Goal: Transaction & Acquisition: Purchase product/service

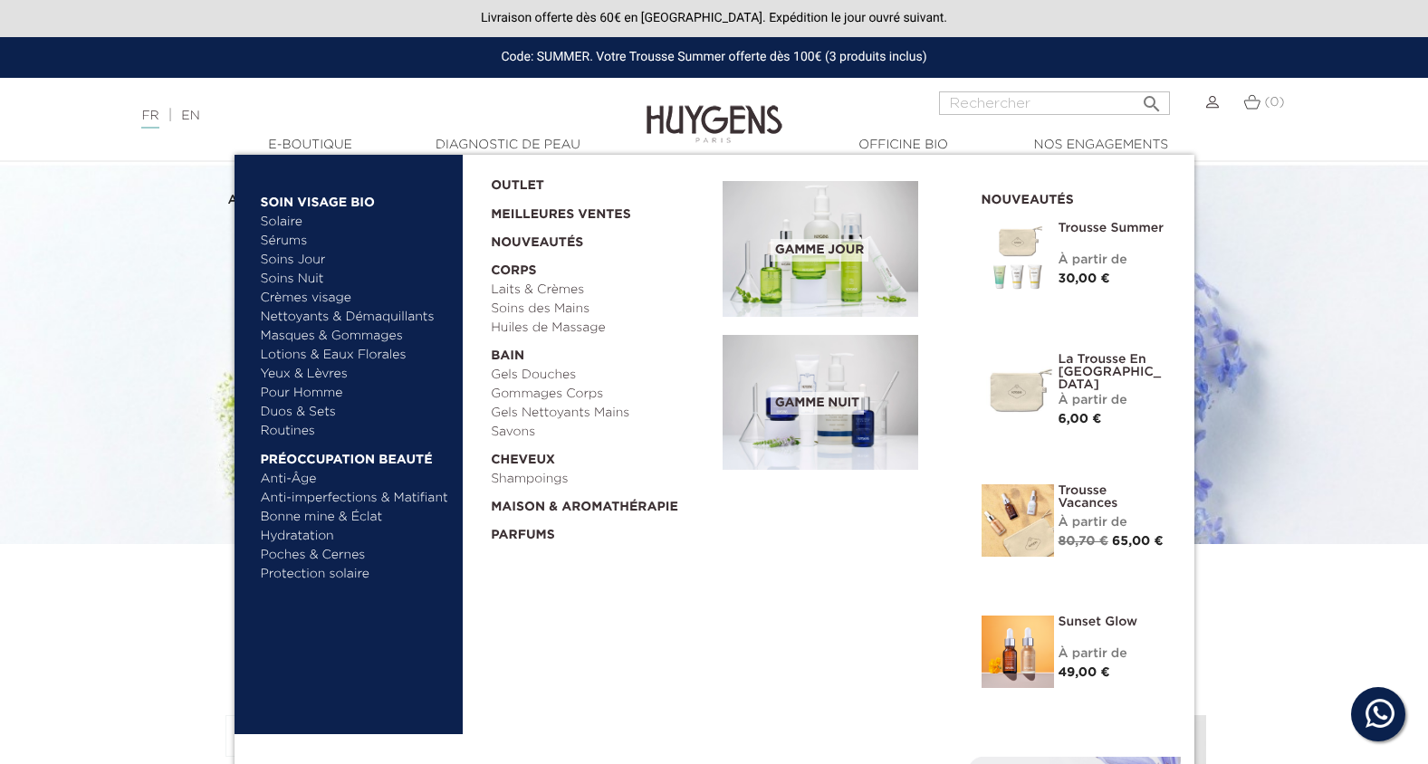
click at [310, 296] on link "Crèmes visage" at bounding box center [355, 298] width 189 height 19
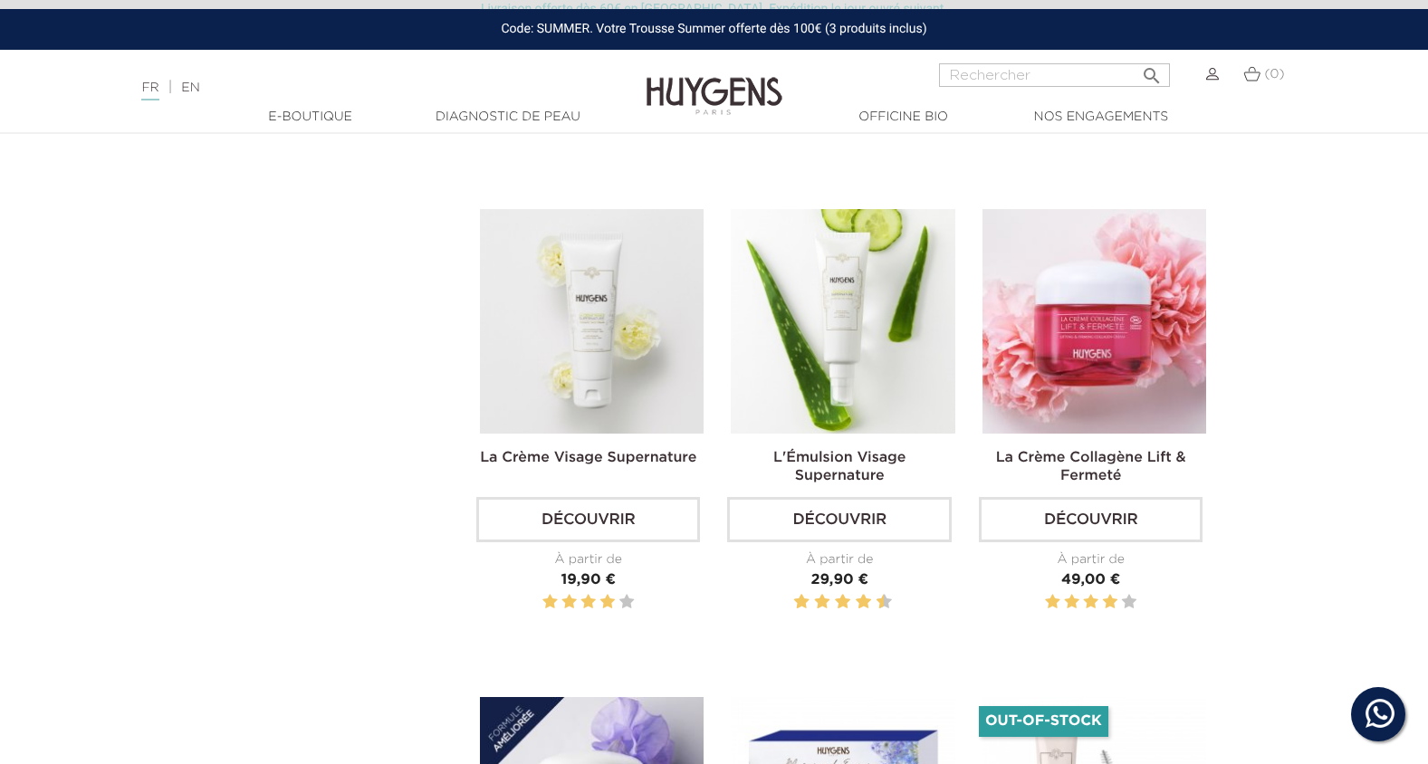
scroll to position [1087, 0]
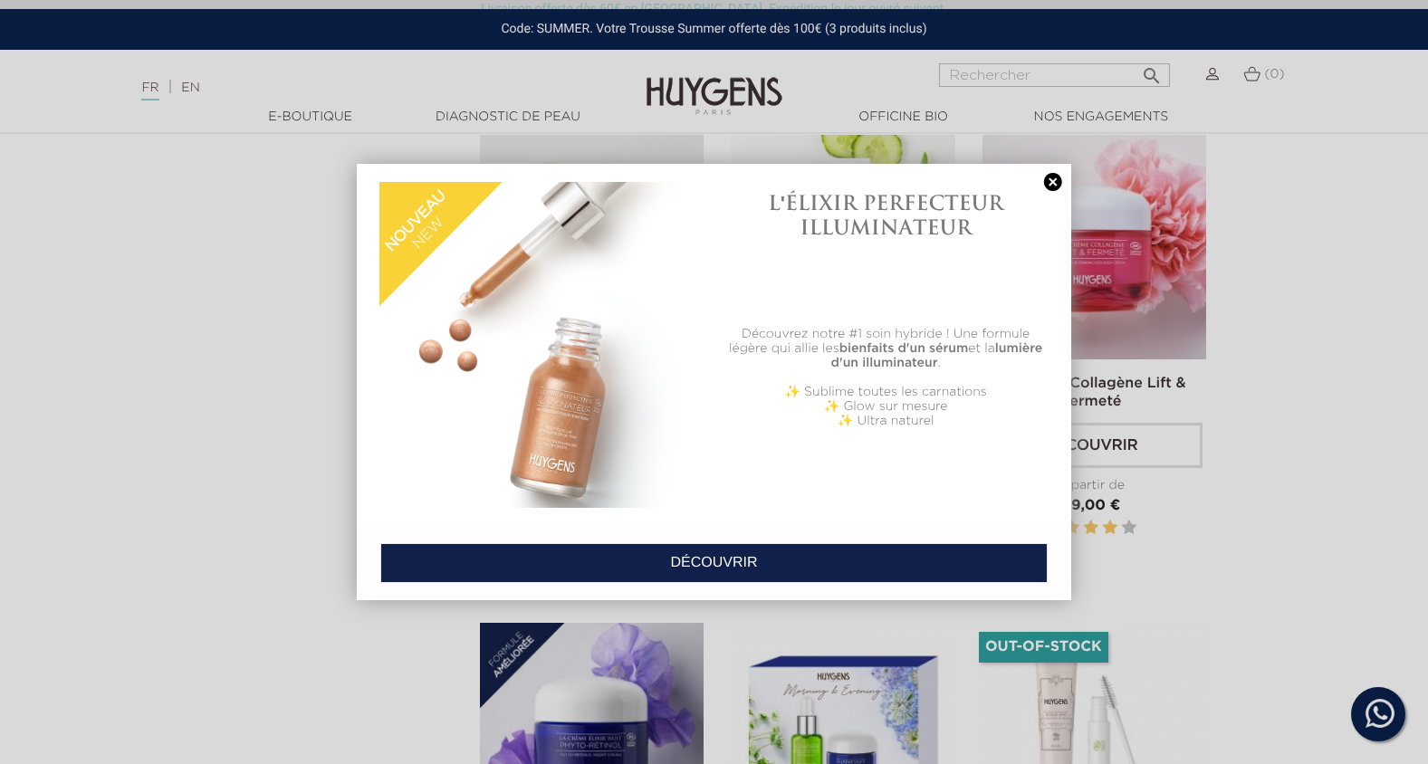
click at [1052, 175] on link at bounding box center [1053, 182] width 25 height 19
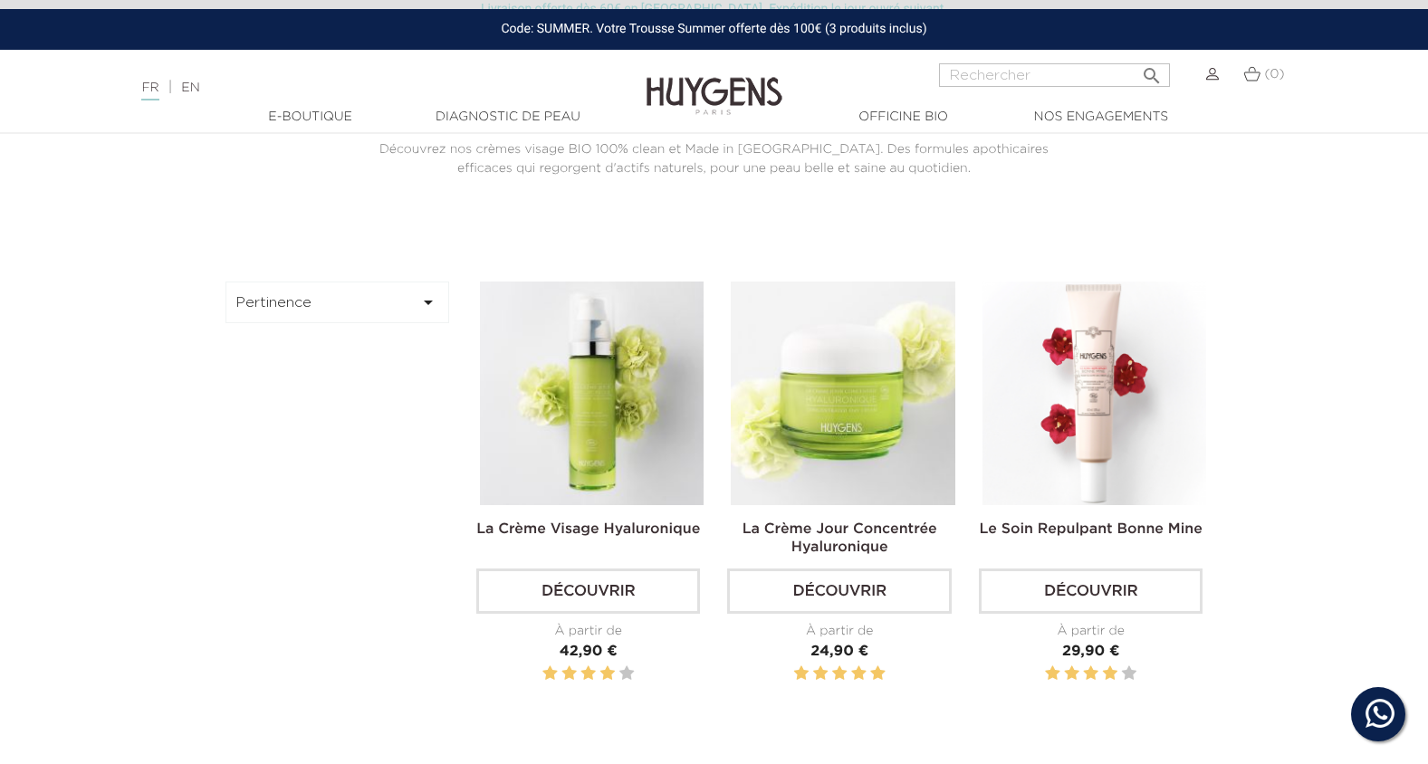
scroll to position [0, 0]
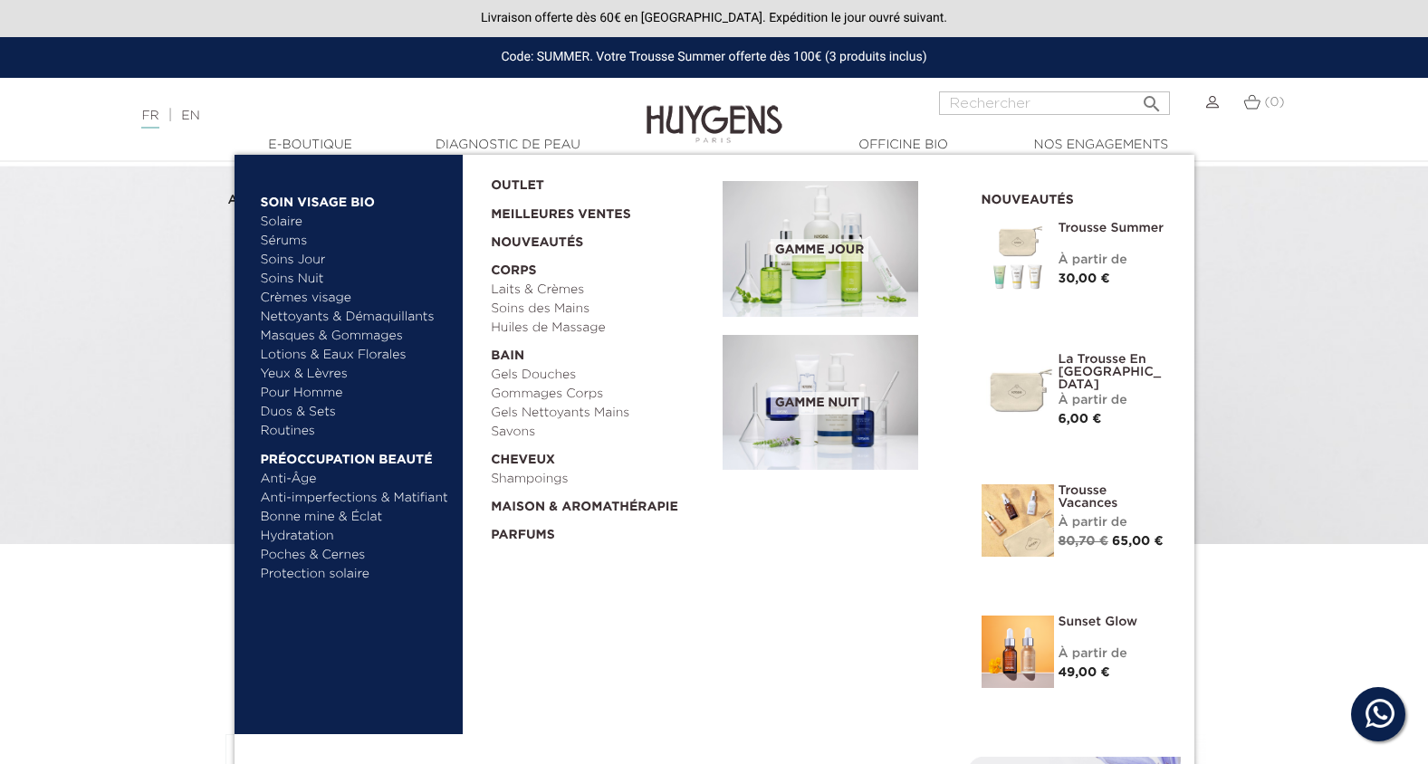
click at [316, 411] on link "Duos & Sets" at bounding box center [355, 412] width 189 height 19
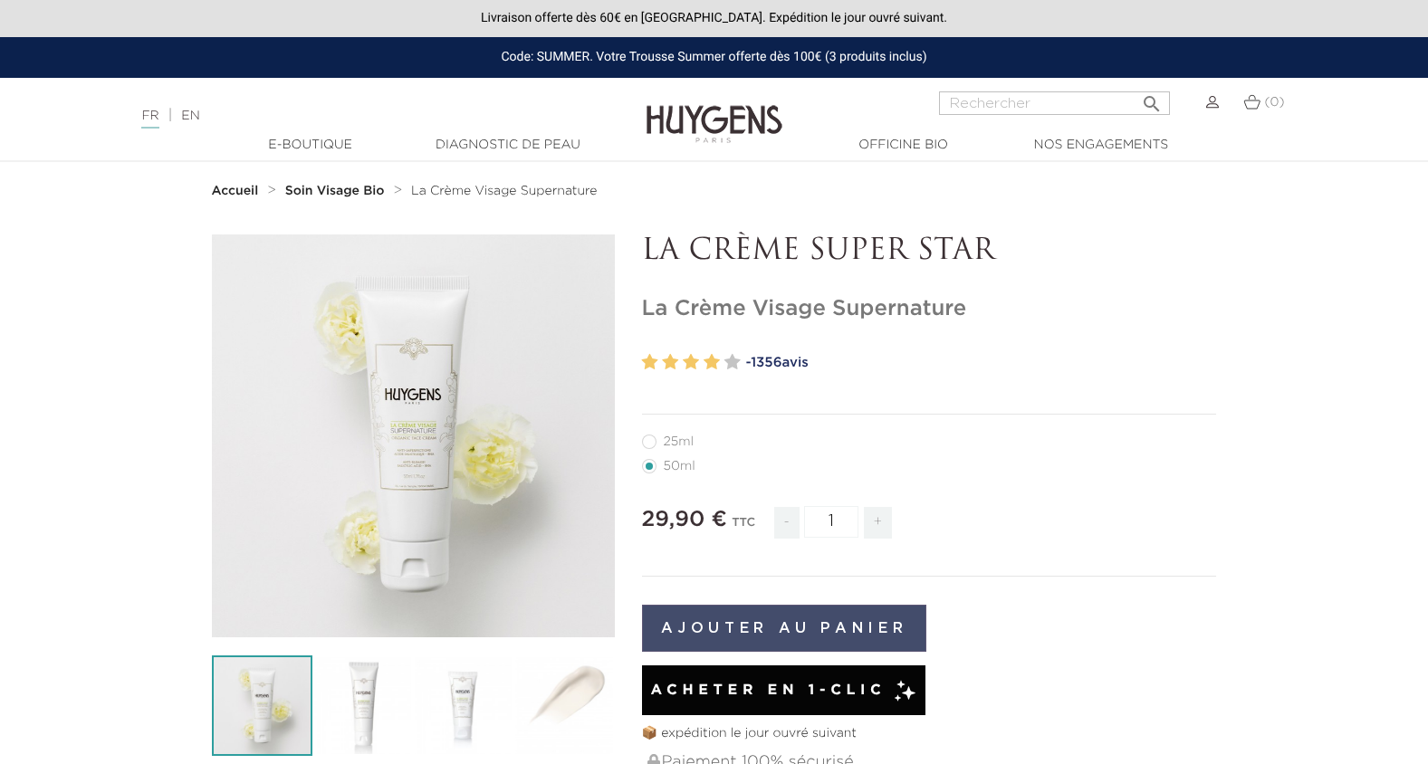
click at [804, 628] on button "Ajouter au panier" at bounding box center [784, 628] width 285 height 47
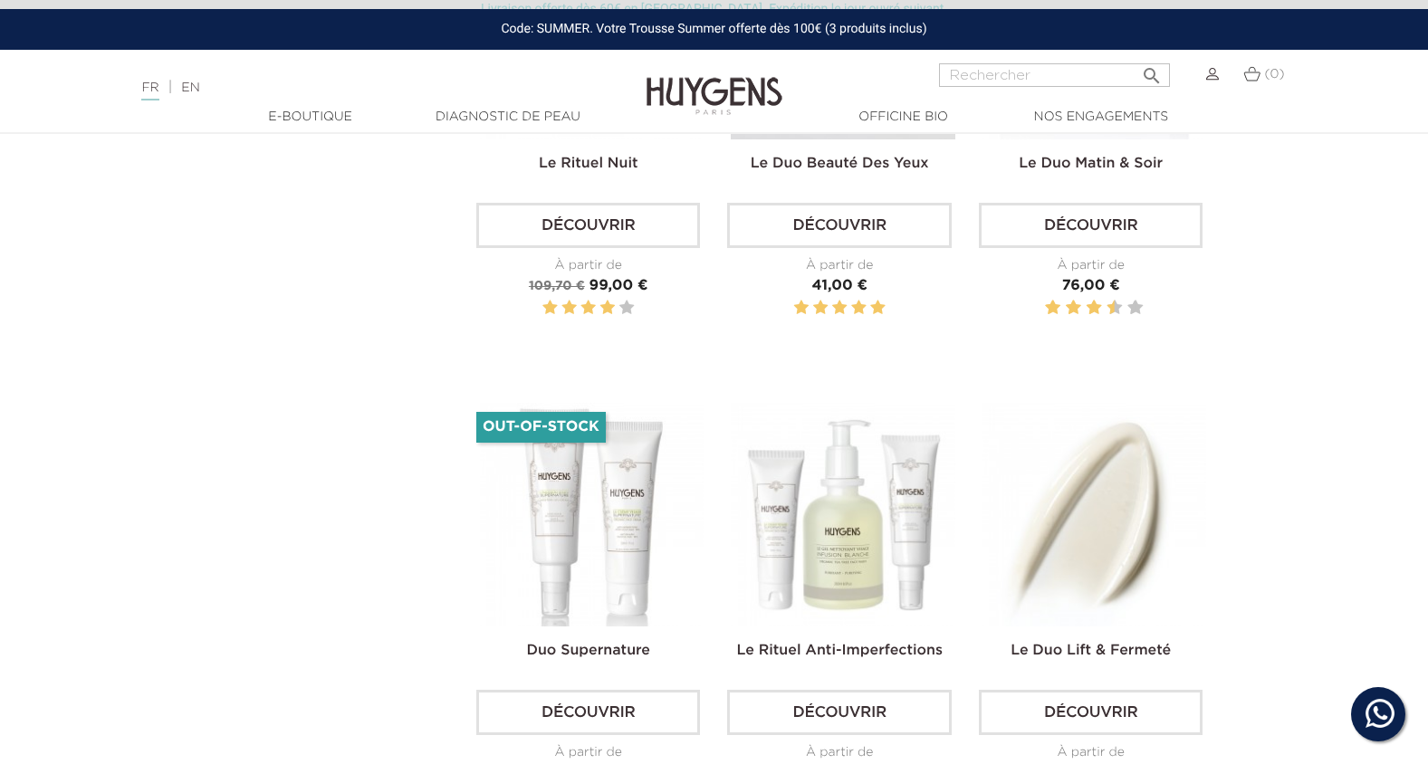
scroll to position [2264, 0]
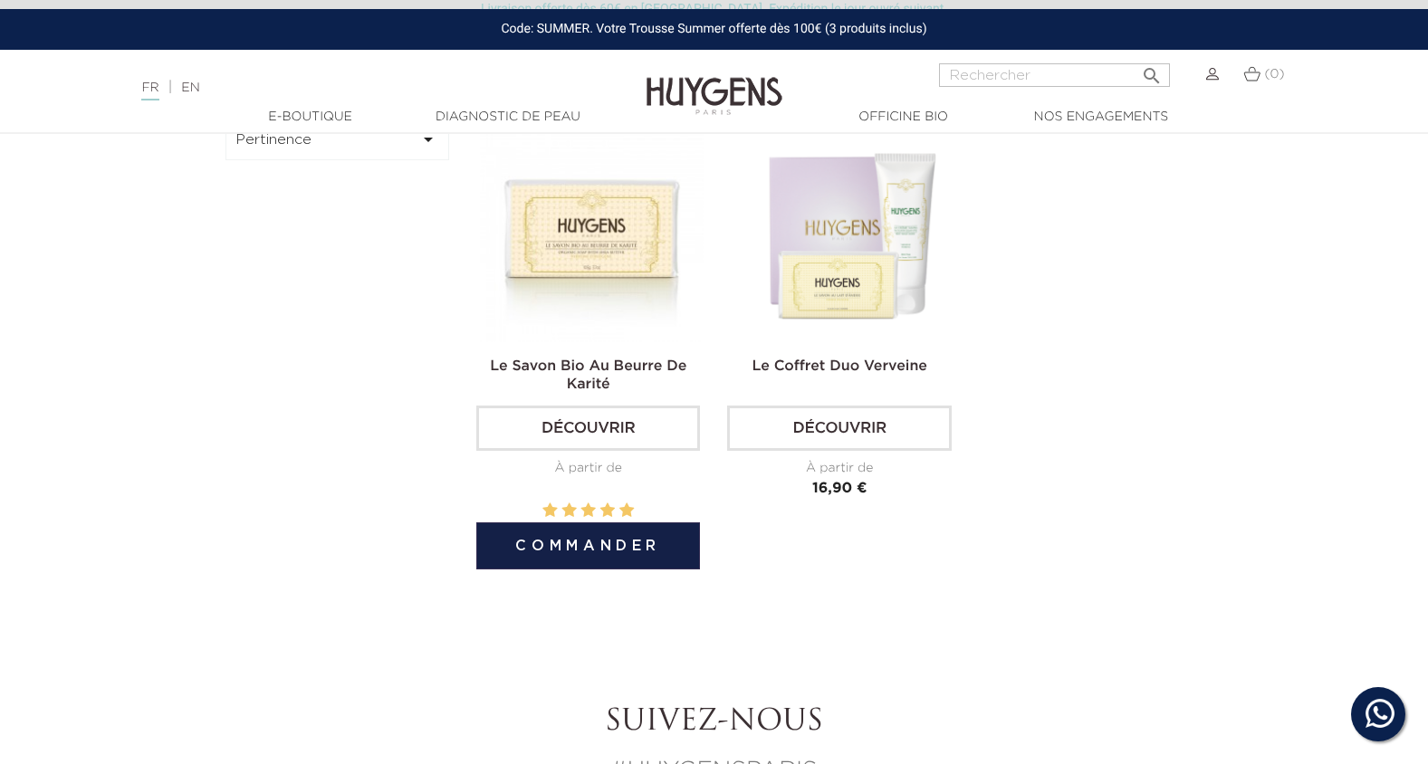
scroll to position [906, 0]
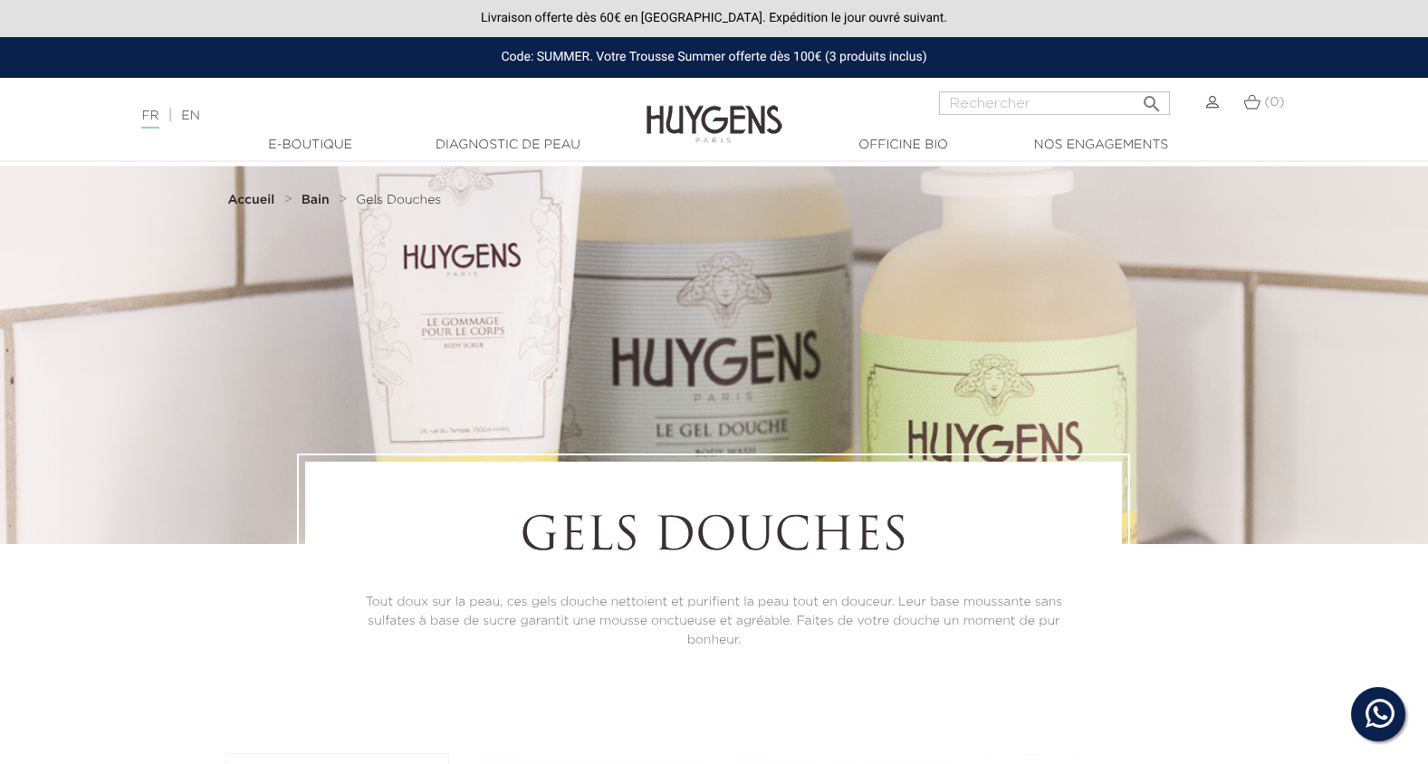
click at [1262, 103] on div "(0)" at bounding box center [1265, 102] width 42 height 22
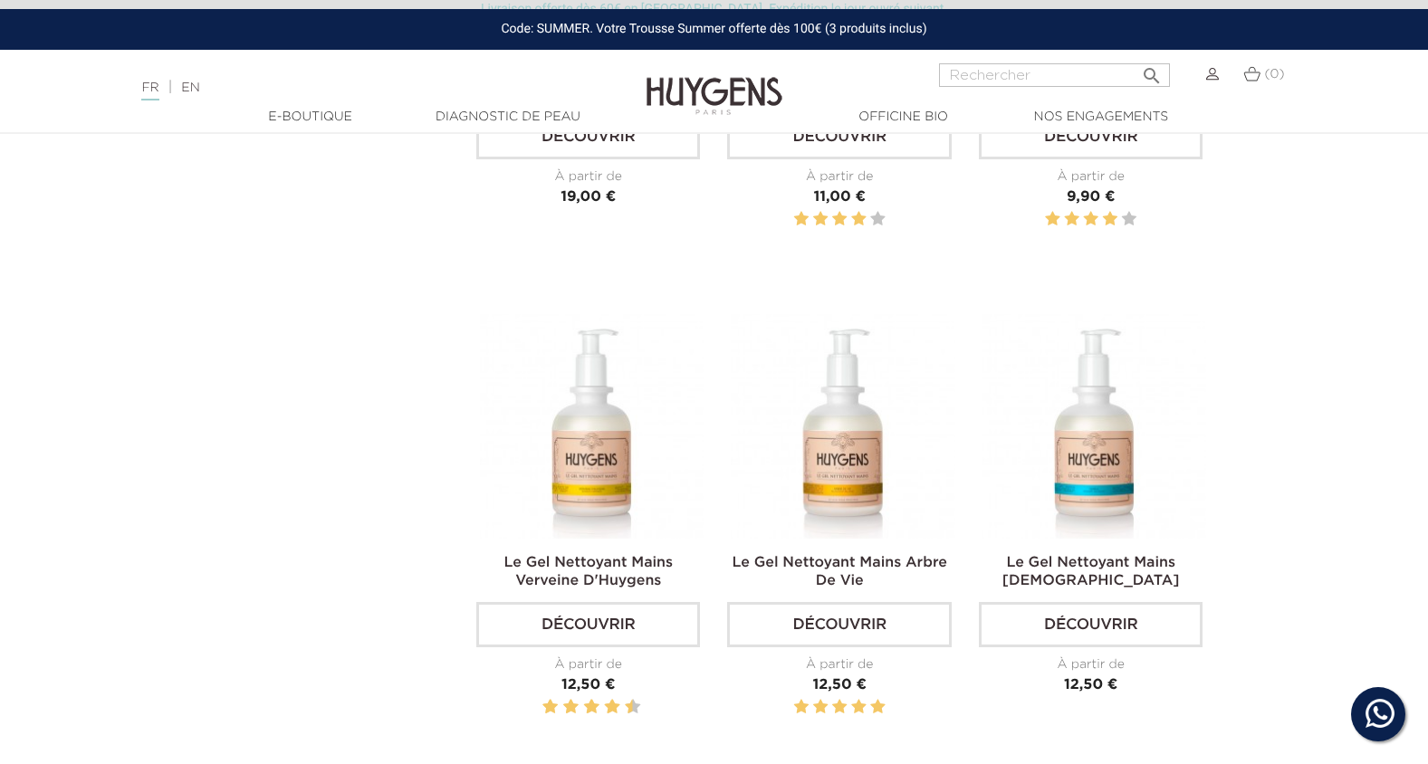
scroll to position [906, 0]
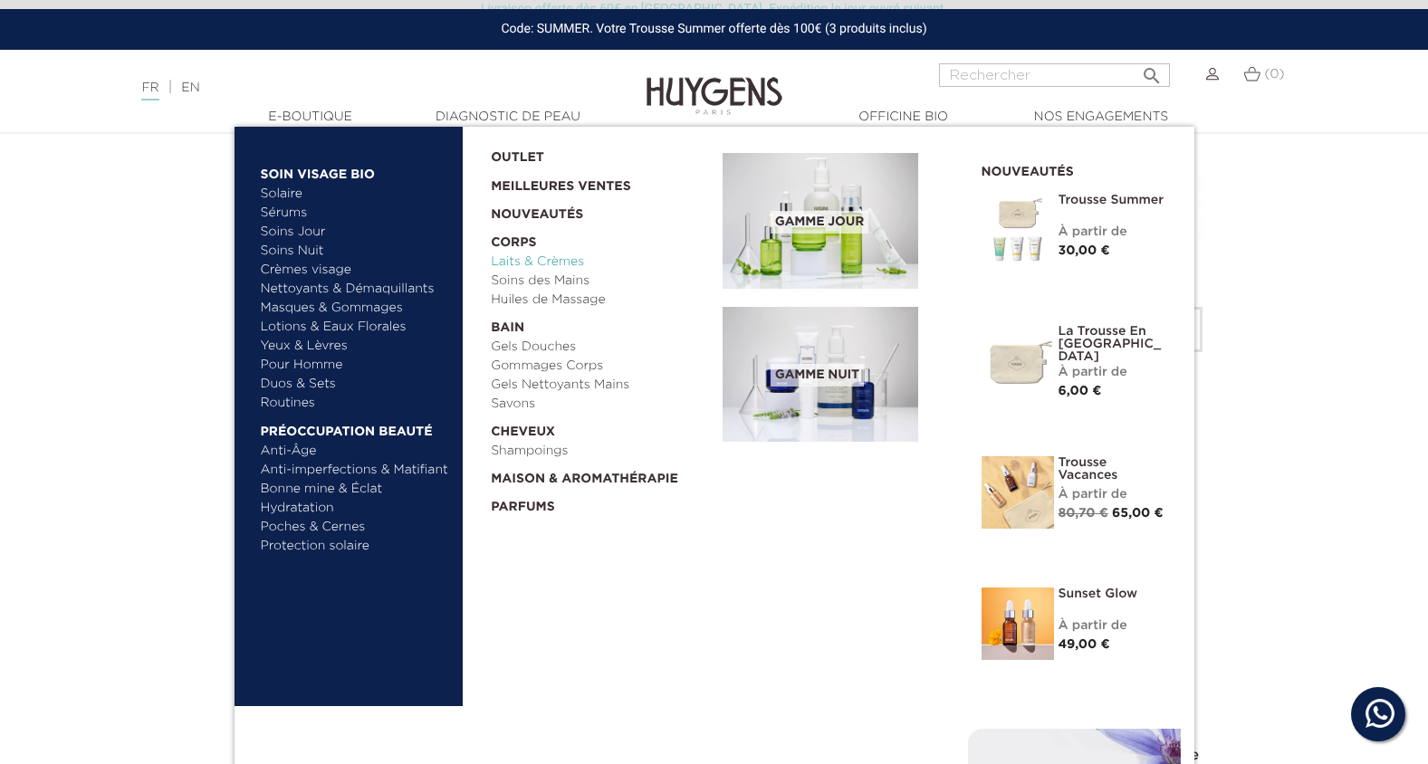
scroll to position [725, 0]
click at [305, 382] on link "Duos & Sets" at bounding box center [355, 384] width 189 height 19
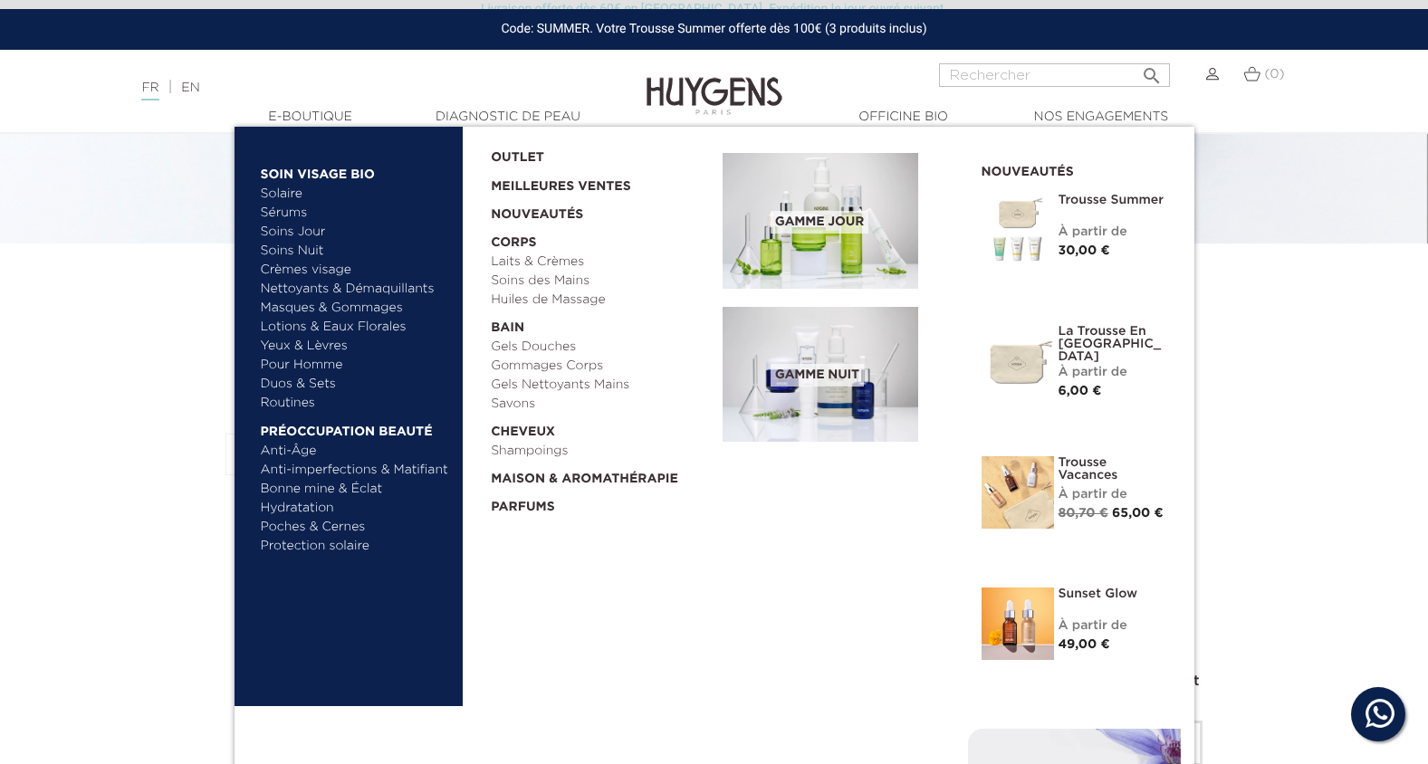
scroll to position [362, 0]
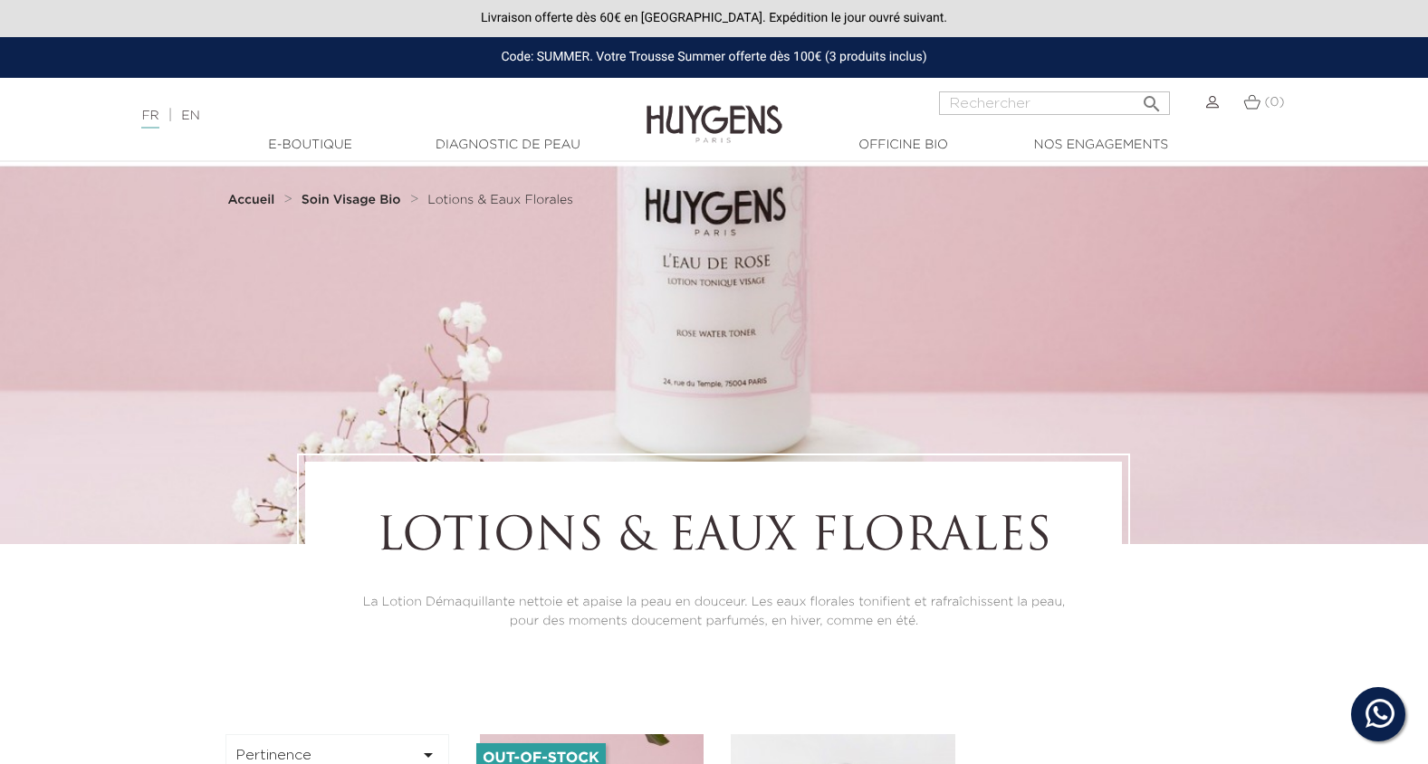
click at [1264, 105] on div "(0)" at bounding box center [1265, 102] width 42 height 22
click at [1250, 102] on img at bounding box center [1252, 101] width 17 height 15
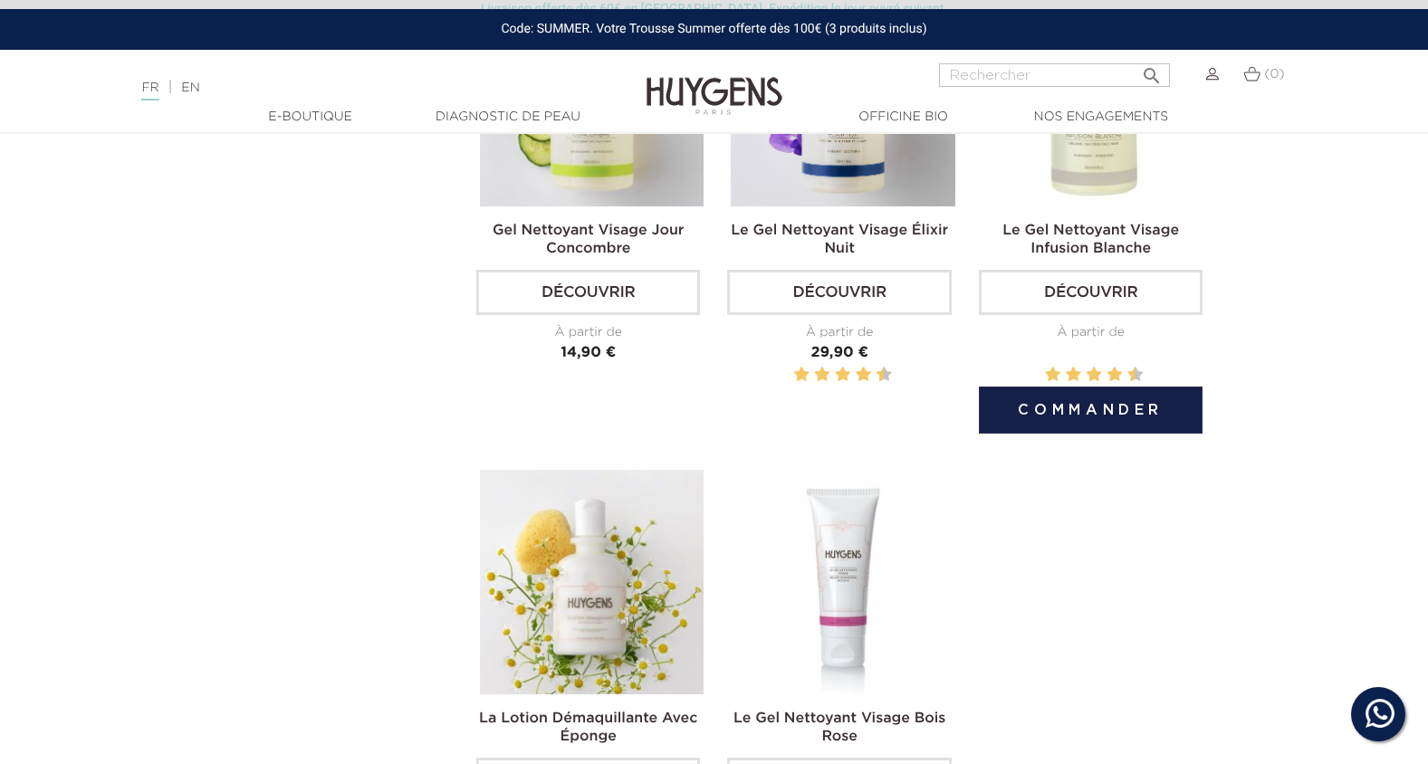
scroll to position [453, 0]
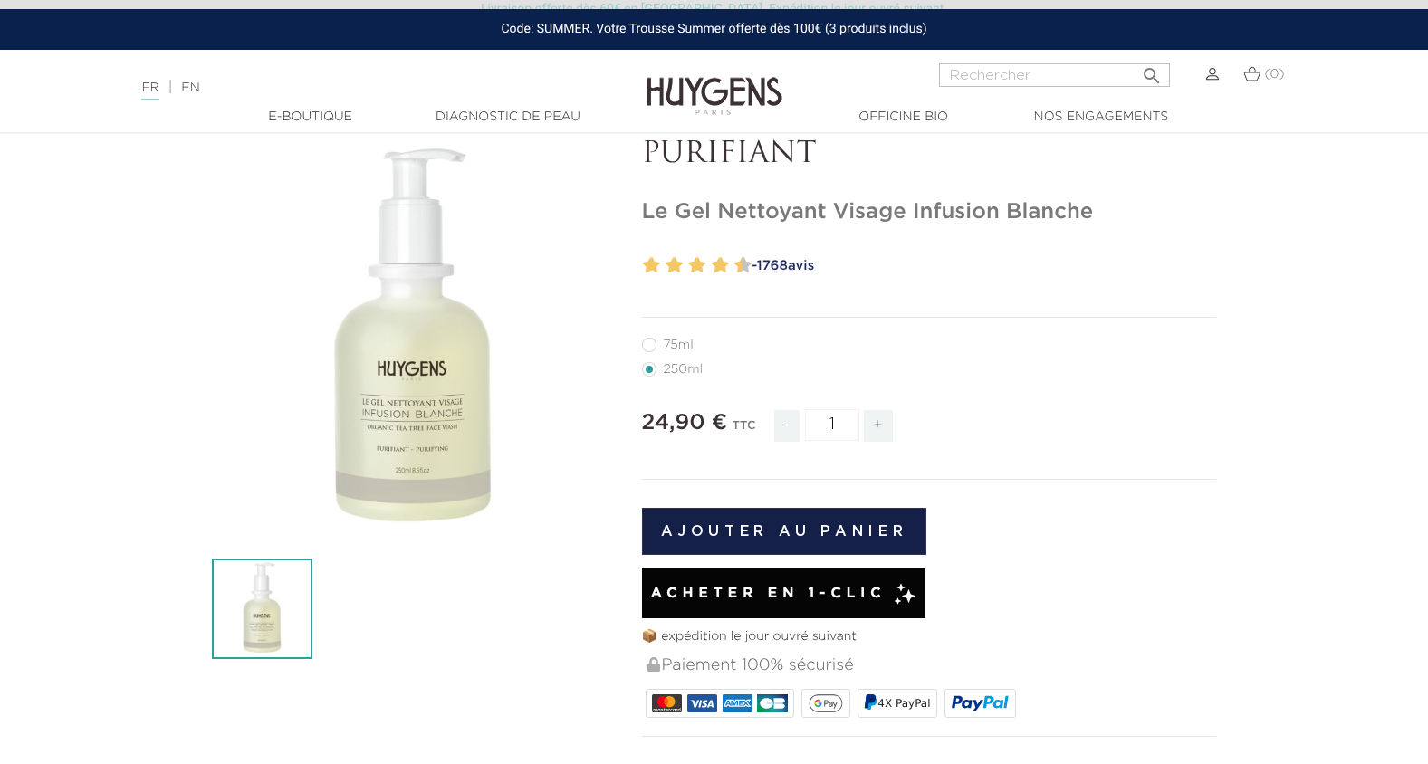
scroll to position [91, 0]
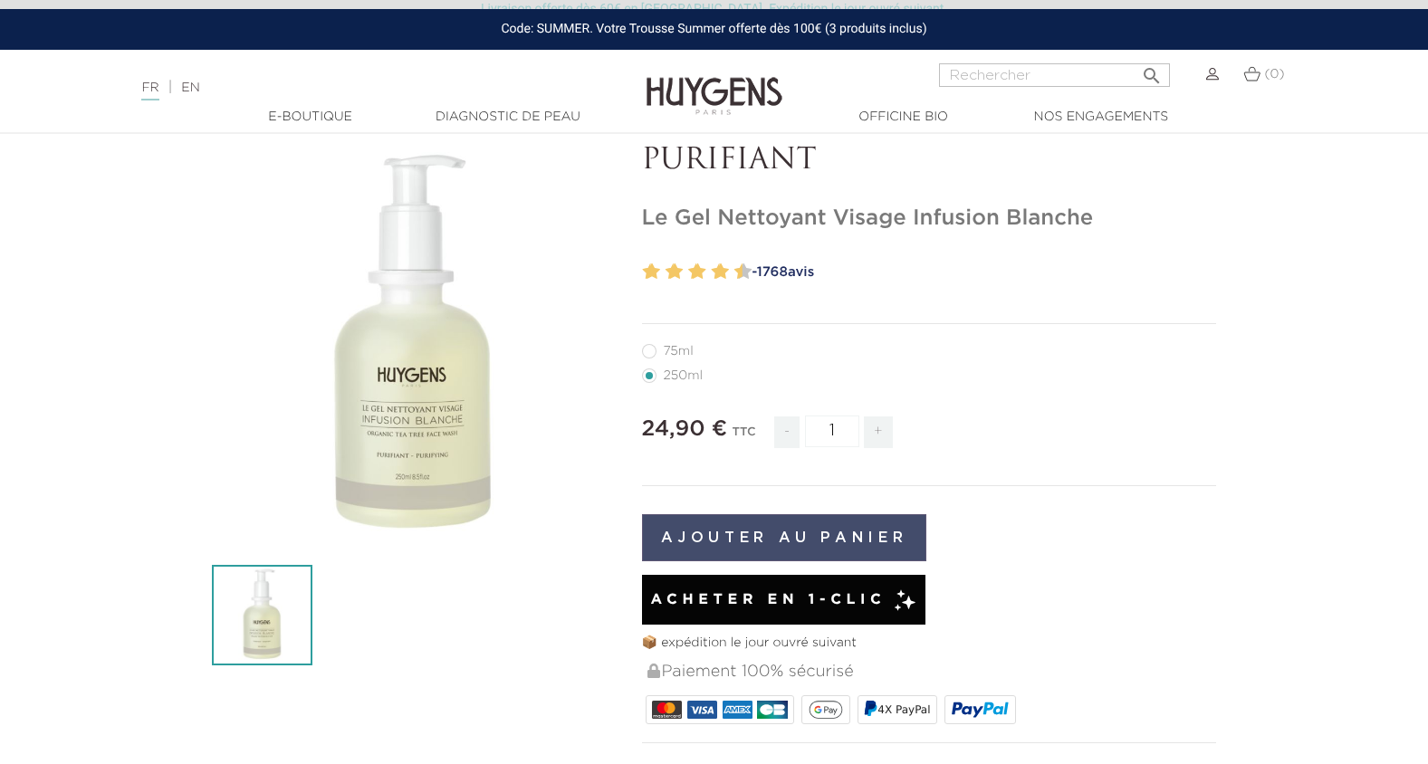
click at [851, 536] on button "Ajouter au panier" at bounding box center [784, 537] width 285 height 47
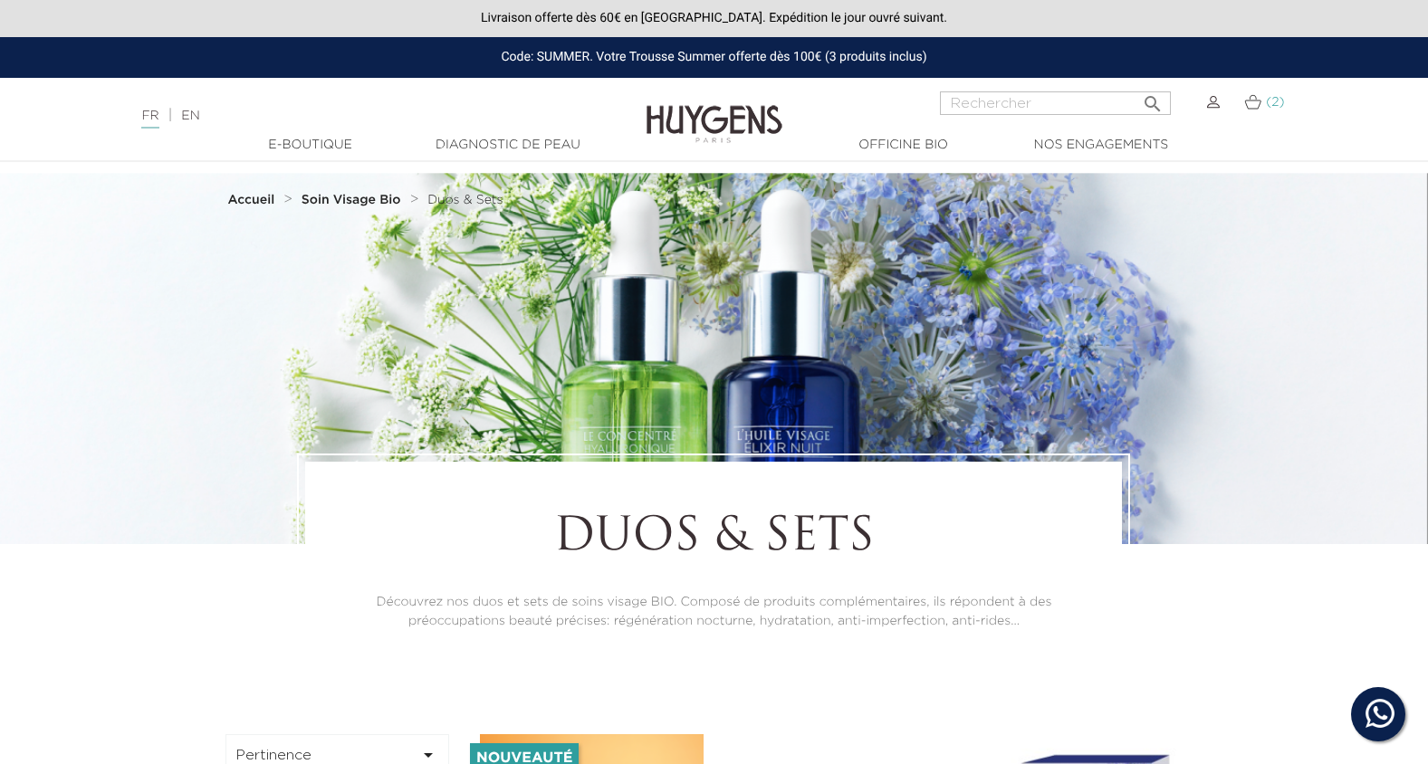
scroll to position [2264, 0]
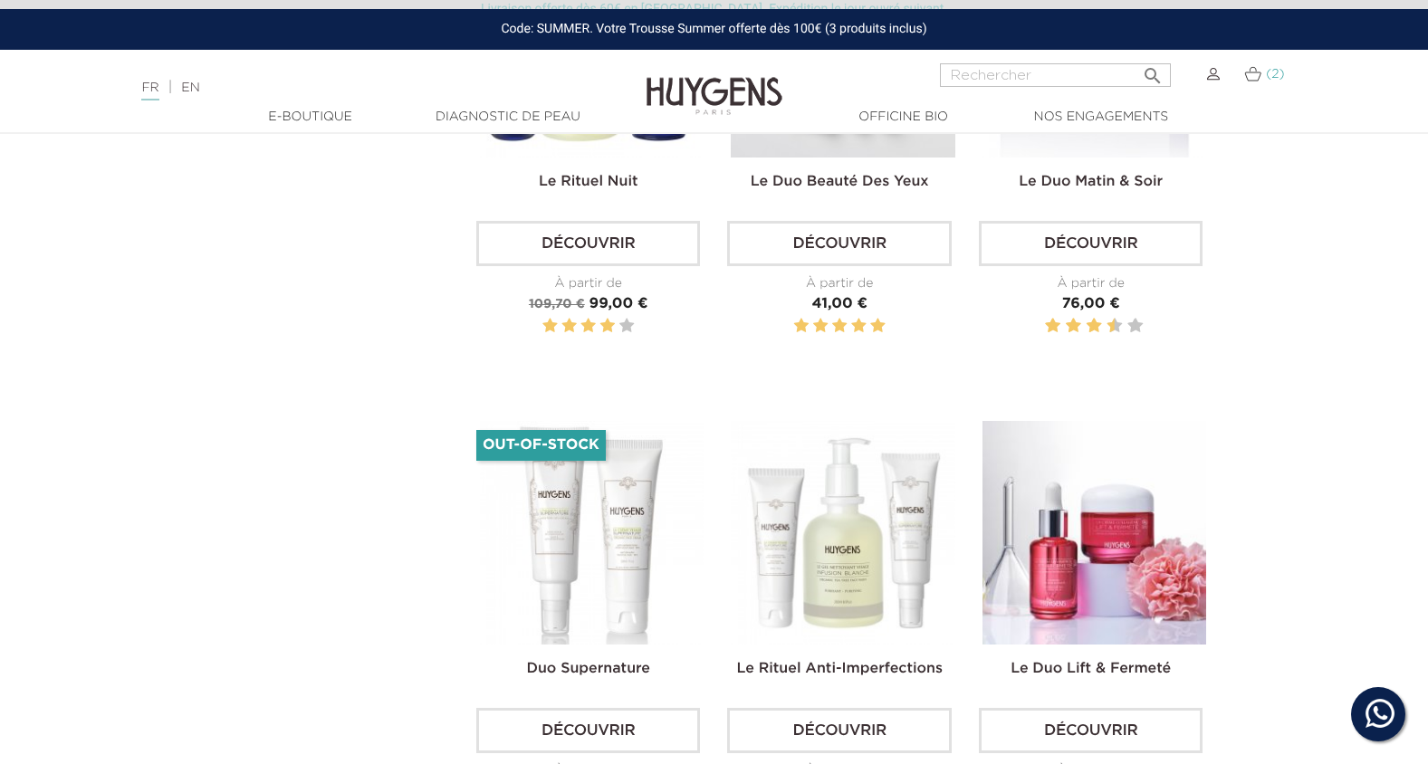
click at [1268, 72] on span "(2)" at bounding box center [1275, 74] width 18 height 13
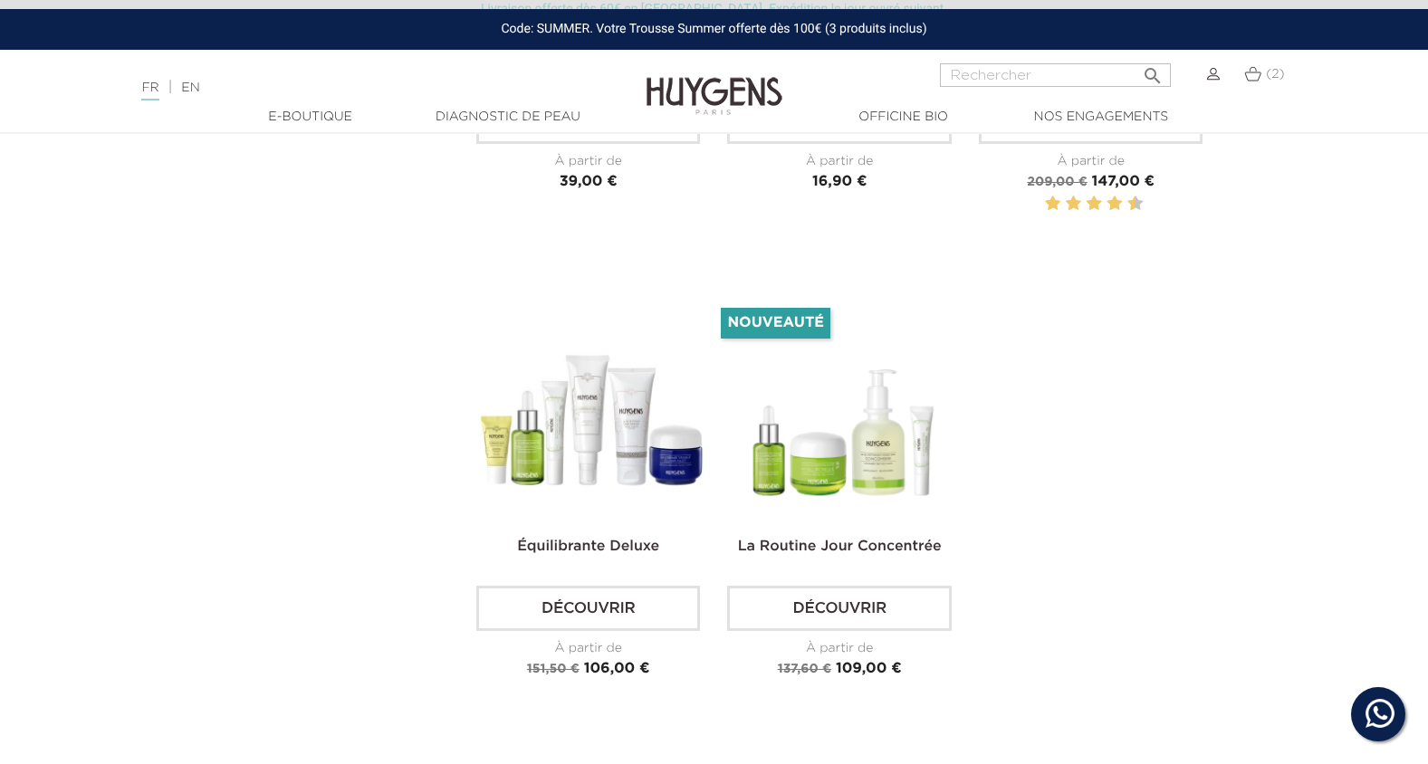
scroll to position [4348, 0]
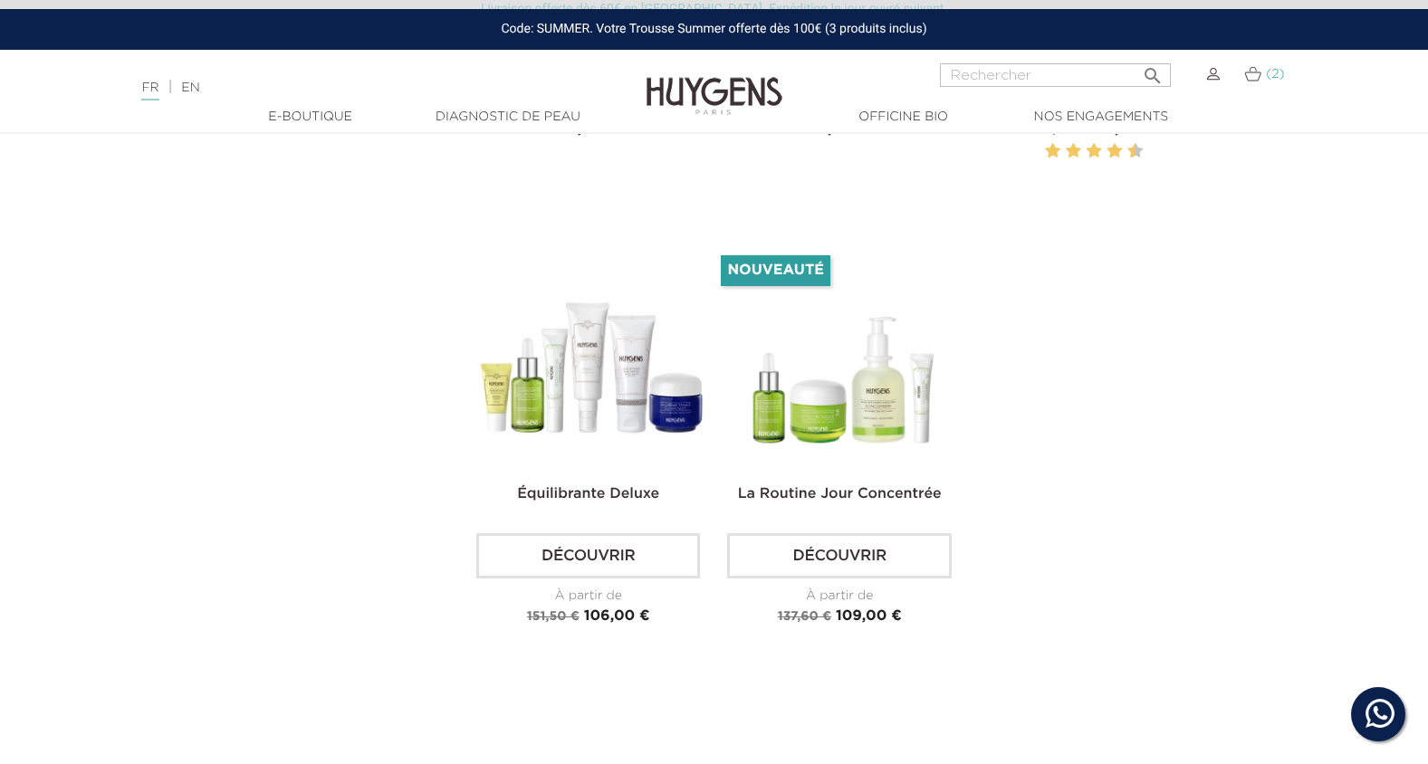
click at [1258, 77] on img at bounding box center [1253, 73] width 17 height 15
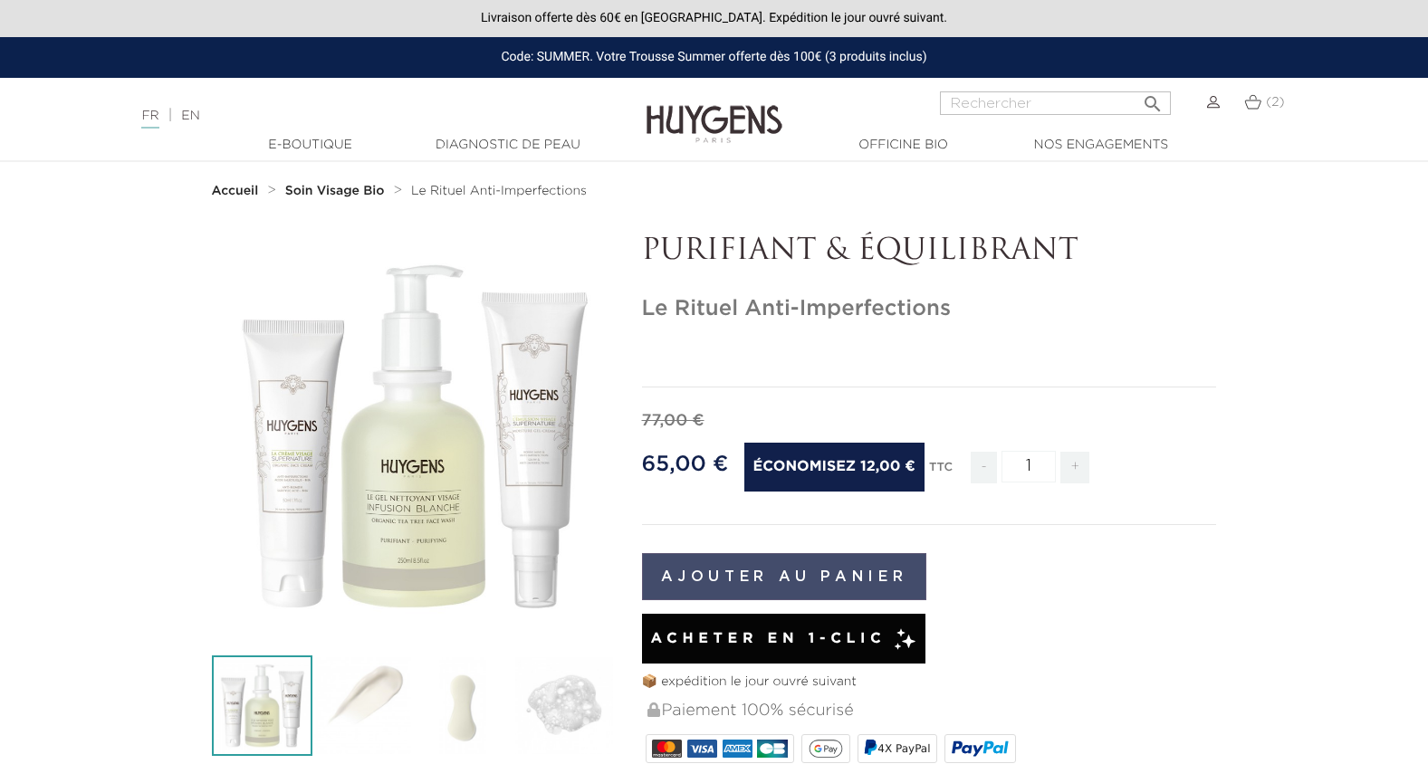
click at [805, 575] on button "Ajouter au panier" at bounding box center [784, 576] width 285 height 47
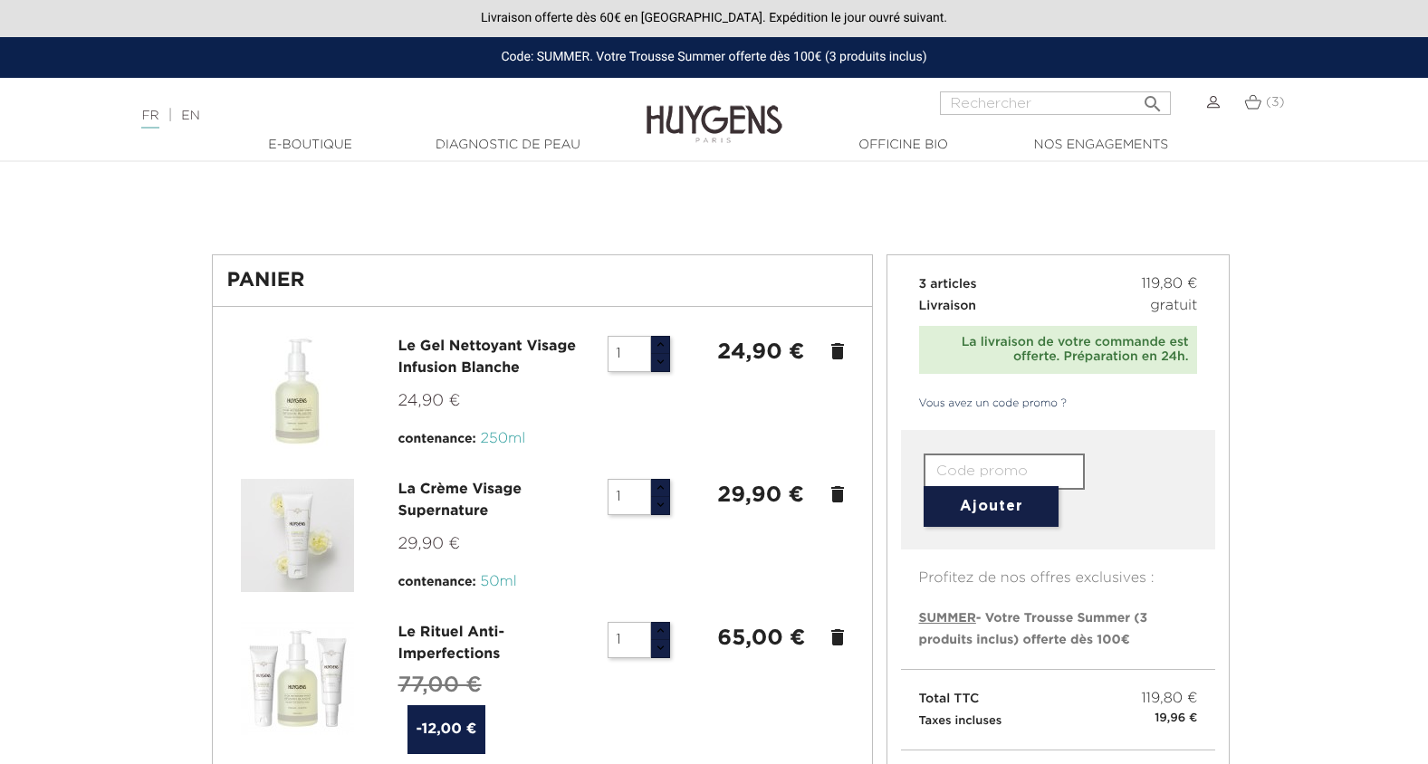
click at [842, 358] on icon "delete" at bounding box center [838, 352] width 22 height 22
click at [839, 358] on icon "delete" at bounding box center [838, 352] width 22 height 22
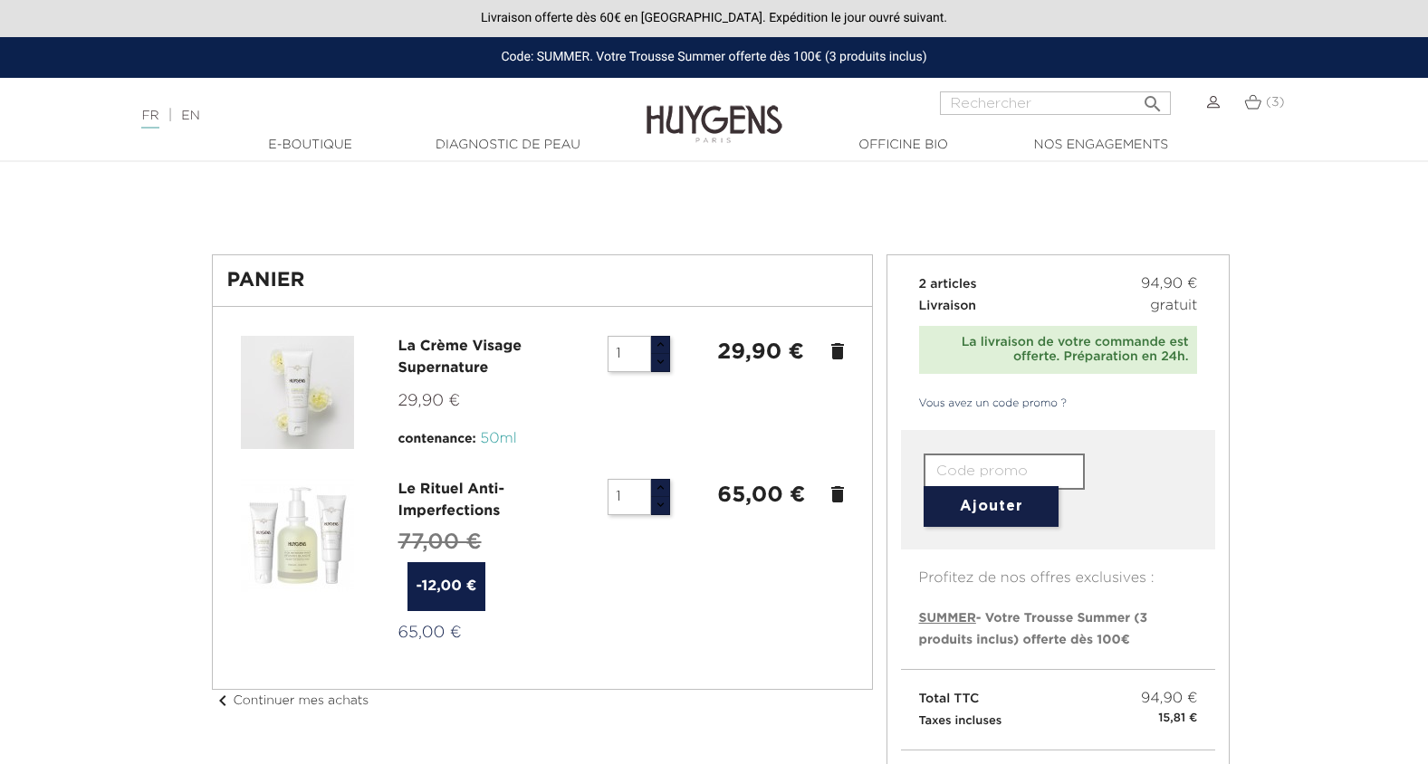
click at [837, 350] on icon "delete" at bounding box center [838, 352] width 22 height 22
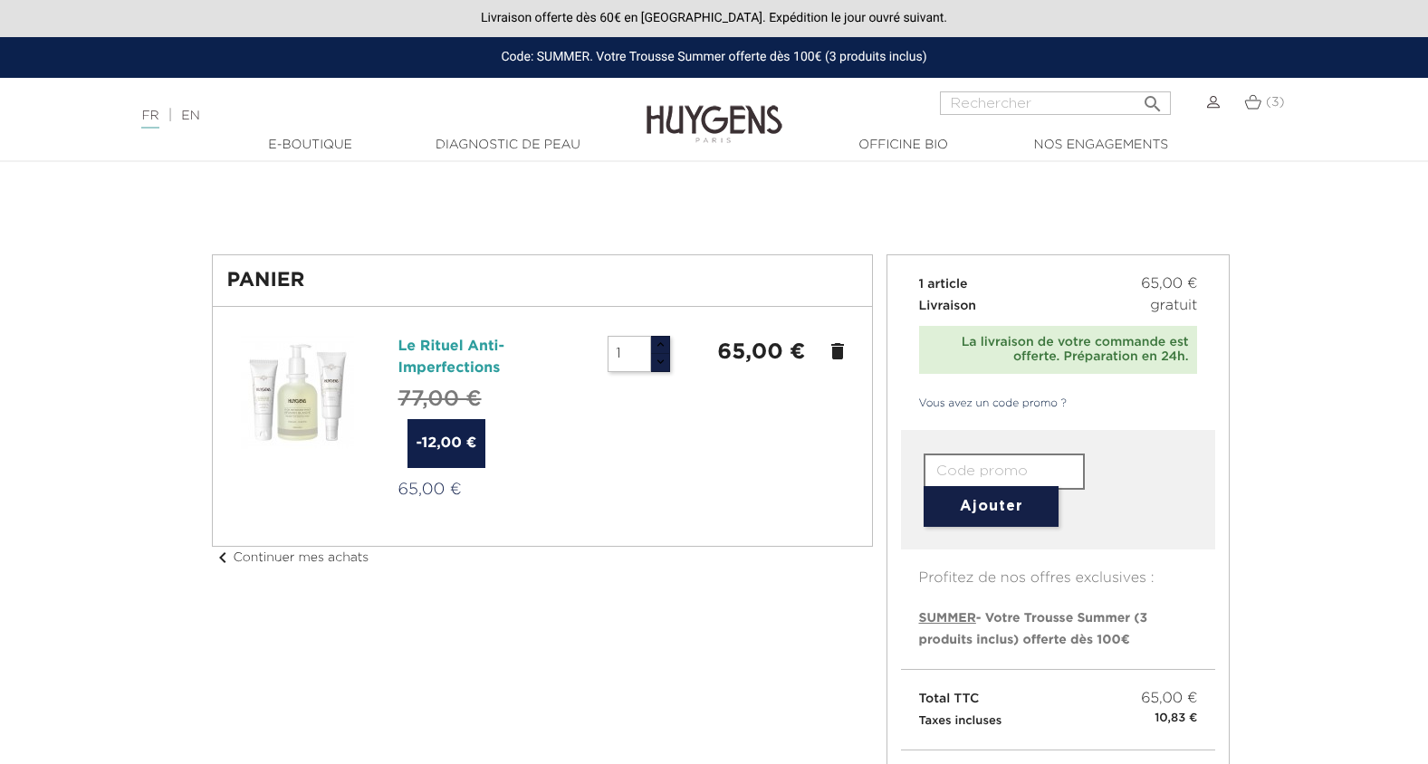
click at [436, 341] on link "Le Rituel Anti-Imperfections" at bounding box center [452, 358] width 106 height 36
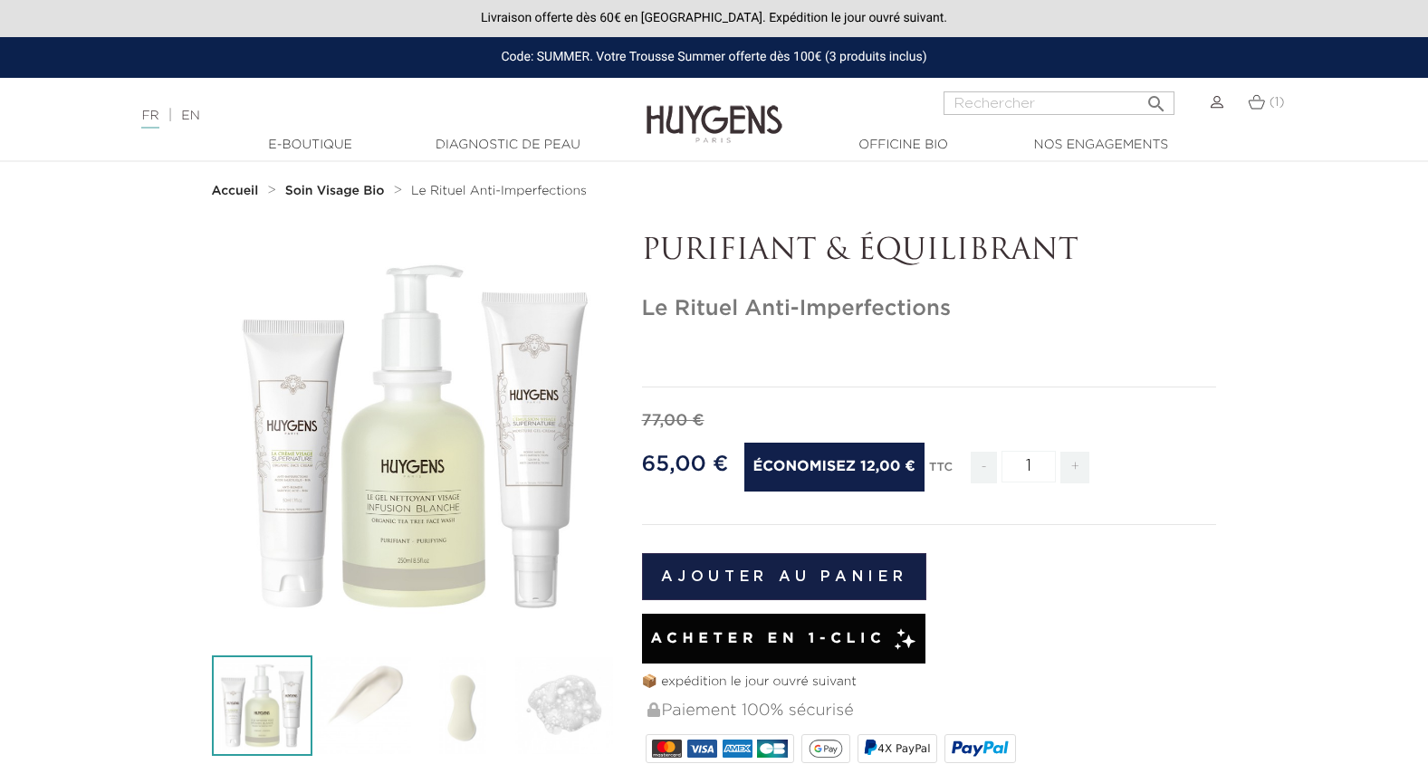
click at [327, 184] on link "Soin Visage Bio" at bounding box center [337, 191] width 104 height 14
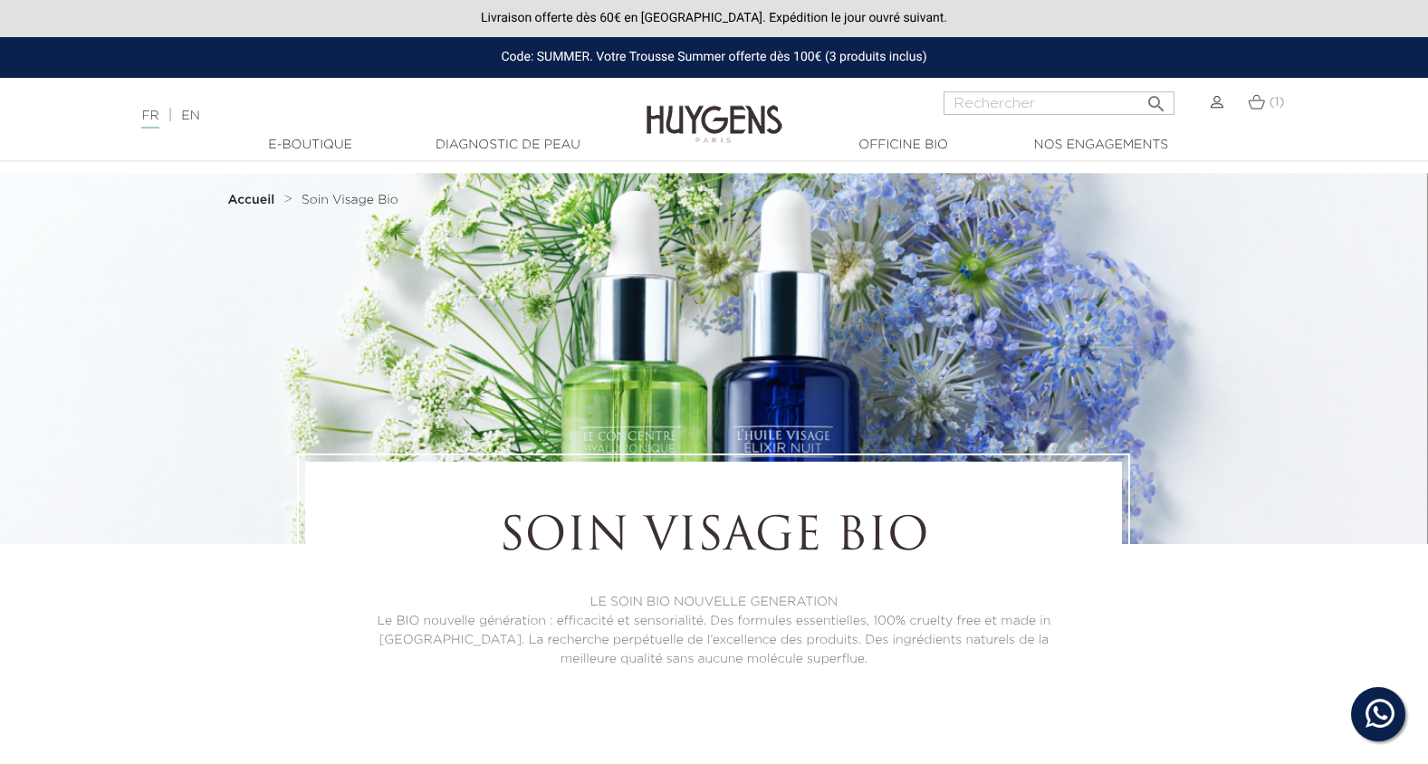
click at [252, 200] on strong "Accueil" at bounding box center [251, 200] width 47 height 13
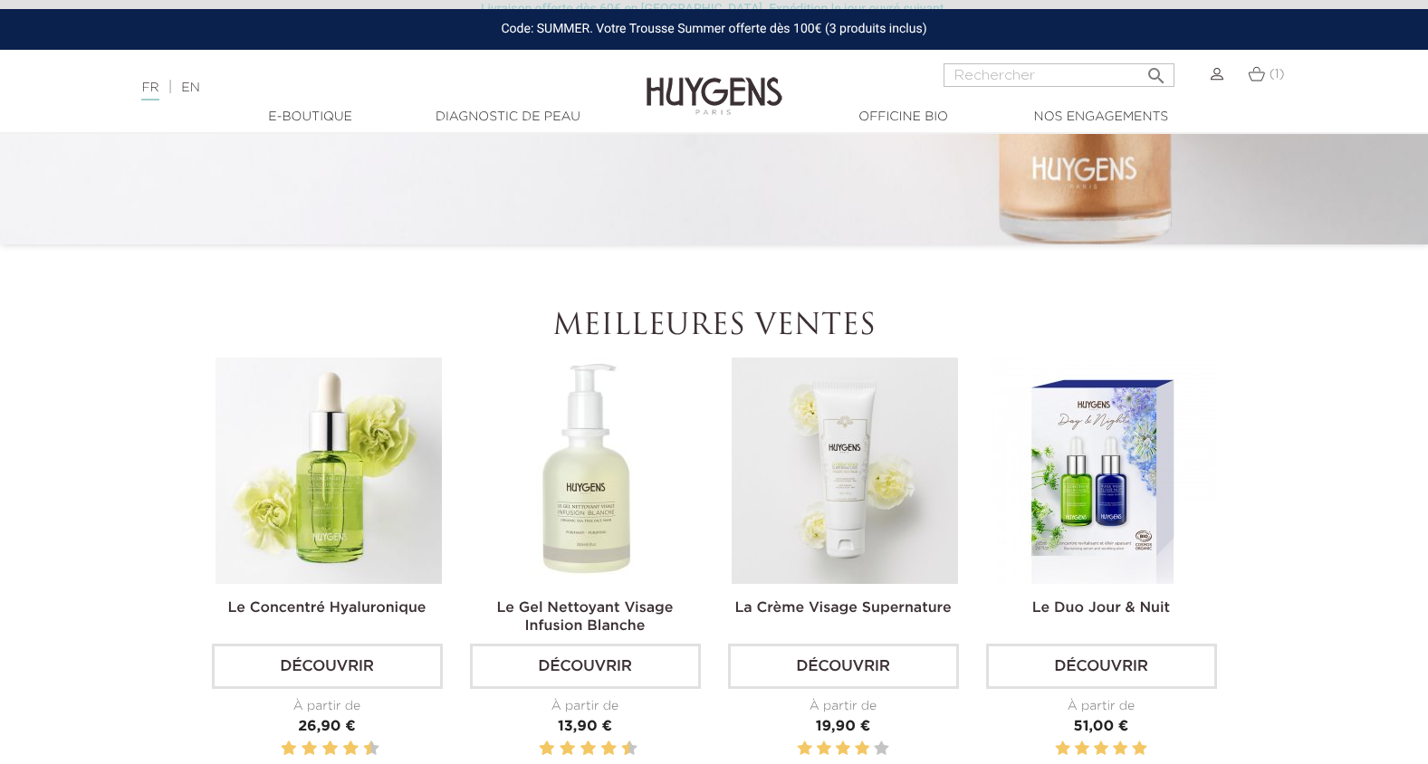
scroll to position [634, 0]
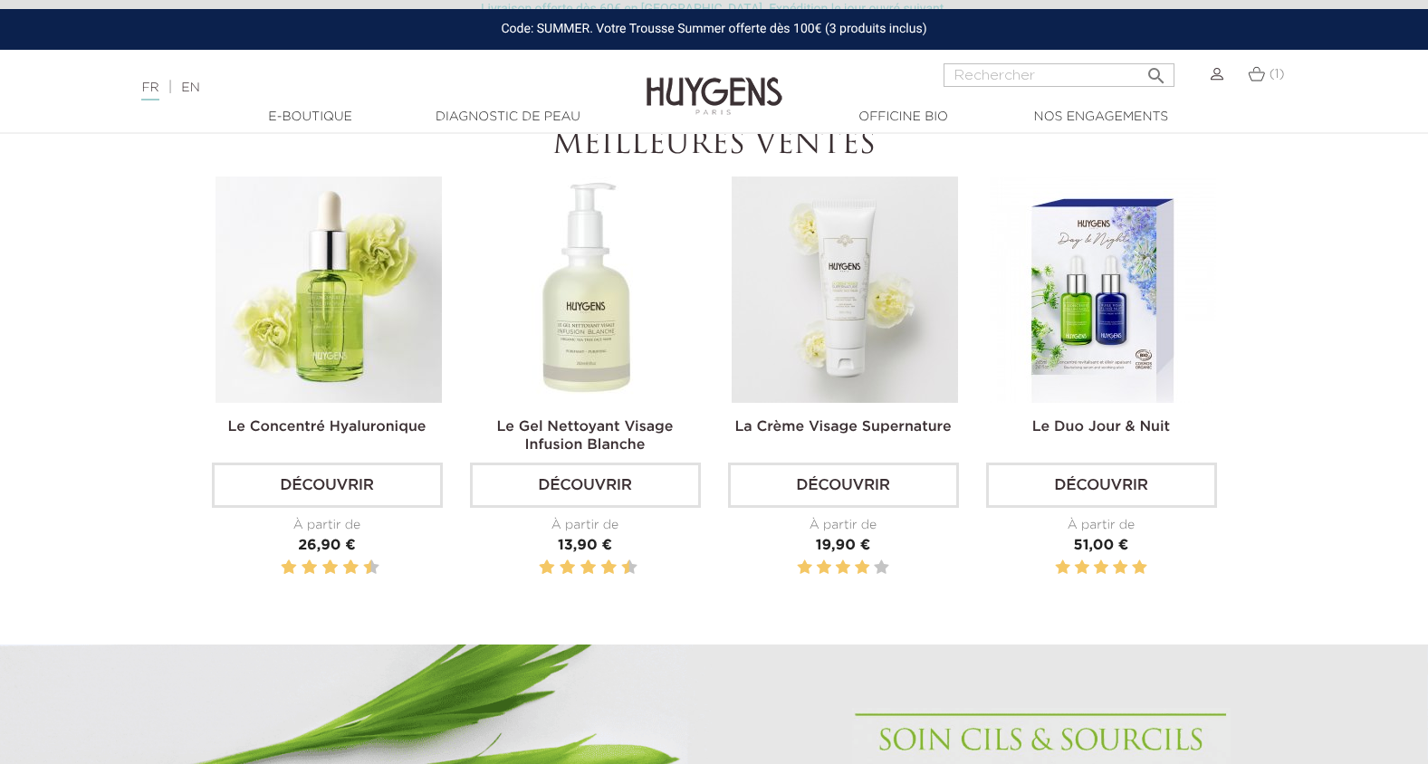
click at [836, 304] on img at bounding box center [845, 290] width 226 height 226
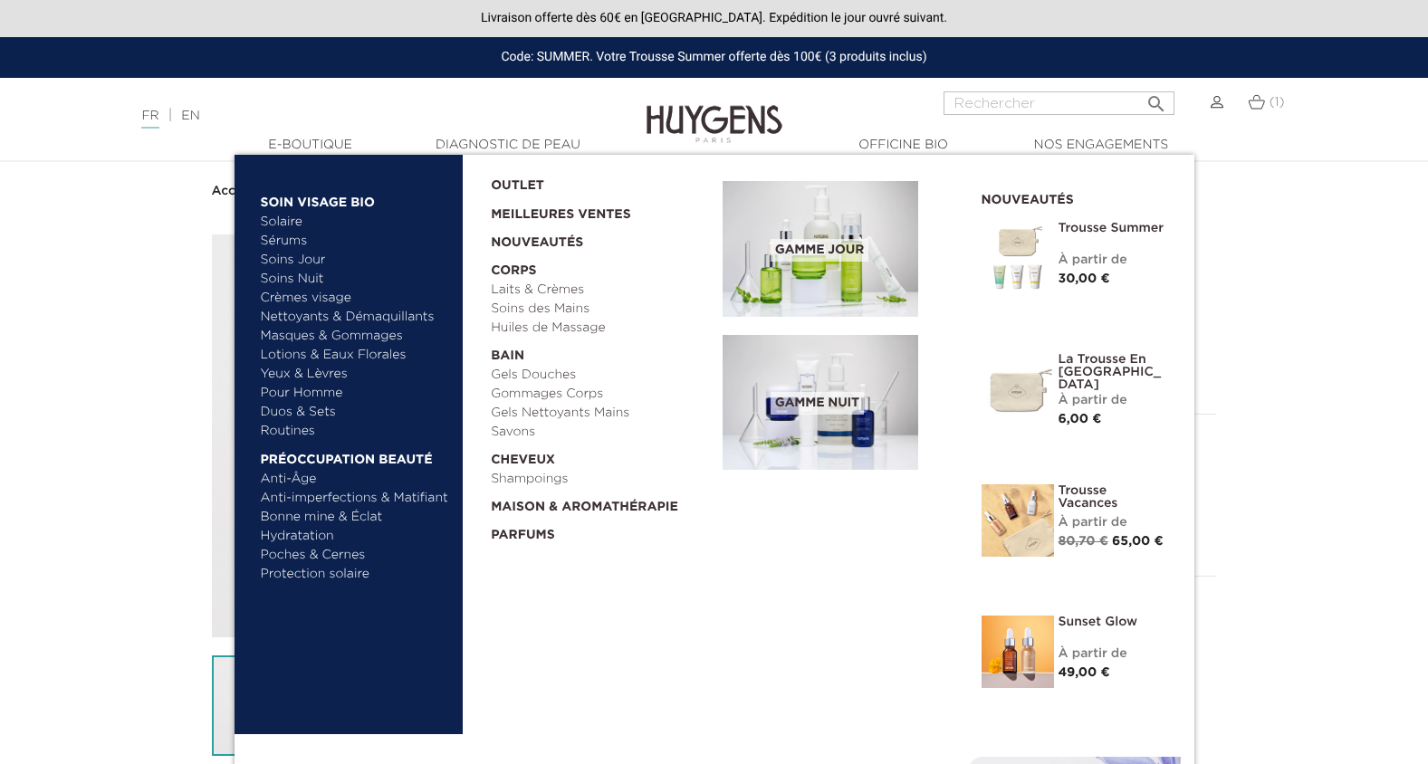
click at [308, 373] on link "Yeux & Lèvres" at bounding box center [355, 374] width 189 height 19
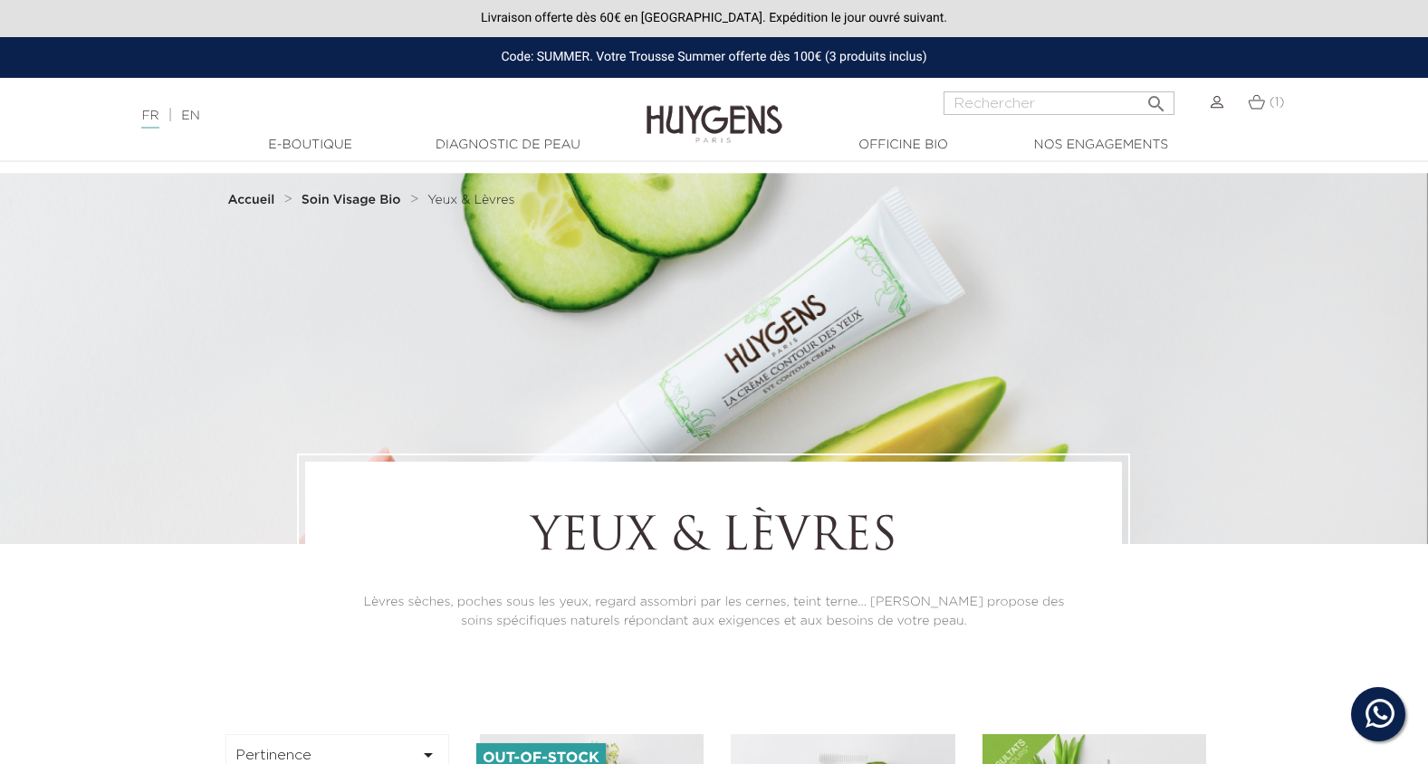
click at [339, 206] on strong "Soin Visage Bio" at bounding box center [352, 200] width 100 height 13
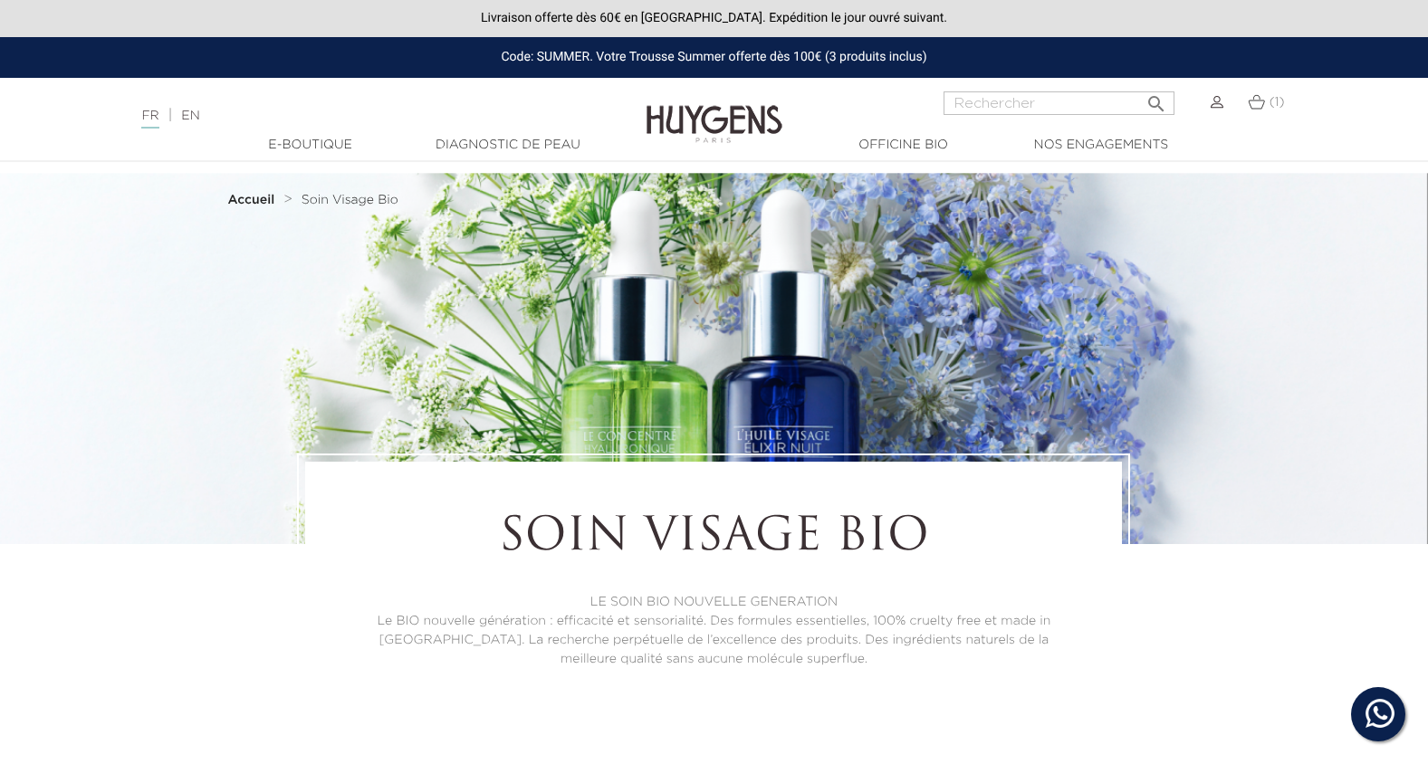
click at [256, 196] on strong "Accueil" at bounding box center [251, 200] width 47 height 13
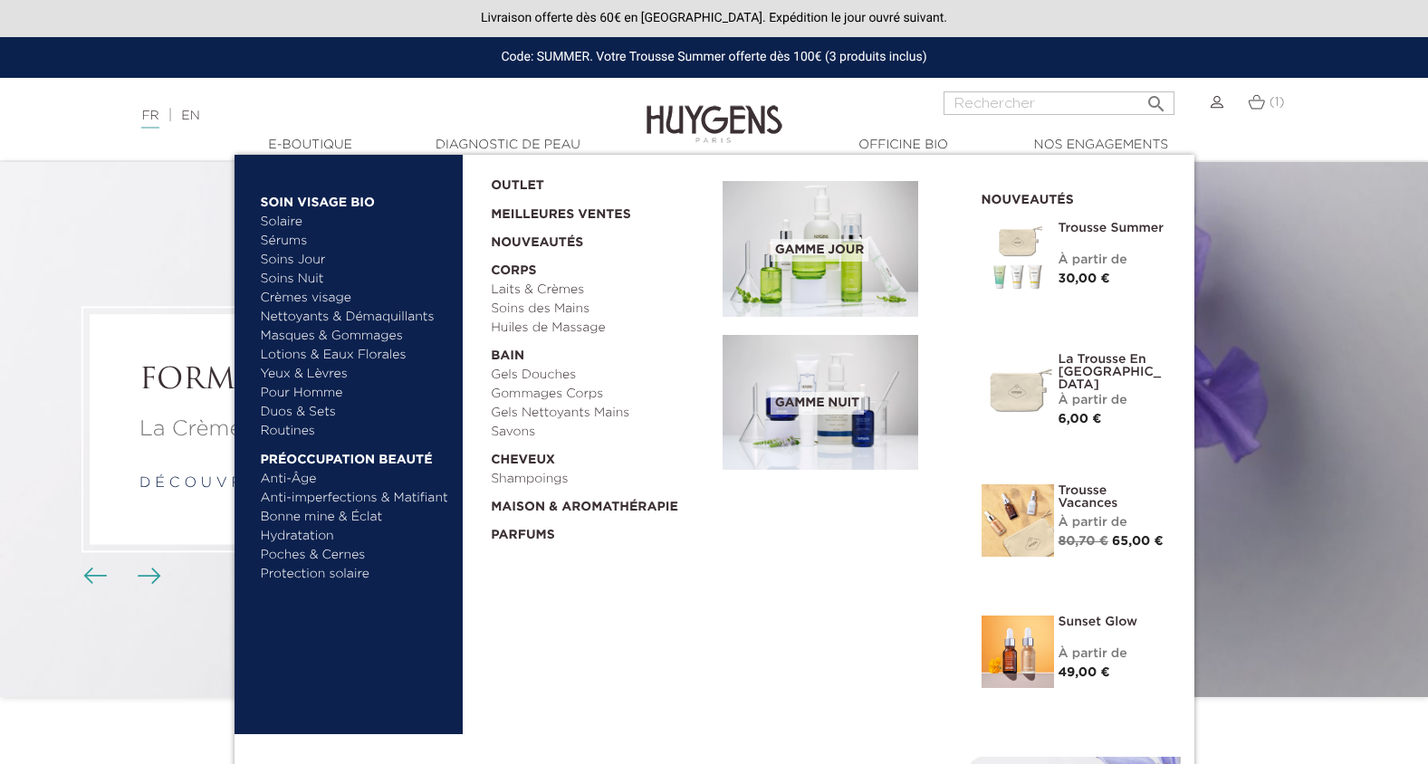
click at [339, 320] on link "Nettoyants & Démaquillants" at bounding box center [355, 317] width 189 height 19
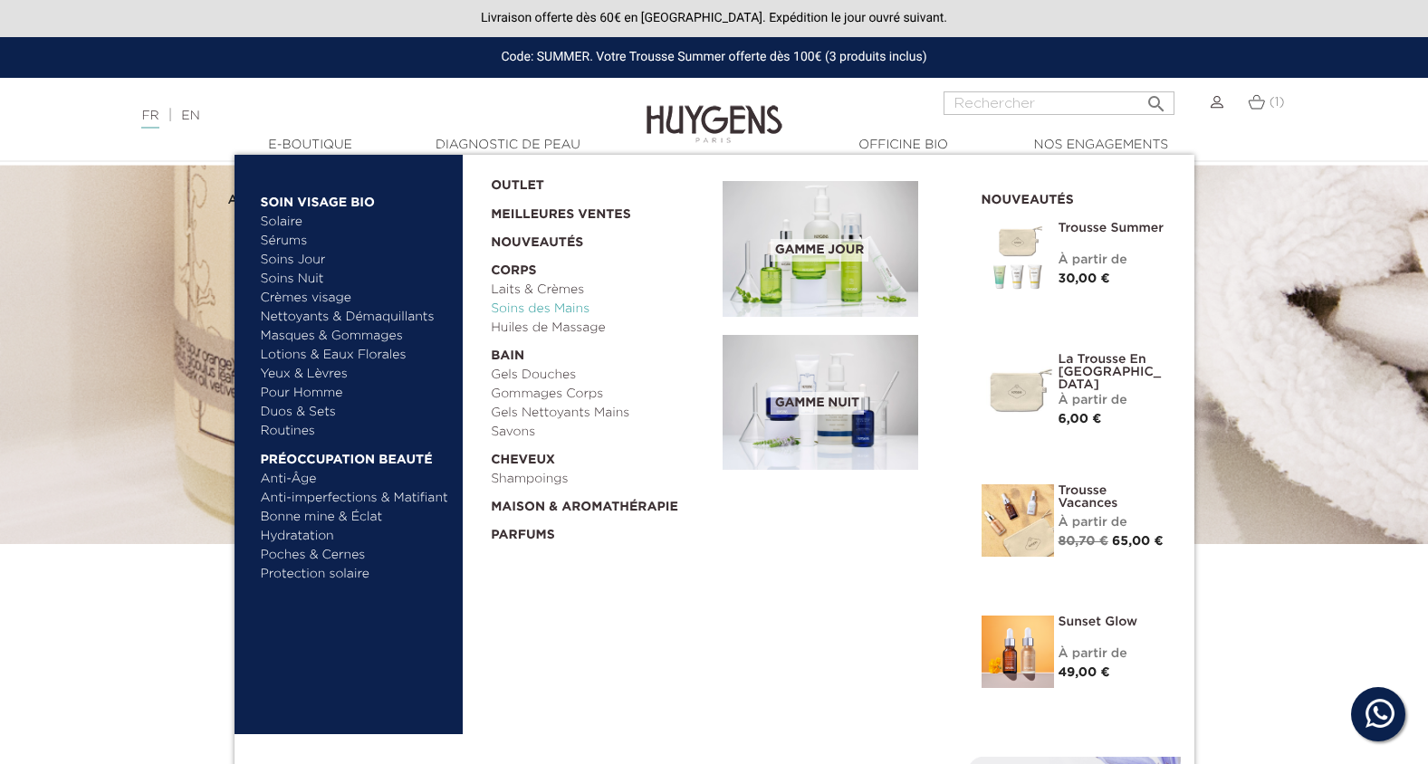
click at [535, 312] on link "Soins des Mains" at bounding box center [600, 309] width 219 height 19
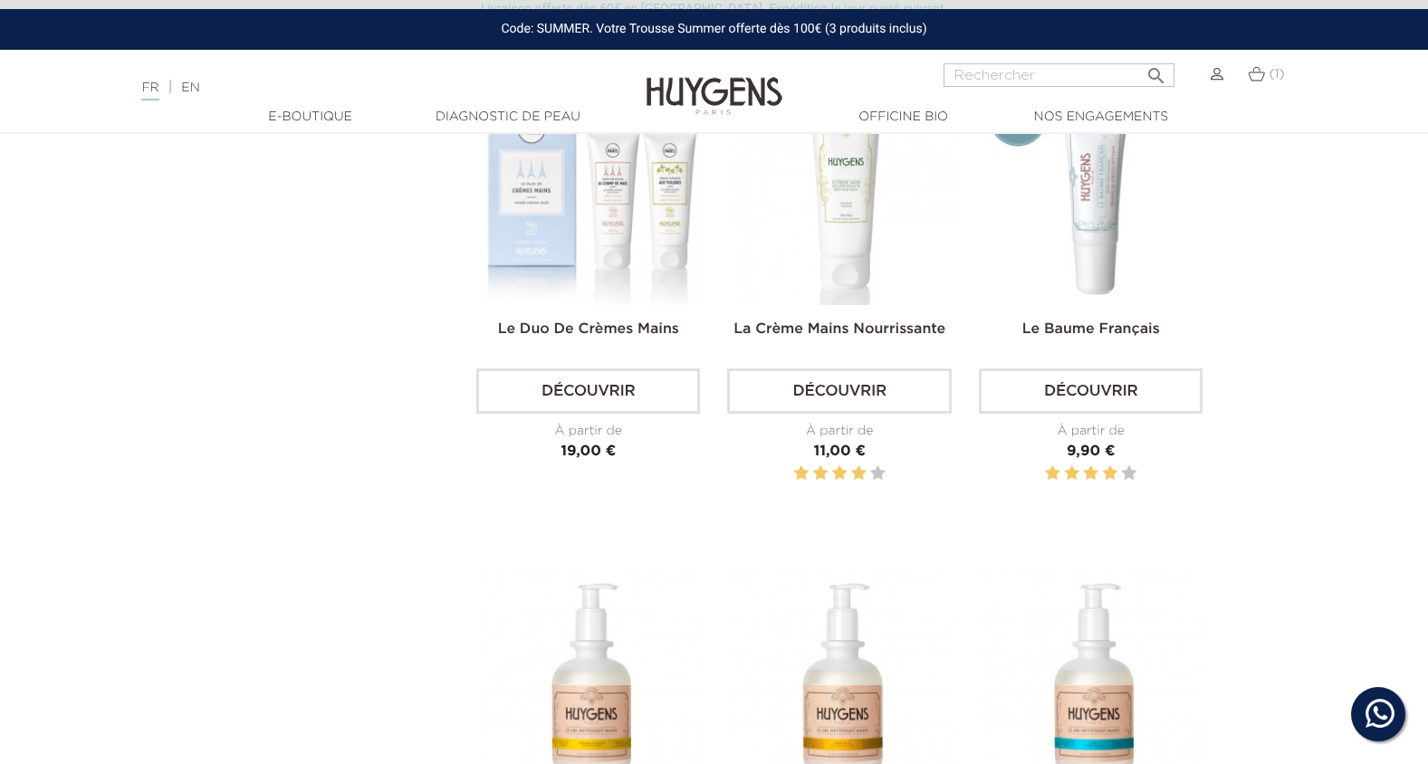
scroll to position [362, 0]
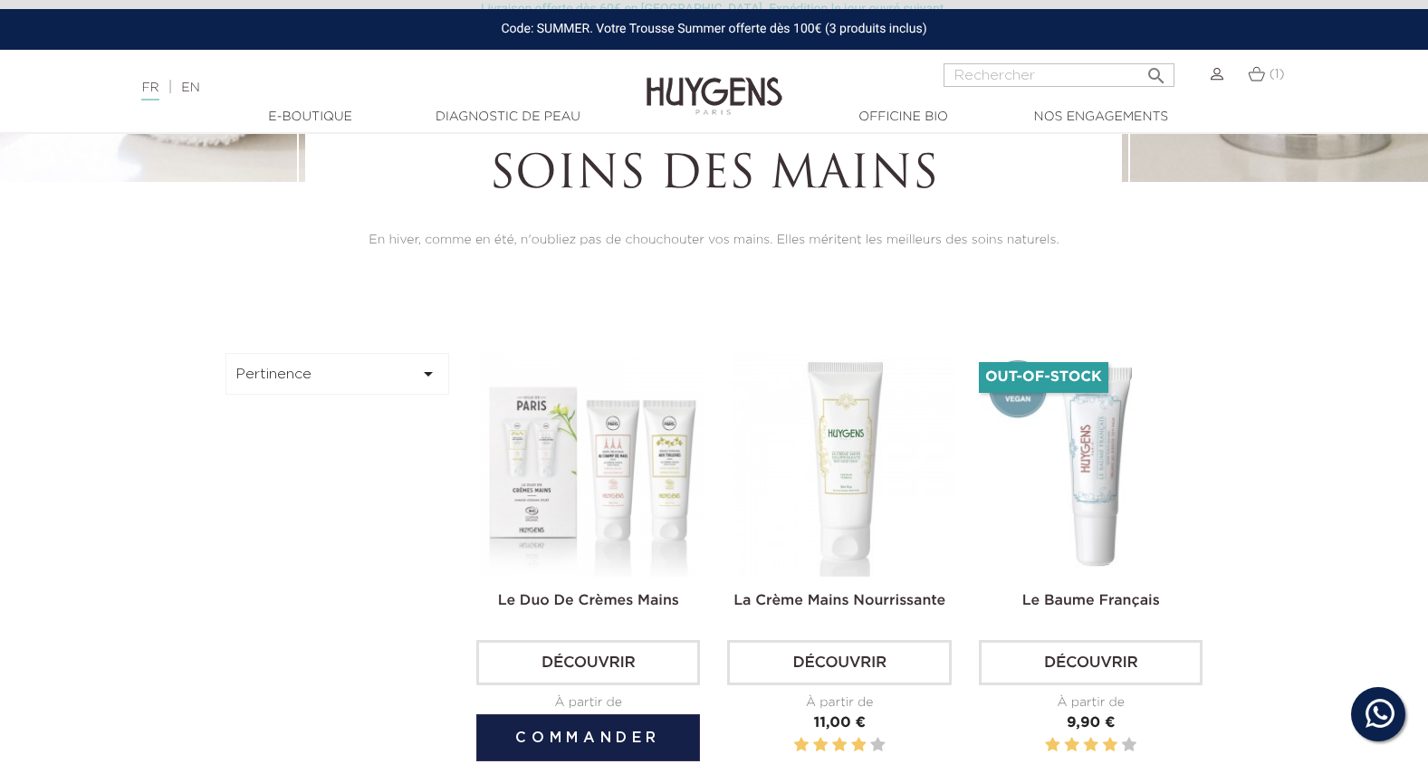
click at [622, 489] on img at bounding box center [592, 465] width 224 height 224
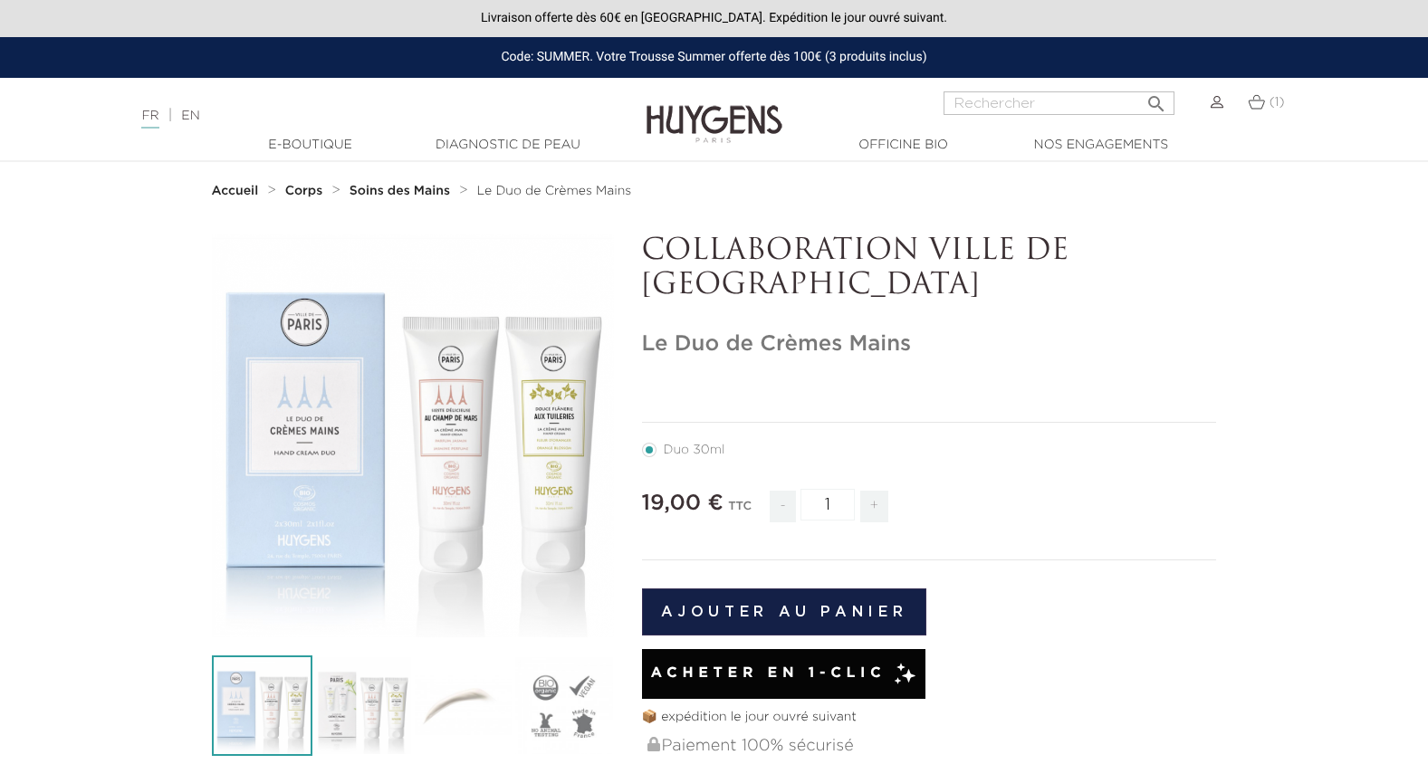
click at [401, 189] on strong "Soins des Mains" at bounding box center [400, 191] width 101 height 13
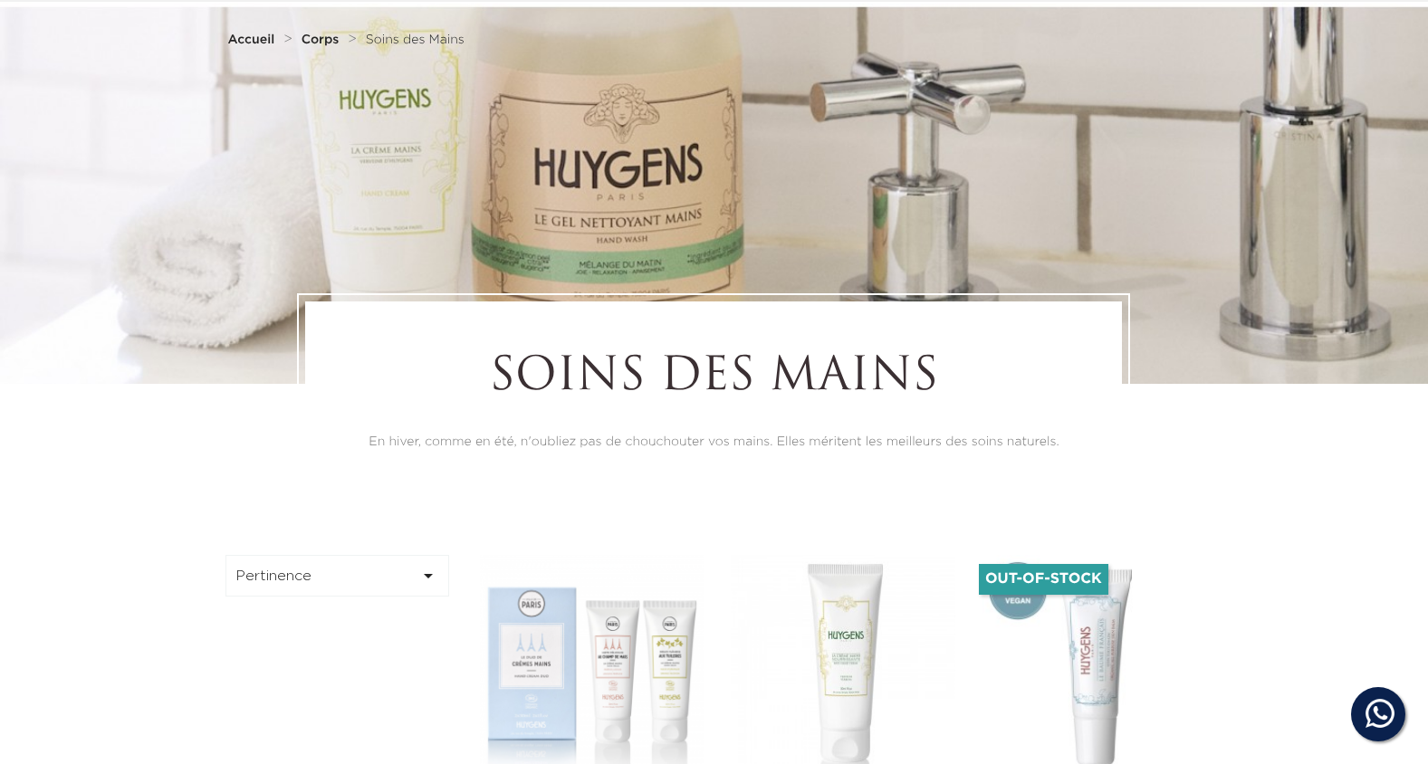
scroll to position [362, 0]
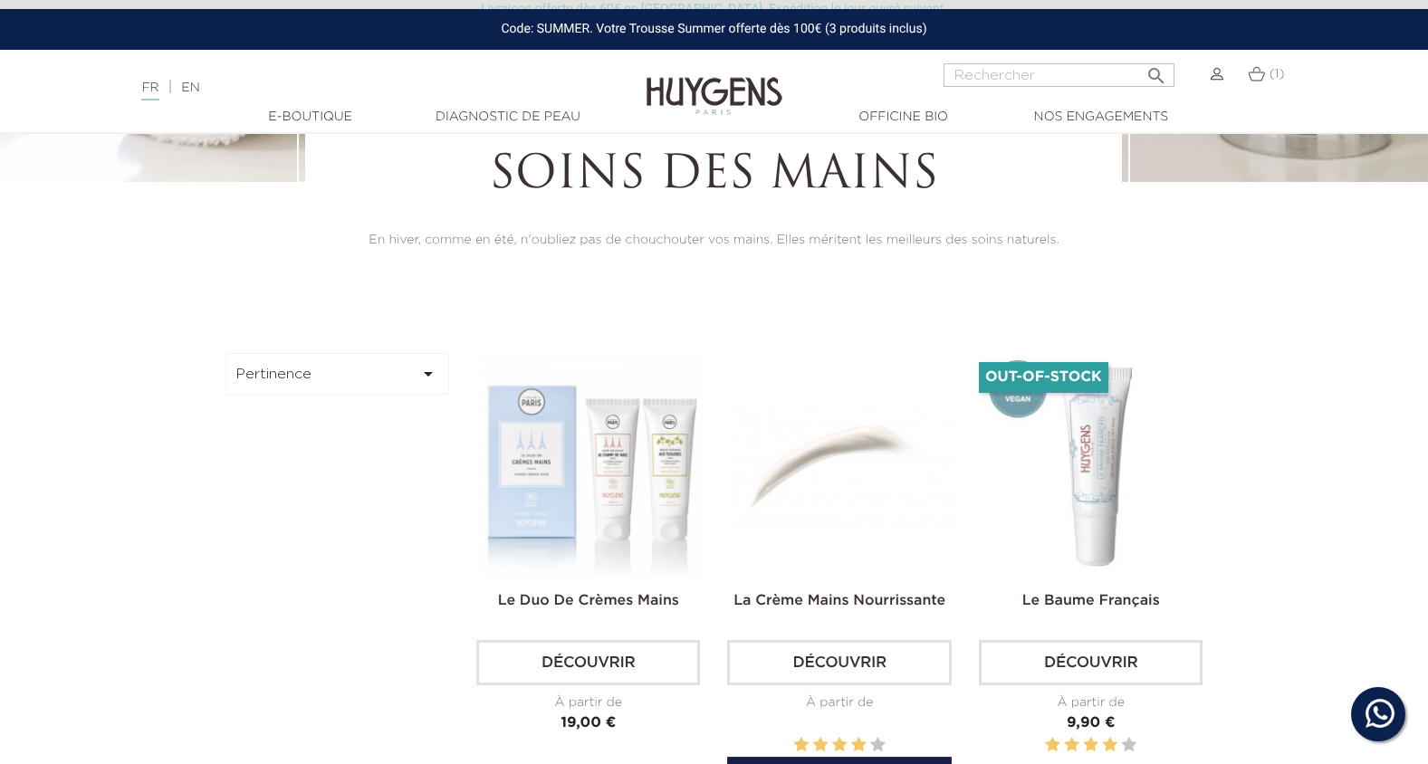
click at [858, 466] on img at bounding box center [843, 465] width 224 height 224
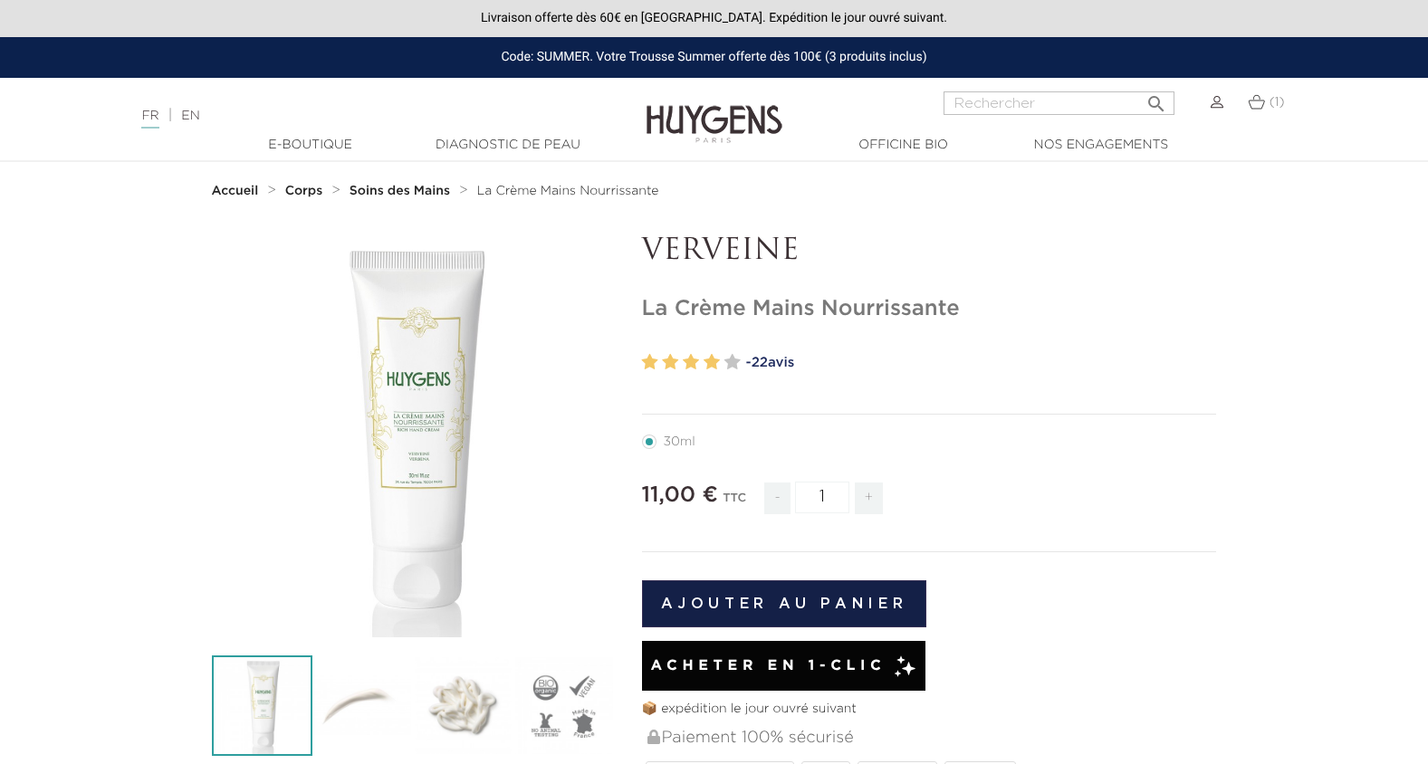
click at [396, 185] on strong "Soins des Mains" at bounding box center [400, 191] width 101 height 13
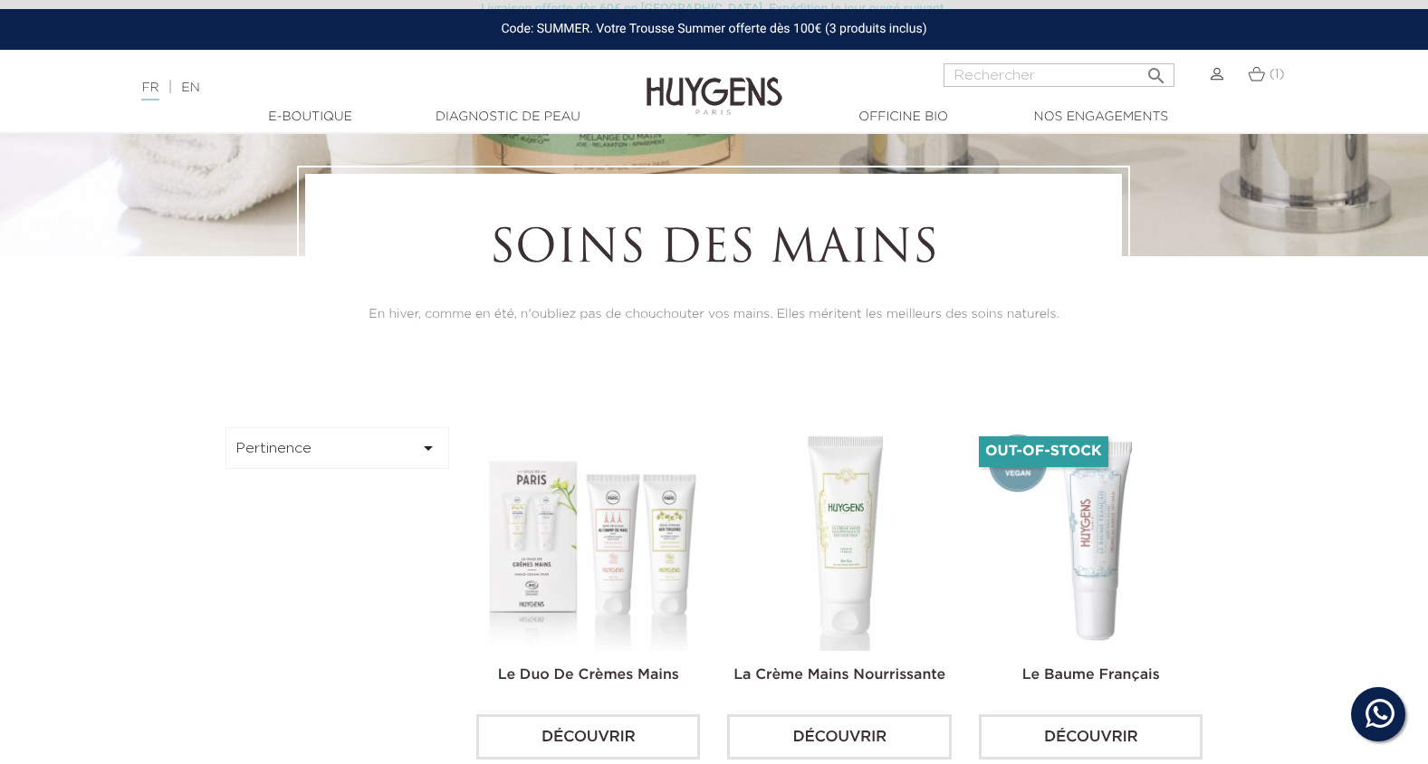
scroll to position [453, 0]
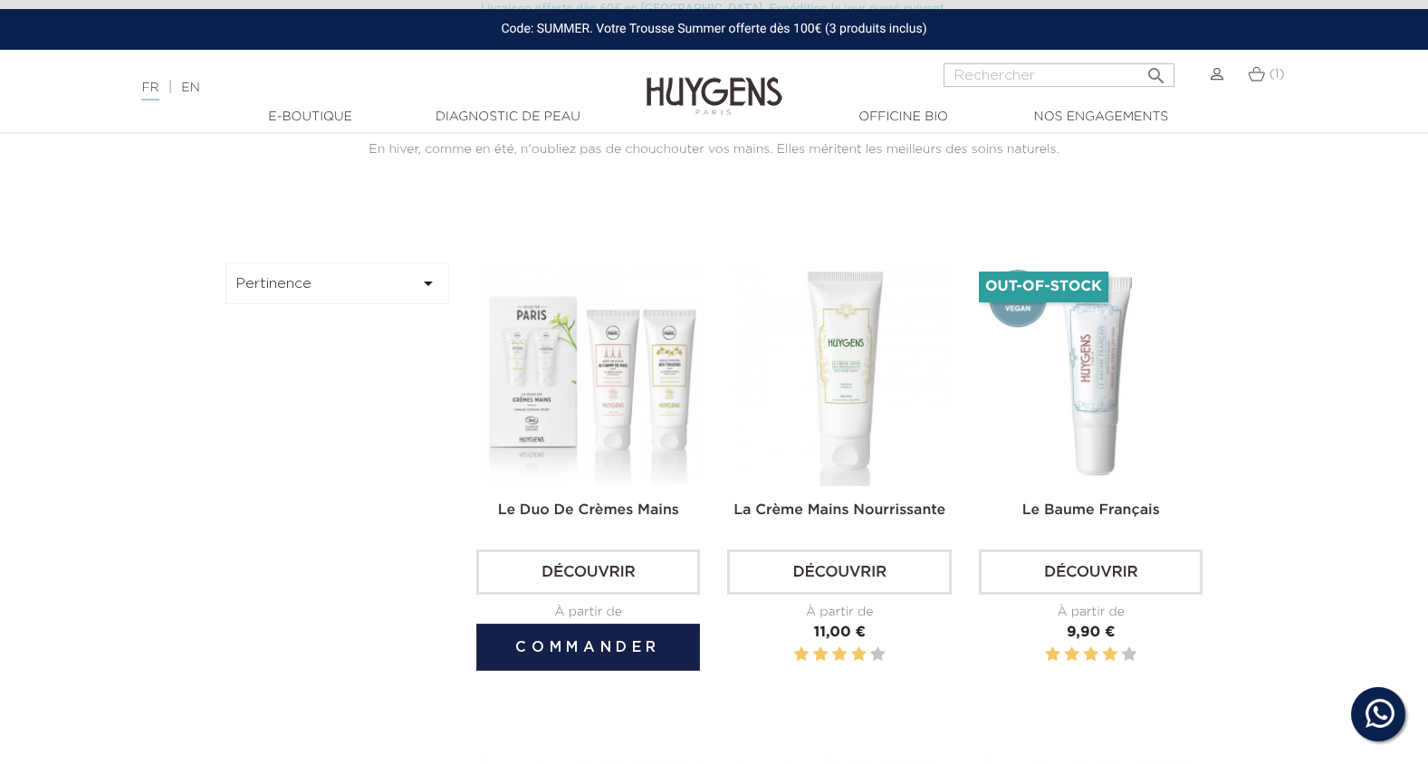
click at [610, 425] on img at bounding box center [592, 375] width 224 height 224
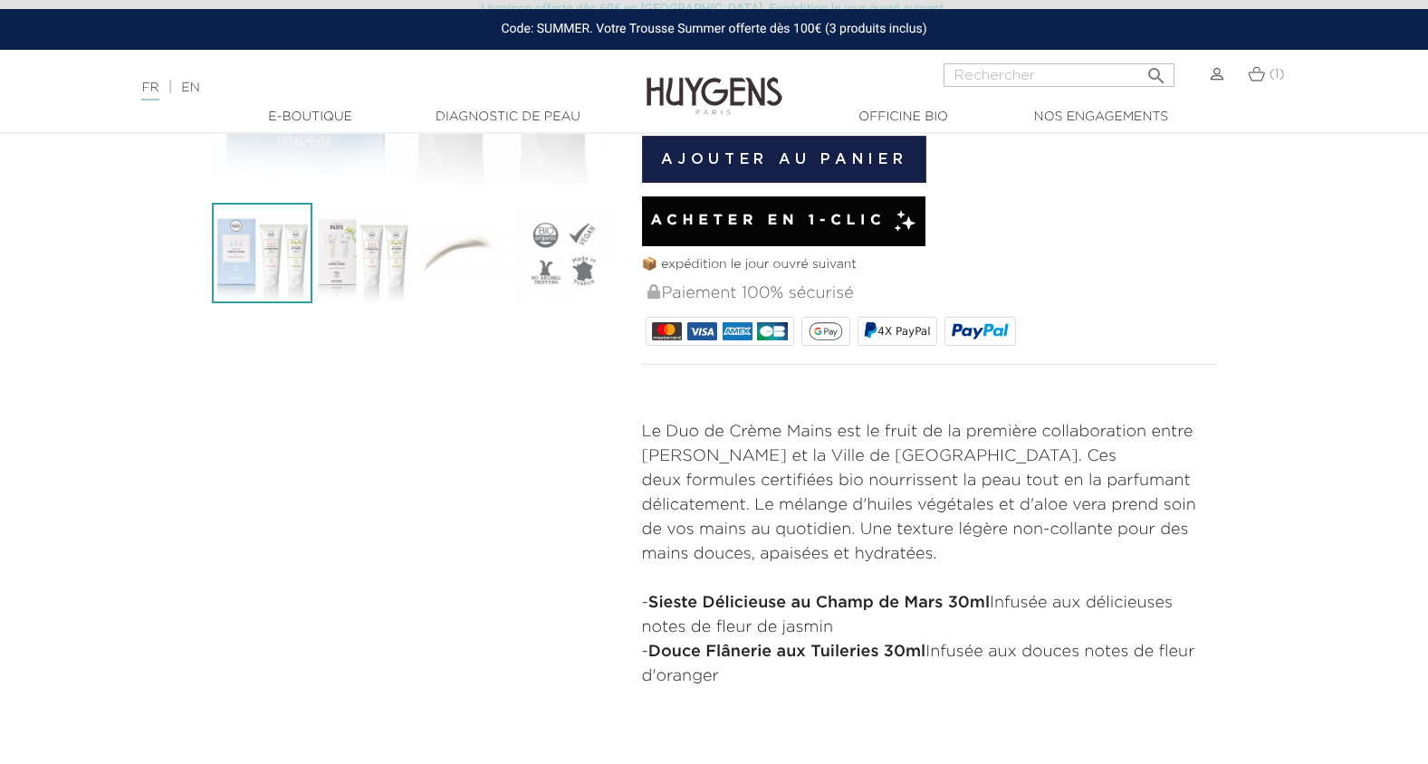
scroll to position [181, 0]
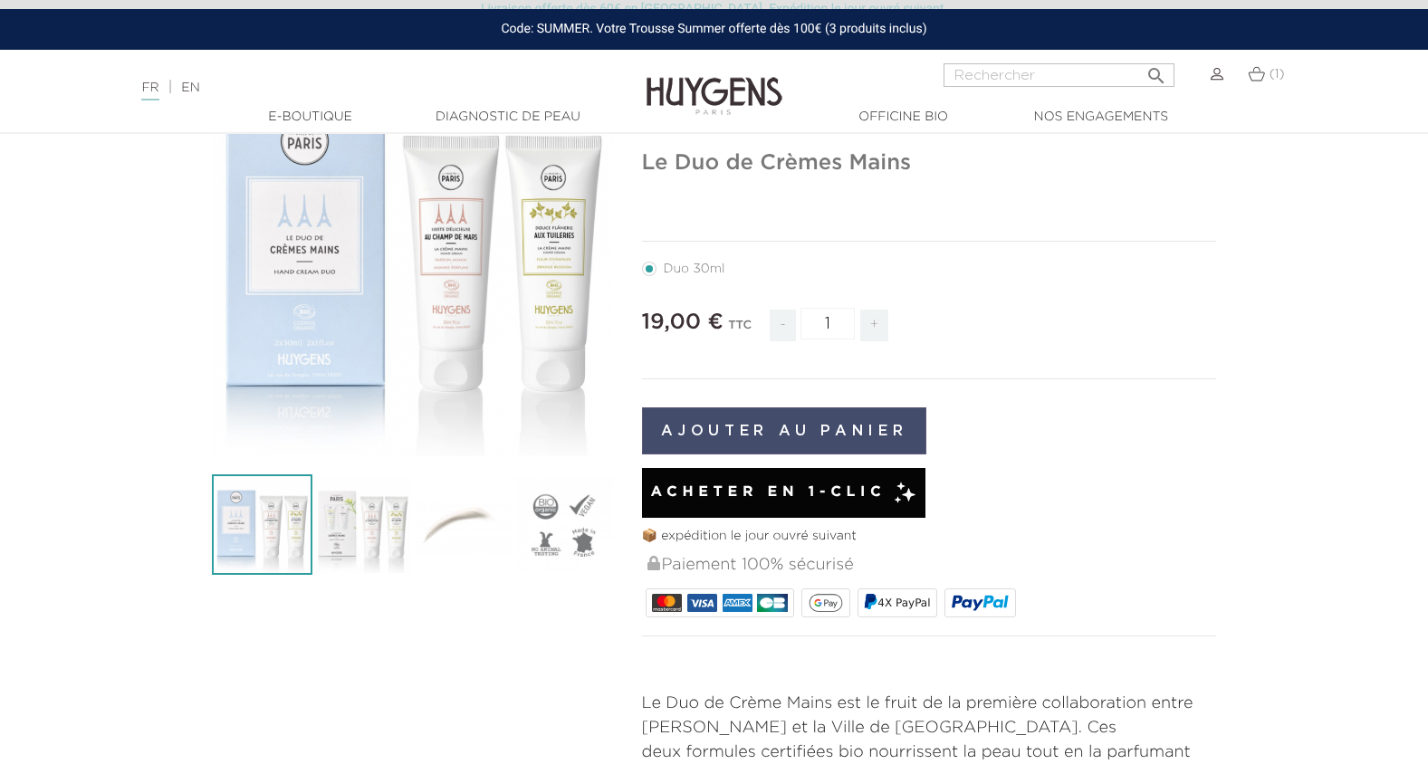
click at [787, 408] on button "Ajouter au panier" at bounding box center [784, 431] width 285 height 47
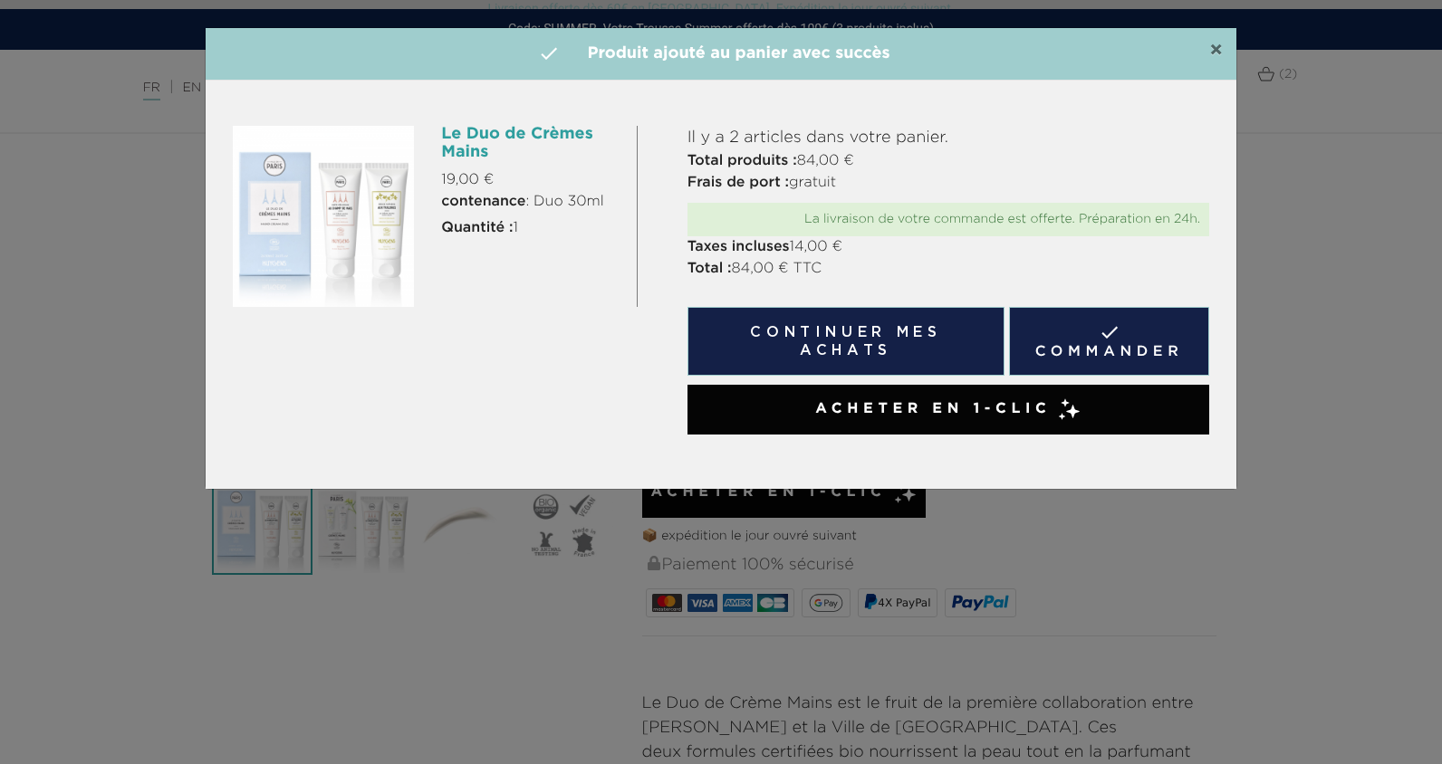
click at [1214, 42] on span "×" at bounding box center [1216, 51] width 14 height 22
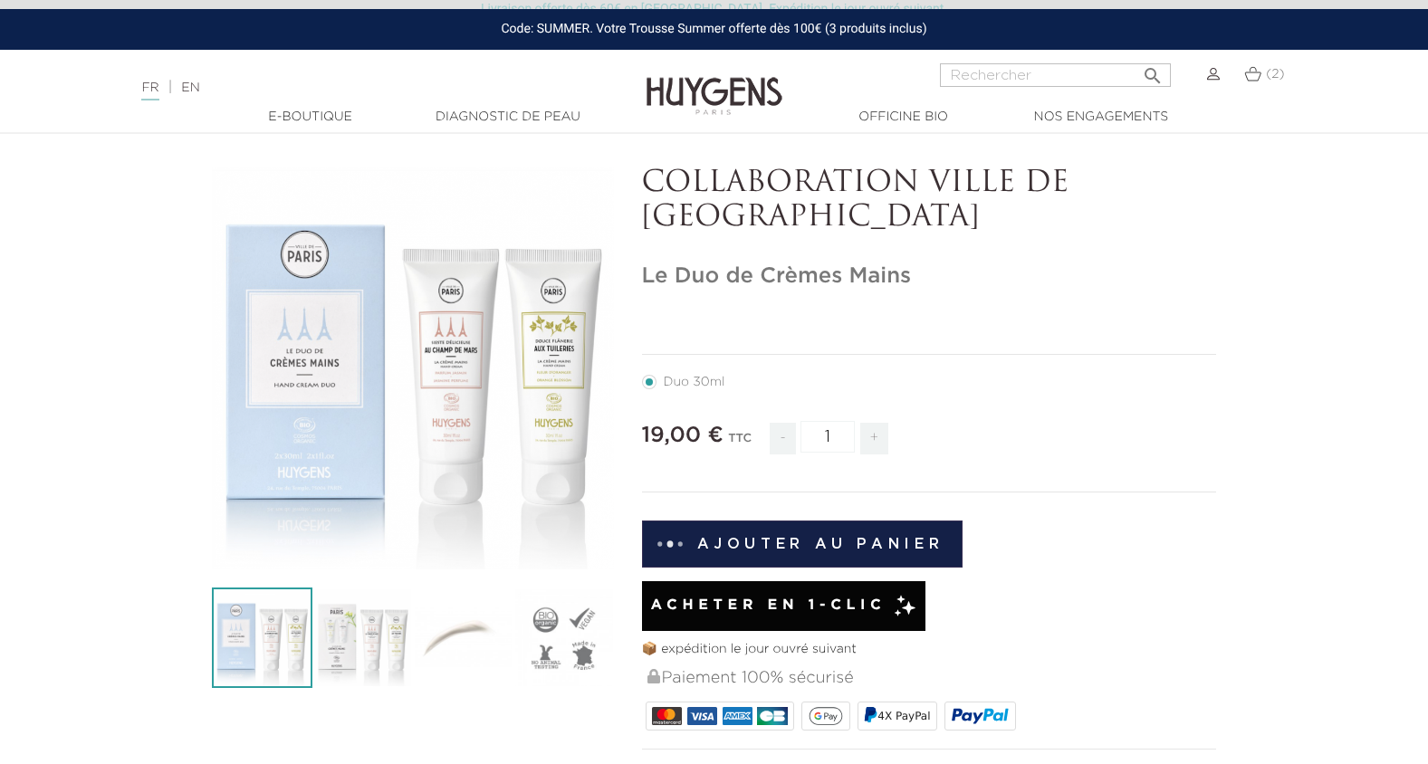
scroll to position [0, 0]
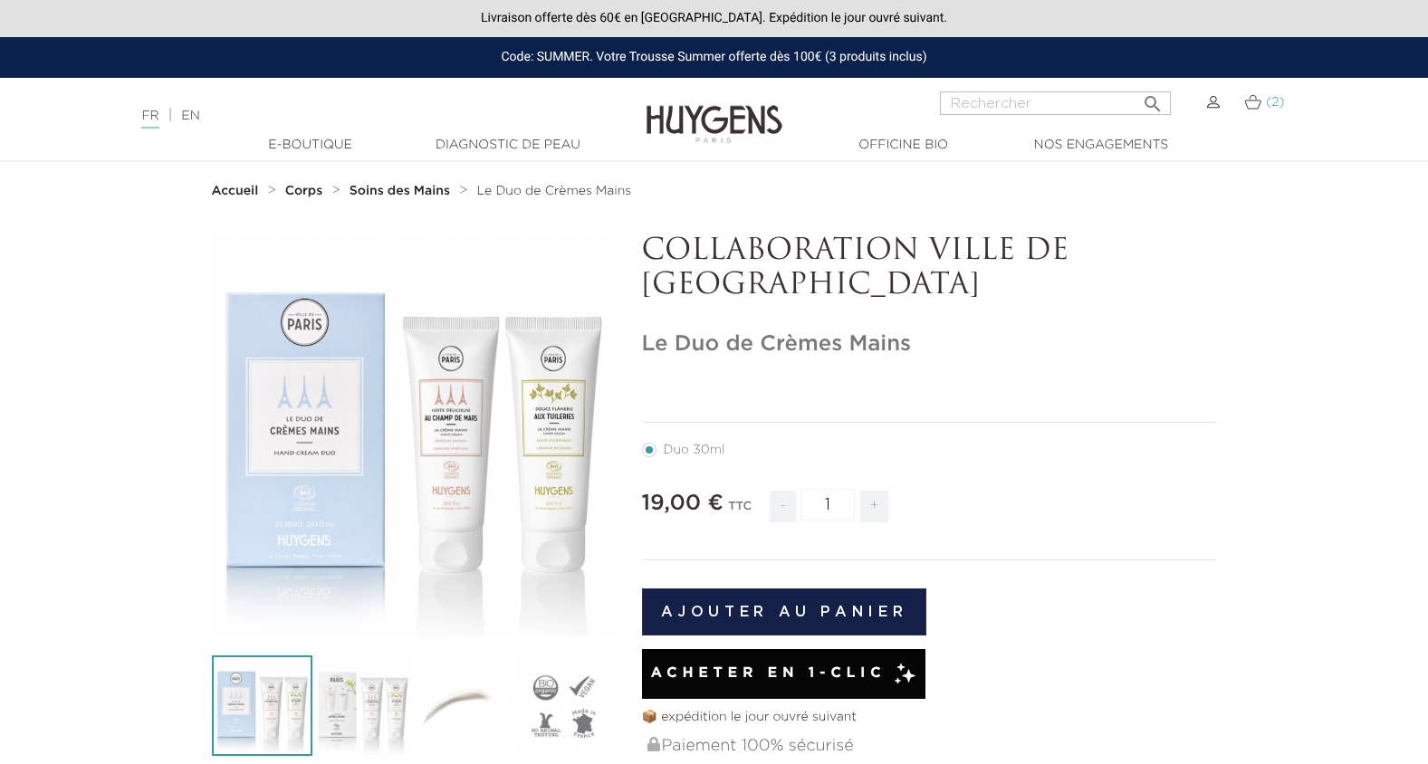
click at [1264, 103] on link "(2)" at bounding box center [1265, 102] width 40 height 14
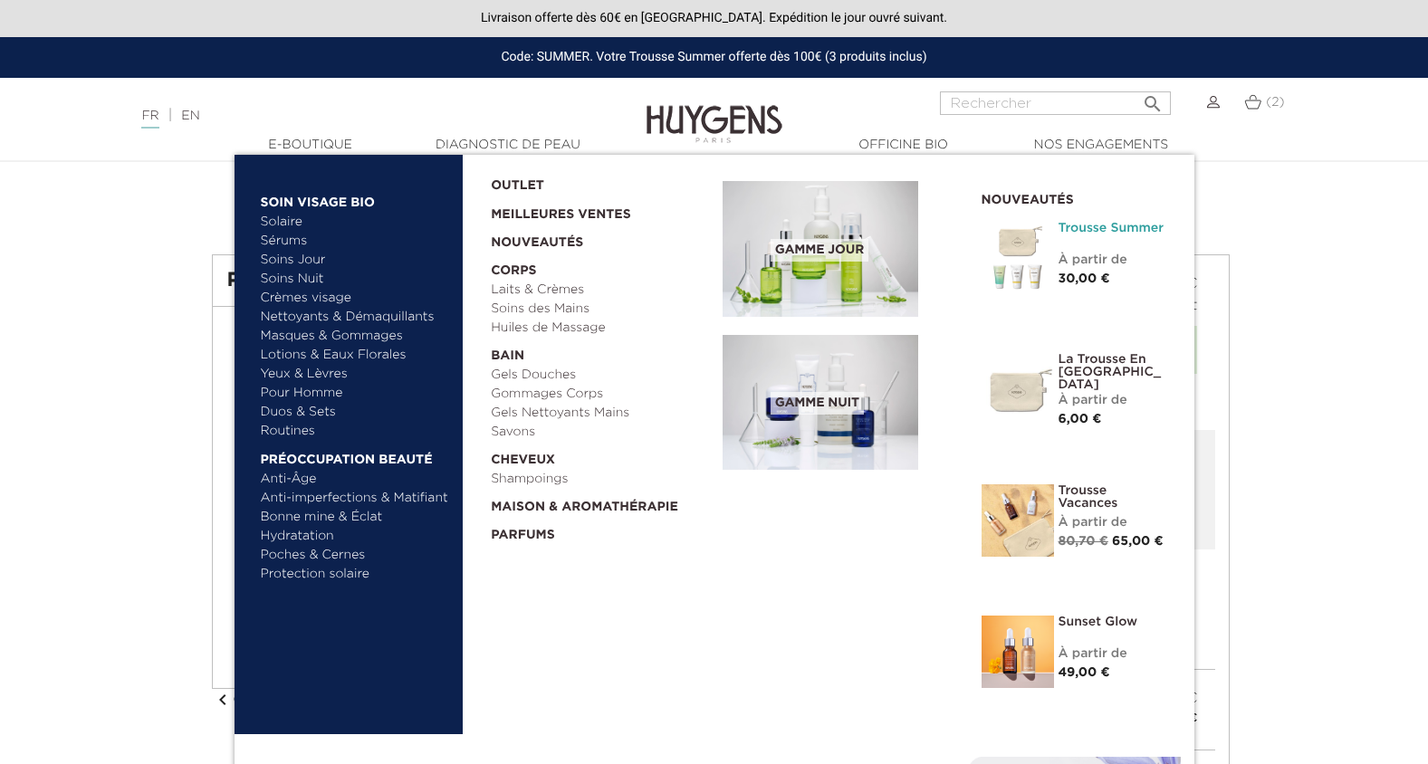
click at [1110, 226] on link "Trousse Summer" at bounding box center [1113, 228] width 109 height 13
click at [346, 517] on link "Bonne mine & Éclat" at bounding box center [355, 517] width 189 height 19
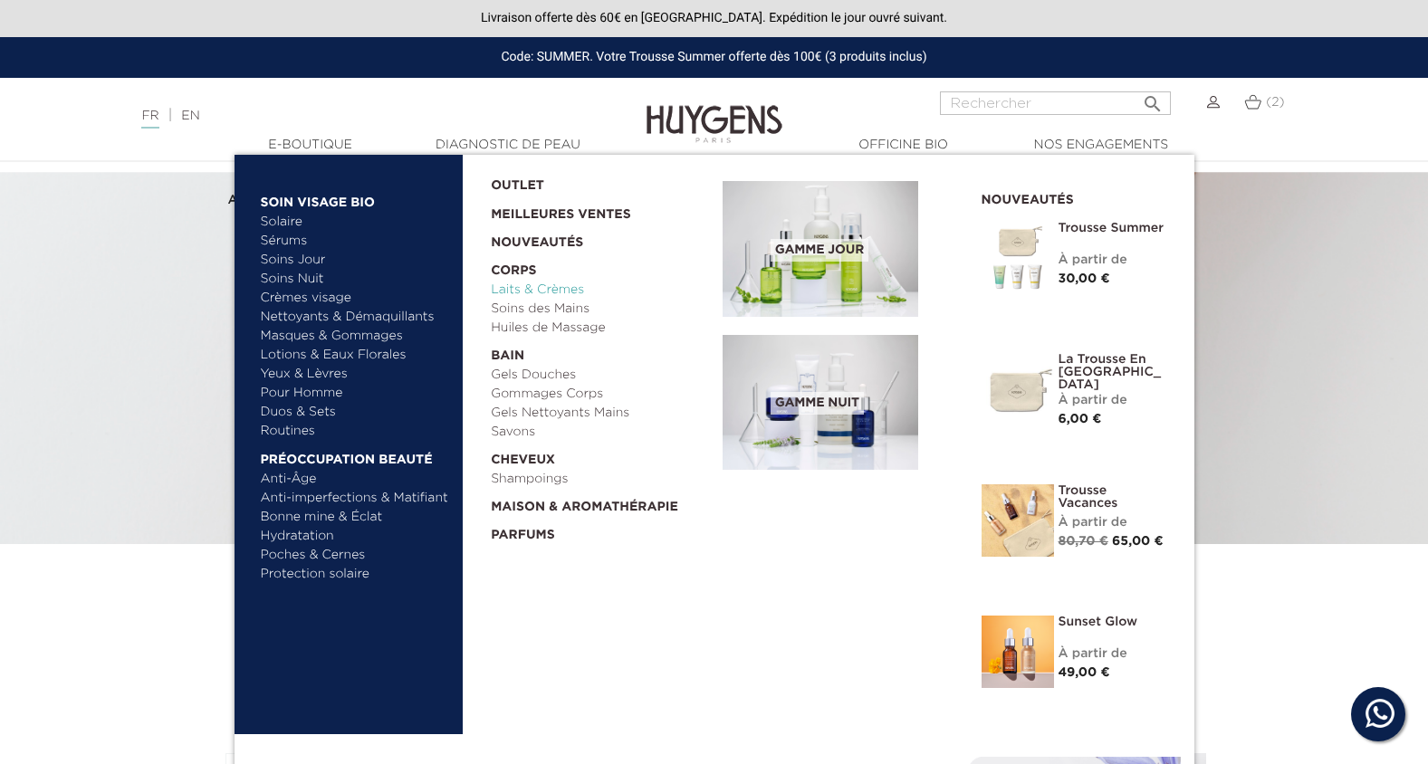
click at [531, 285] on link "Laits & Crèmes" at bounding box center [600, 290] width 219 height 19
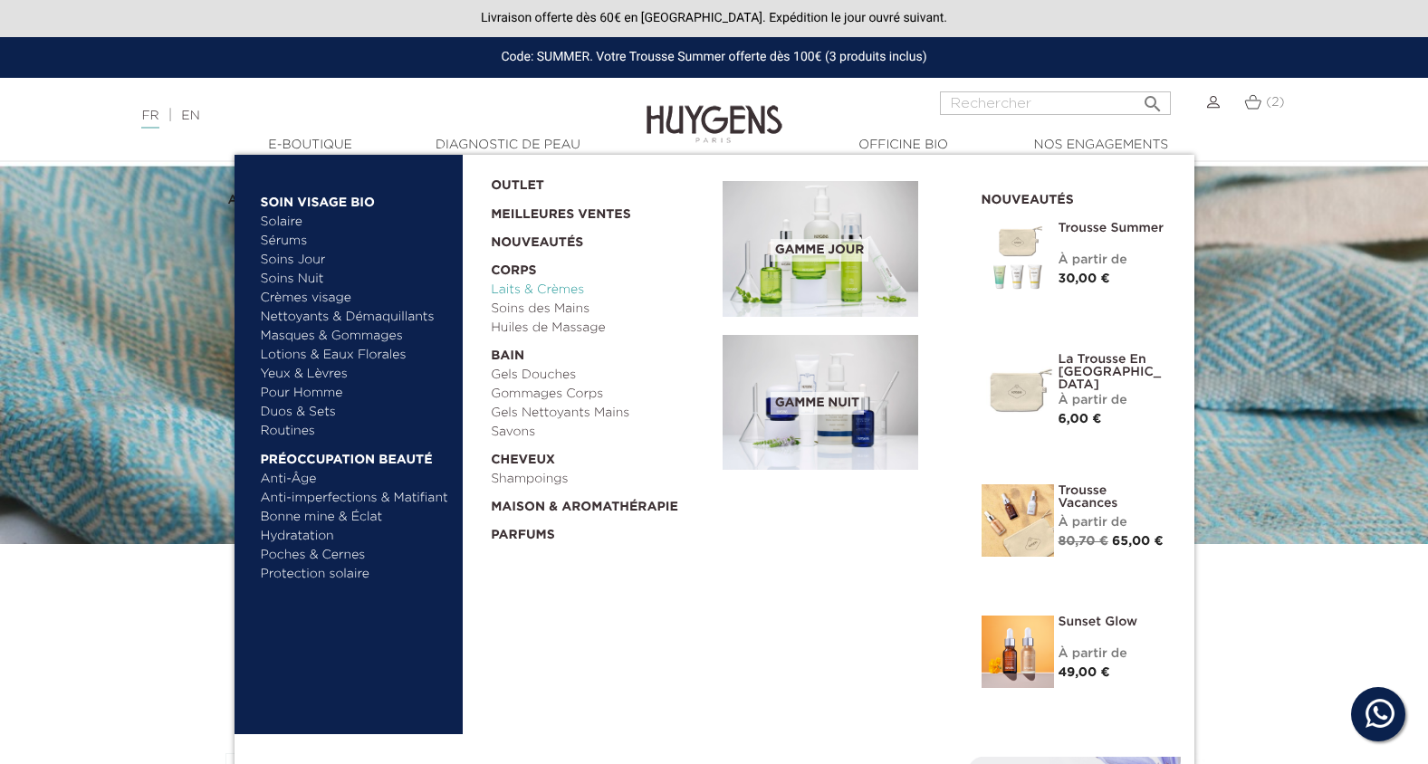
click at [546, 289] on link "Laits & Crèmes" at bounding box center [600, 290] width 219 height 19
click at [543, 382] on link "Gels Douches" at bounding box center [600, 375] width 219 height 19
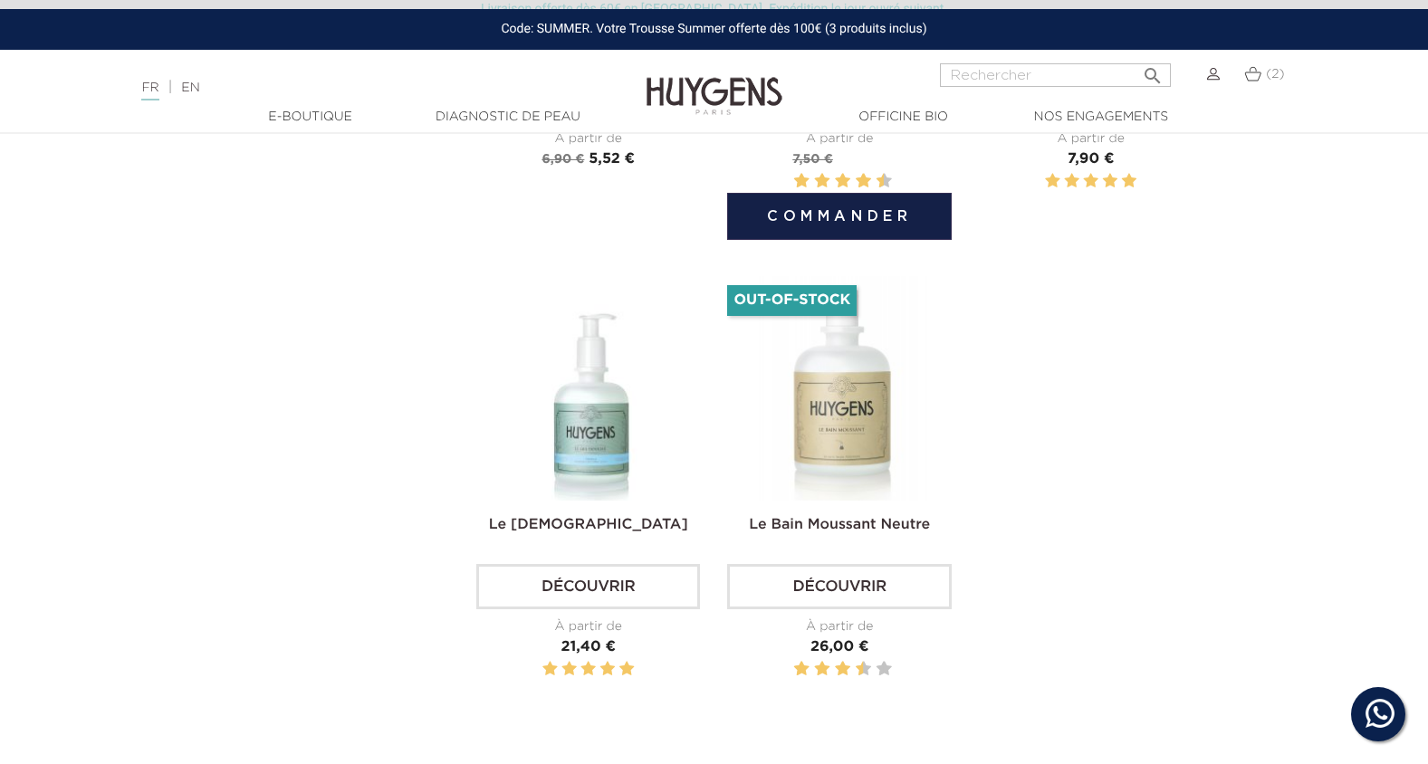
scroll to position [996, 0]
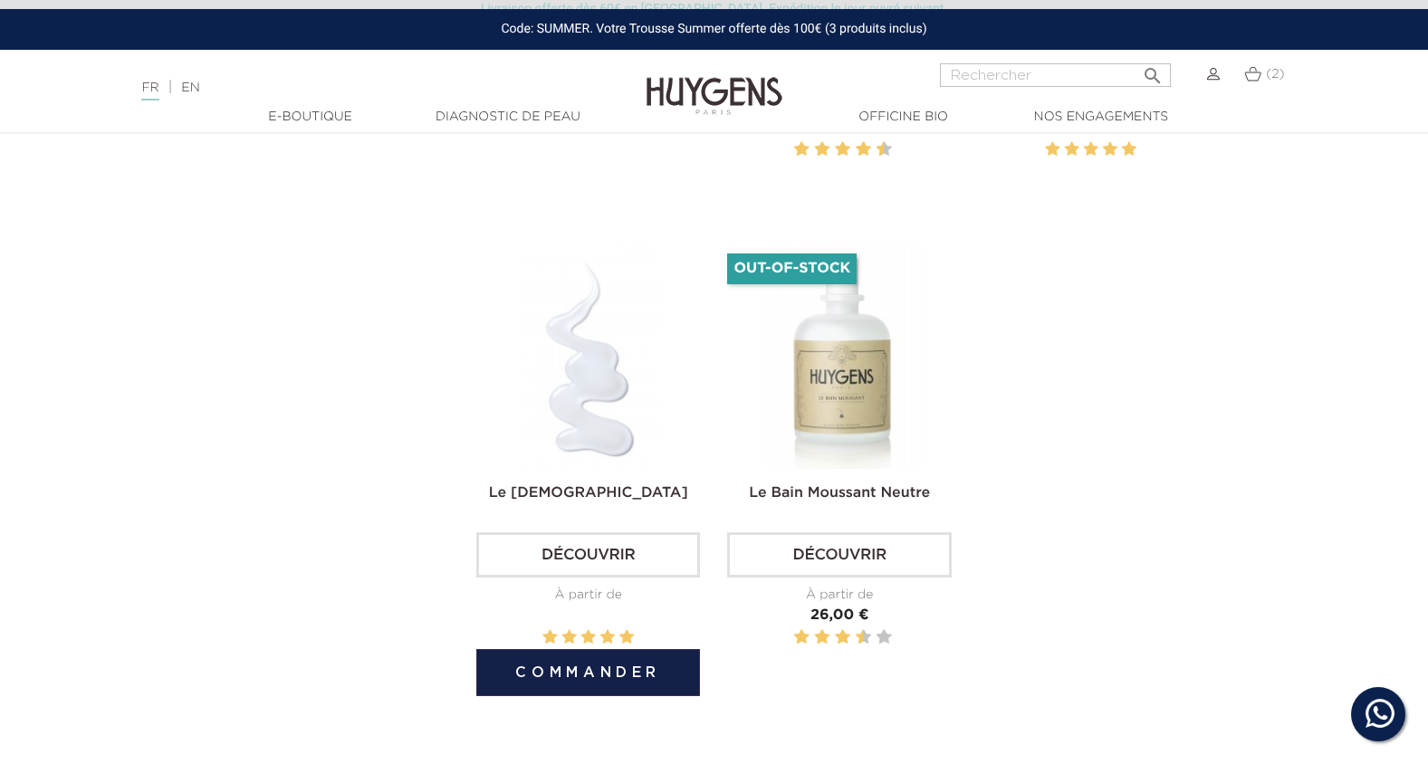
click at [591, 421] on img at bounding box center [592, 357] width 224 height 224
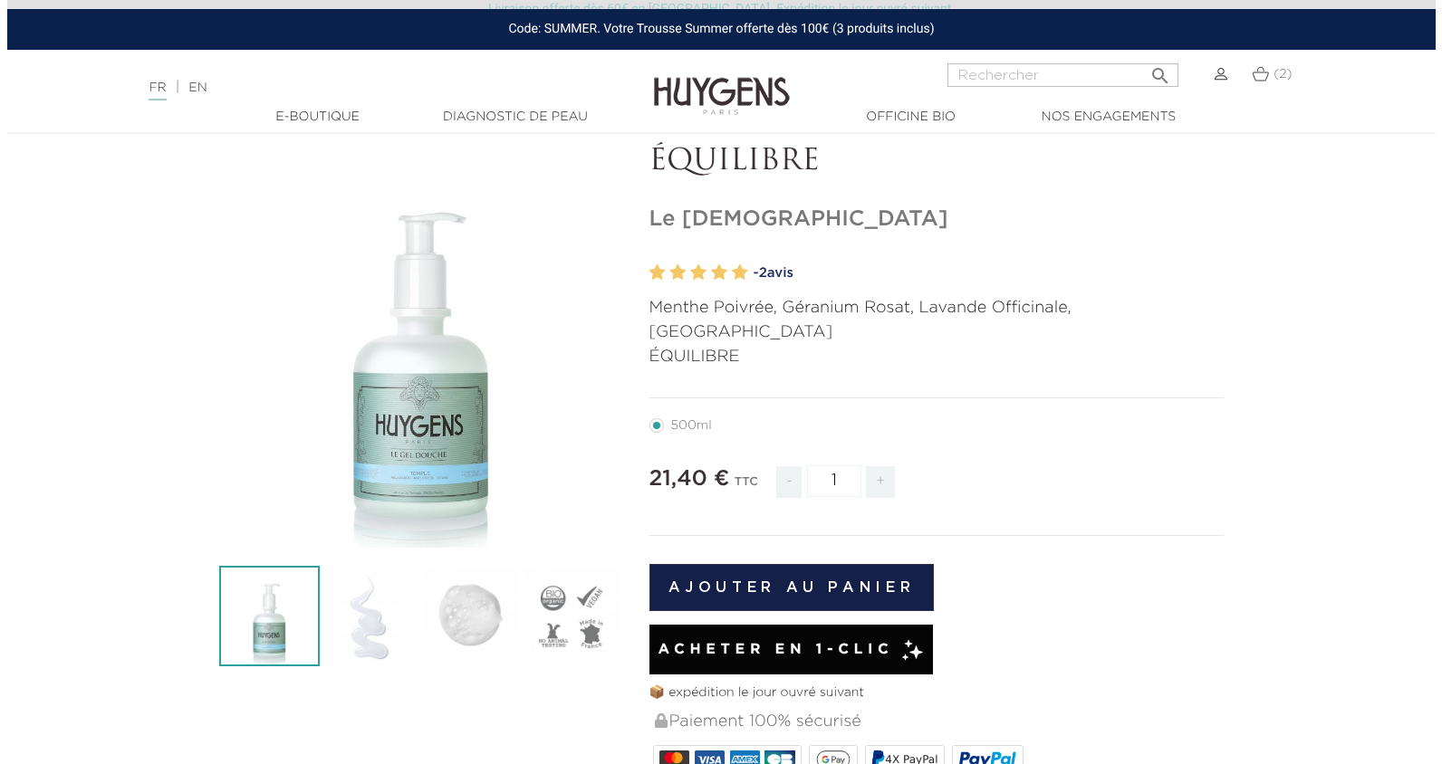
scroll to position [91, 0]
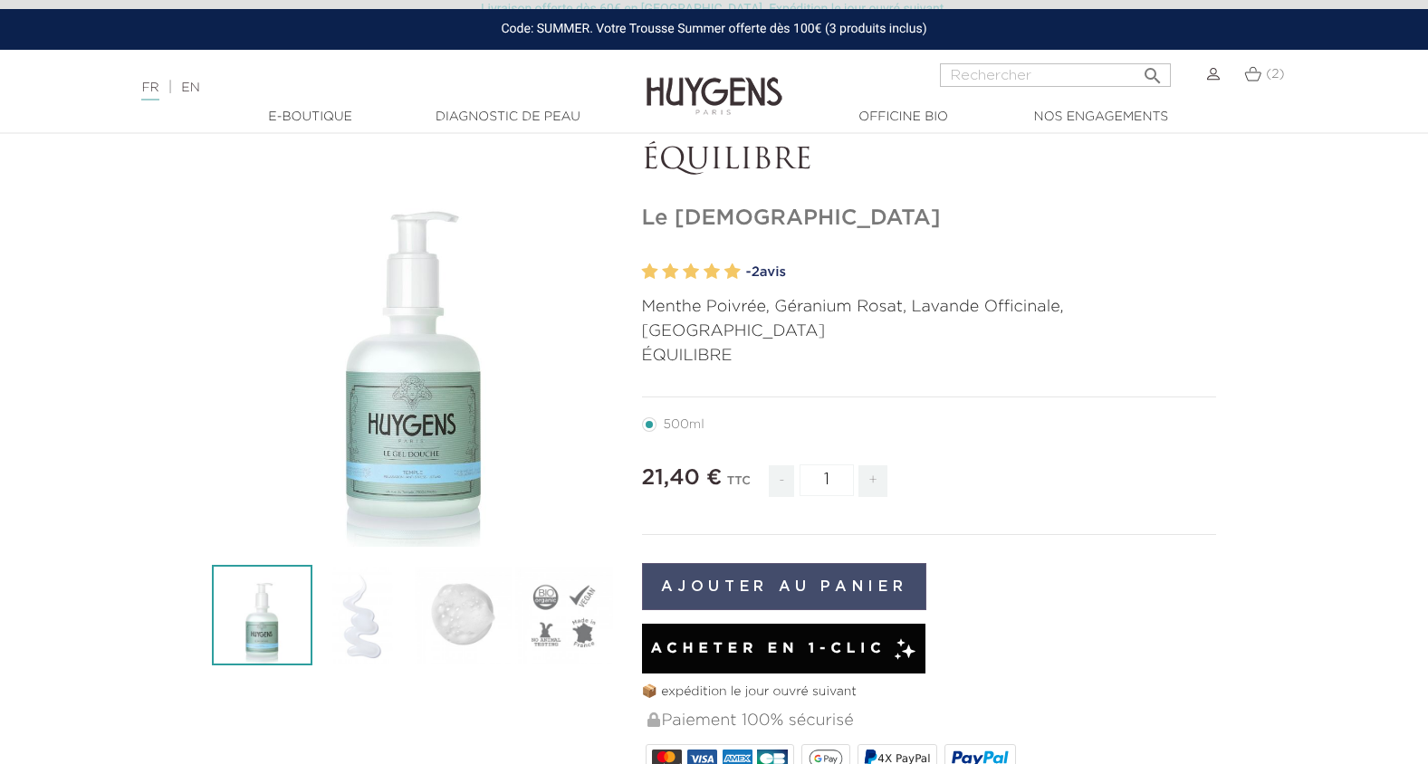
click at [801, 563] on button "Ajouter au panier" at bounding box center [784, 586] width 285 height 47
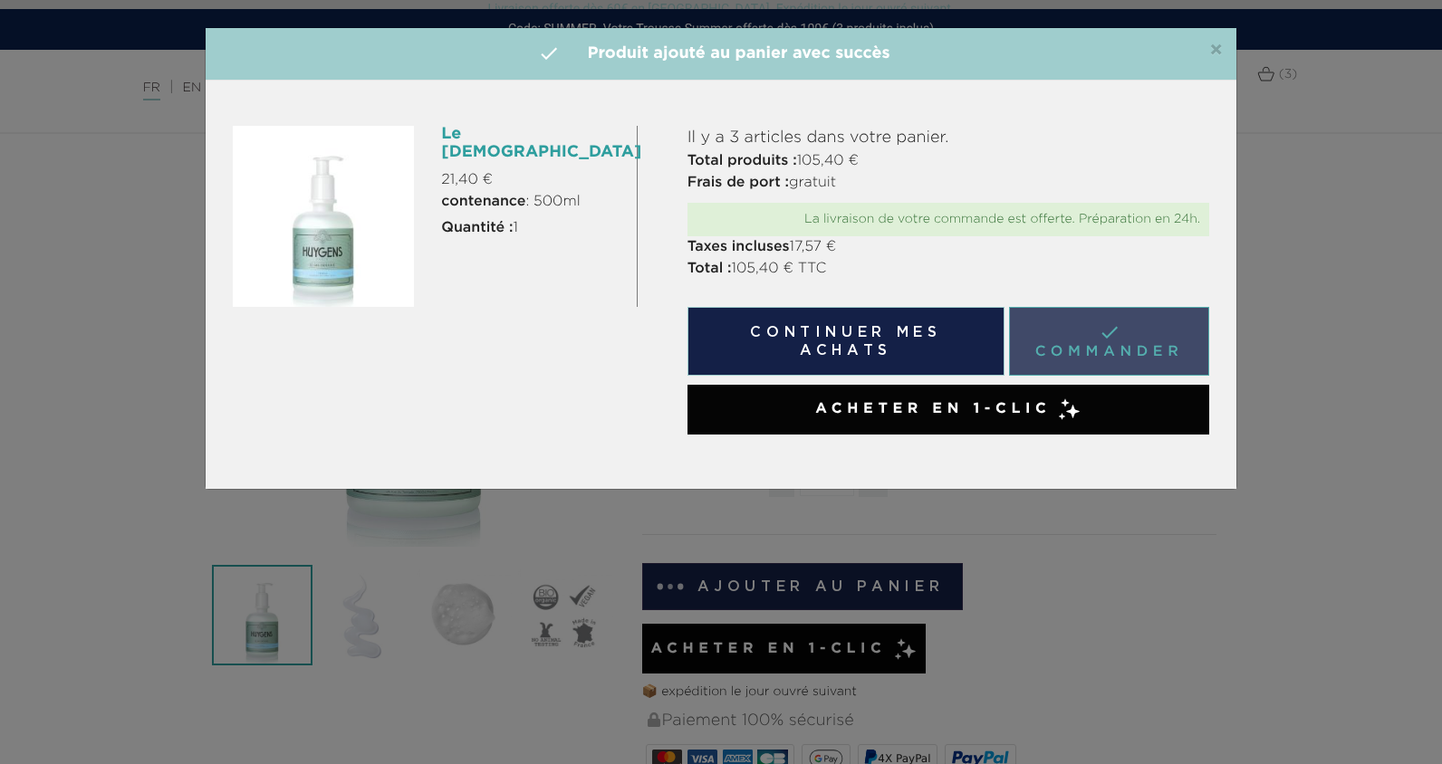
click at [1126, 346] on link " Commander" at bounding box center [1109, 341] width 200 height 69
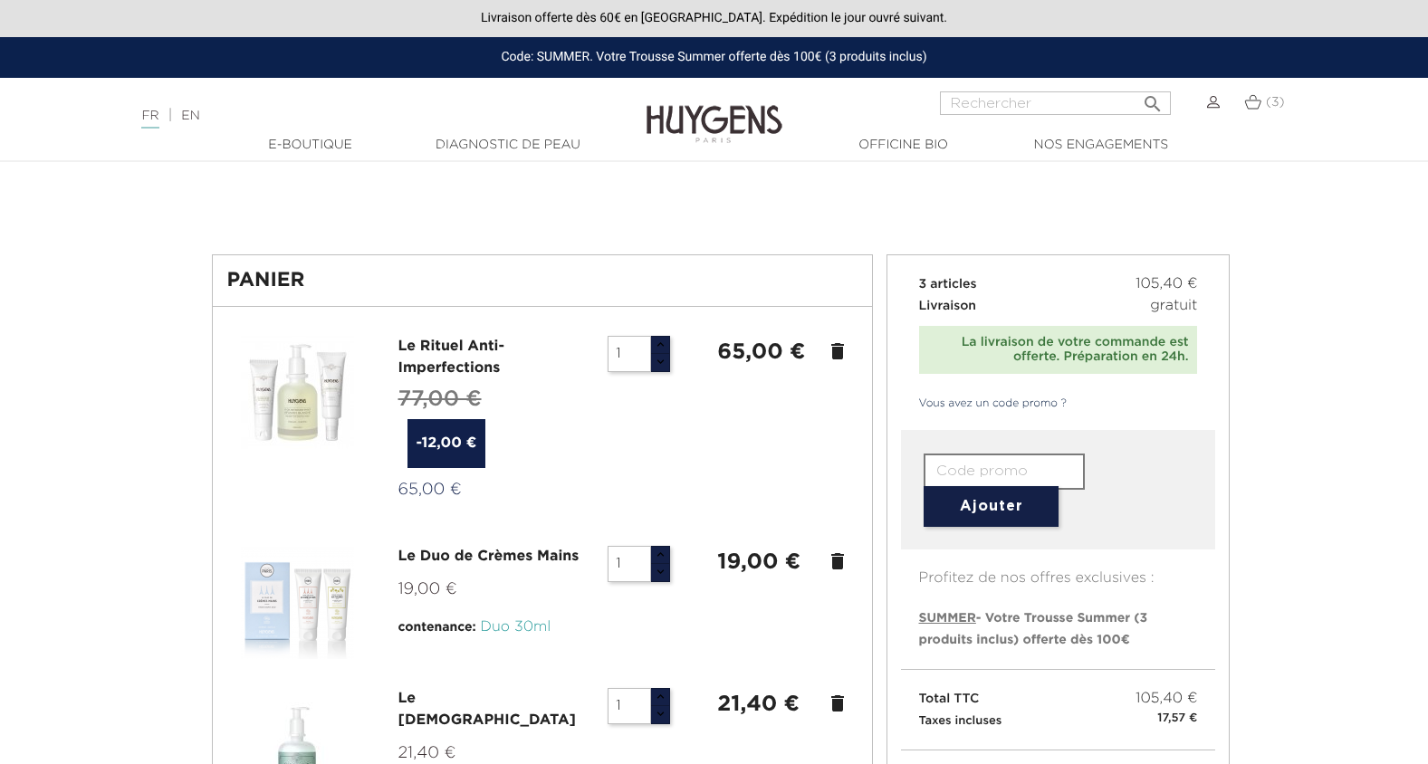
click at [1018, 465] on input "text" at bounding box center [1004, 472] width 161 height 36
type input "F"
type input "SUMMER"
click at [1002, 514] on button "Ajouter" at bounding box center [991, 506] width 135 height 41
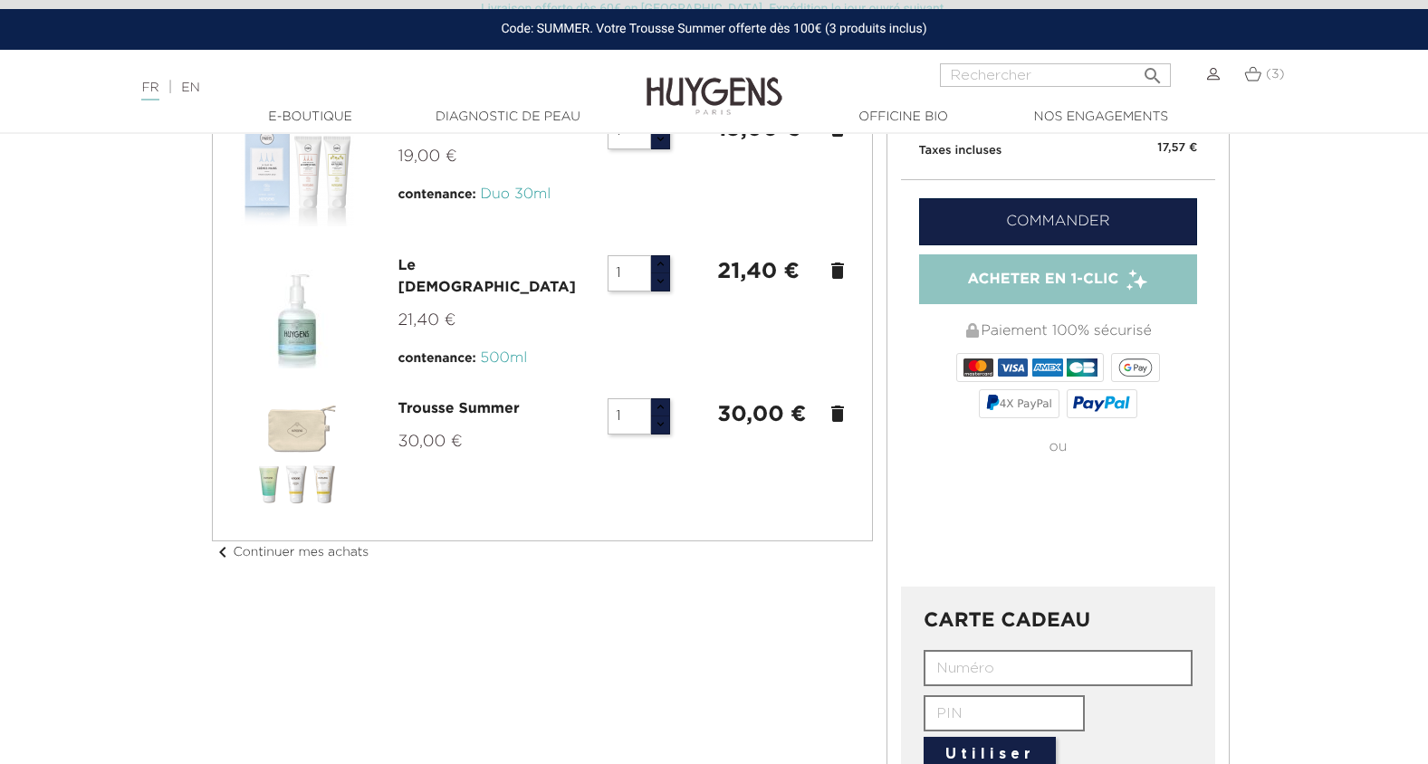
scroll to position [453, 0]
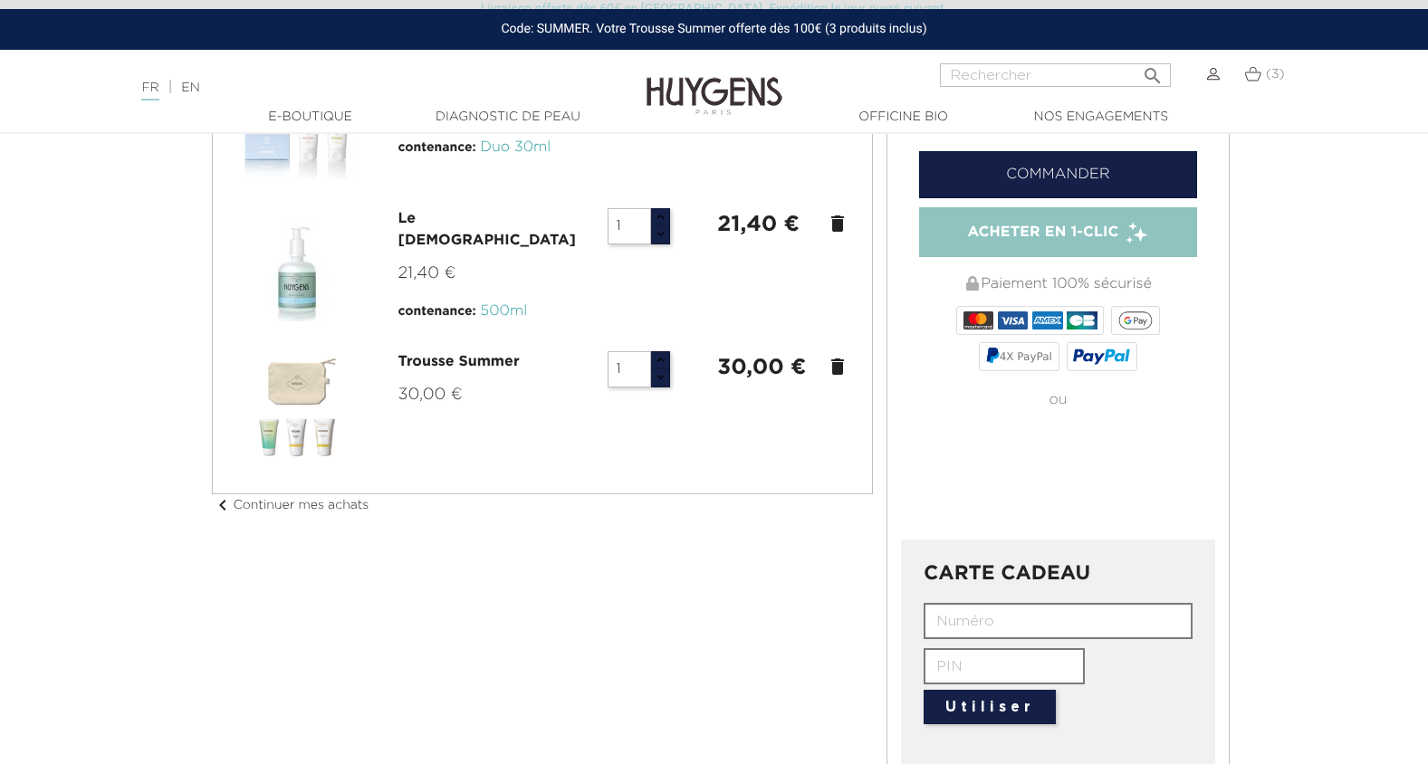
click at [1012, 620] on input "text" at bounding box center [1058, 621] width 269 height 36
click at [836, 362] on icon "delete" at bounding box center [838, 367] width 22 height 22
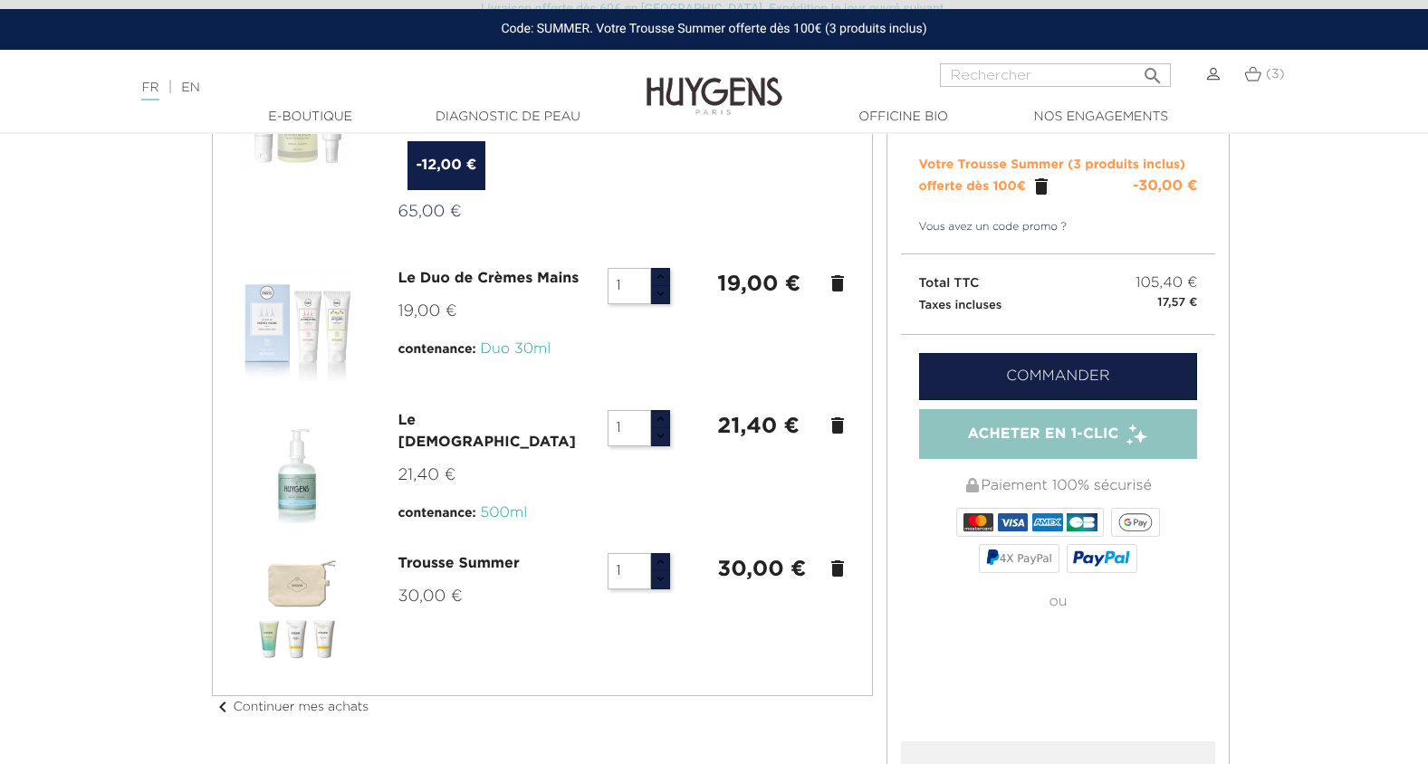
scroll to position [181, 0]
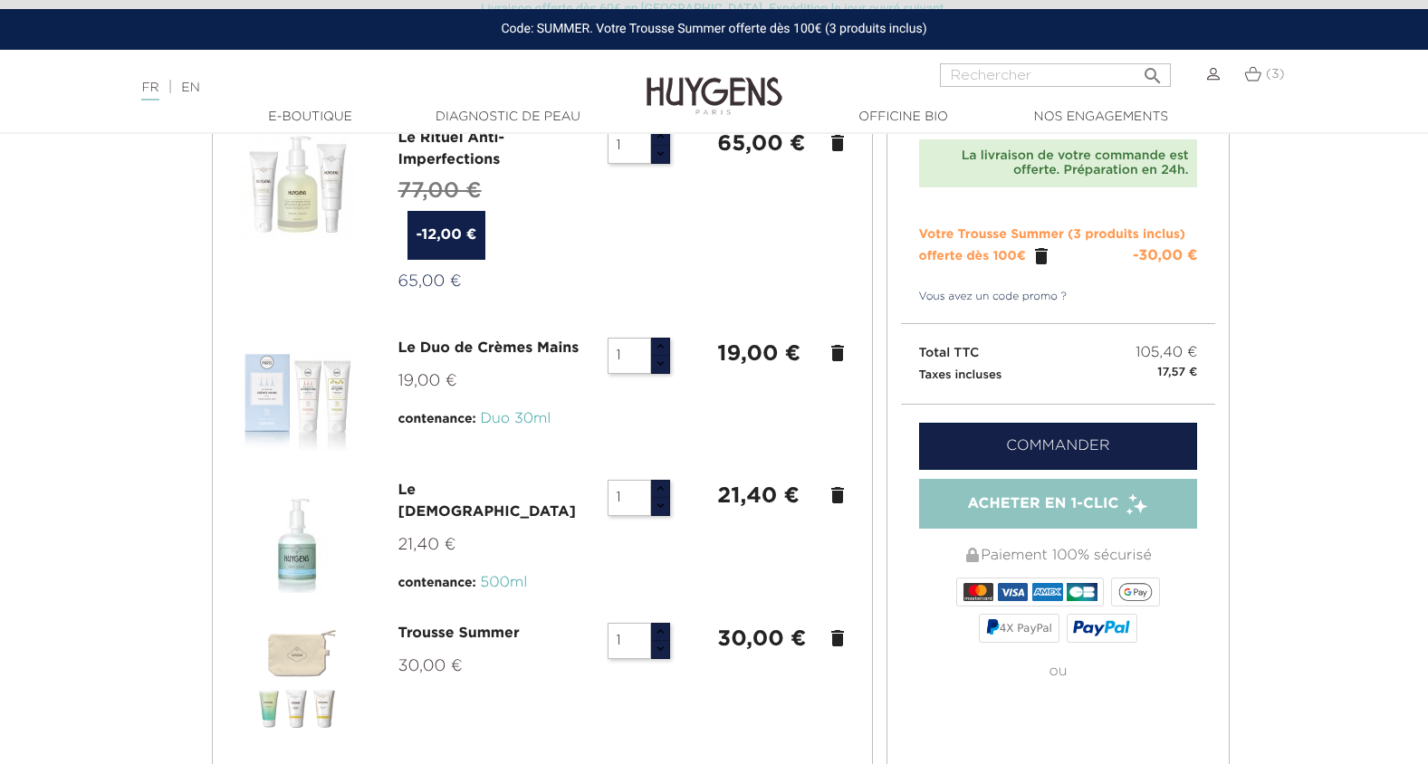
click at [836, 495] on icon "delete" at bounding box center [838, 496] width 22 height 22
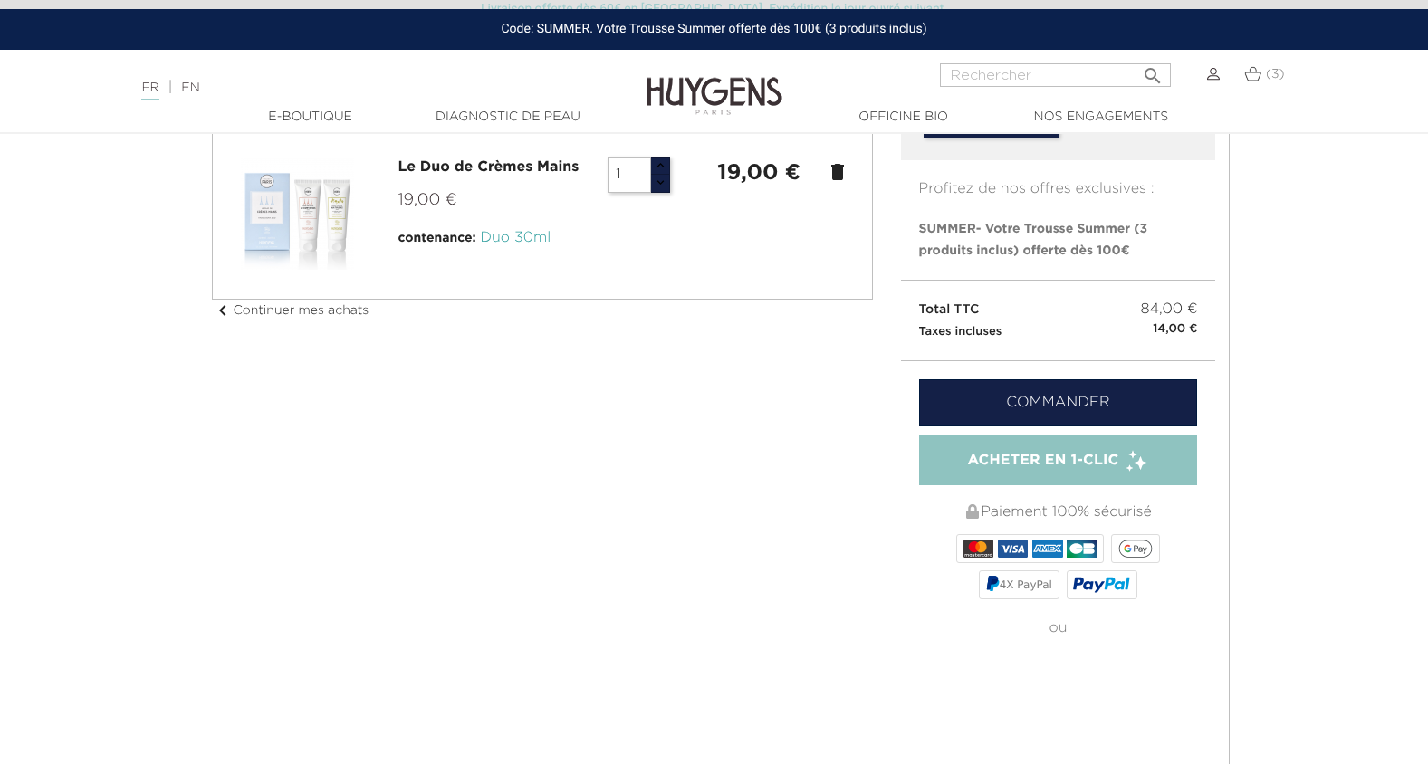
scroll to position [0, 0]
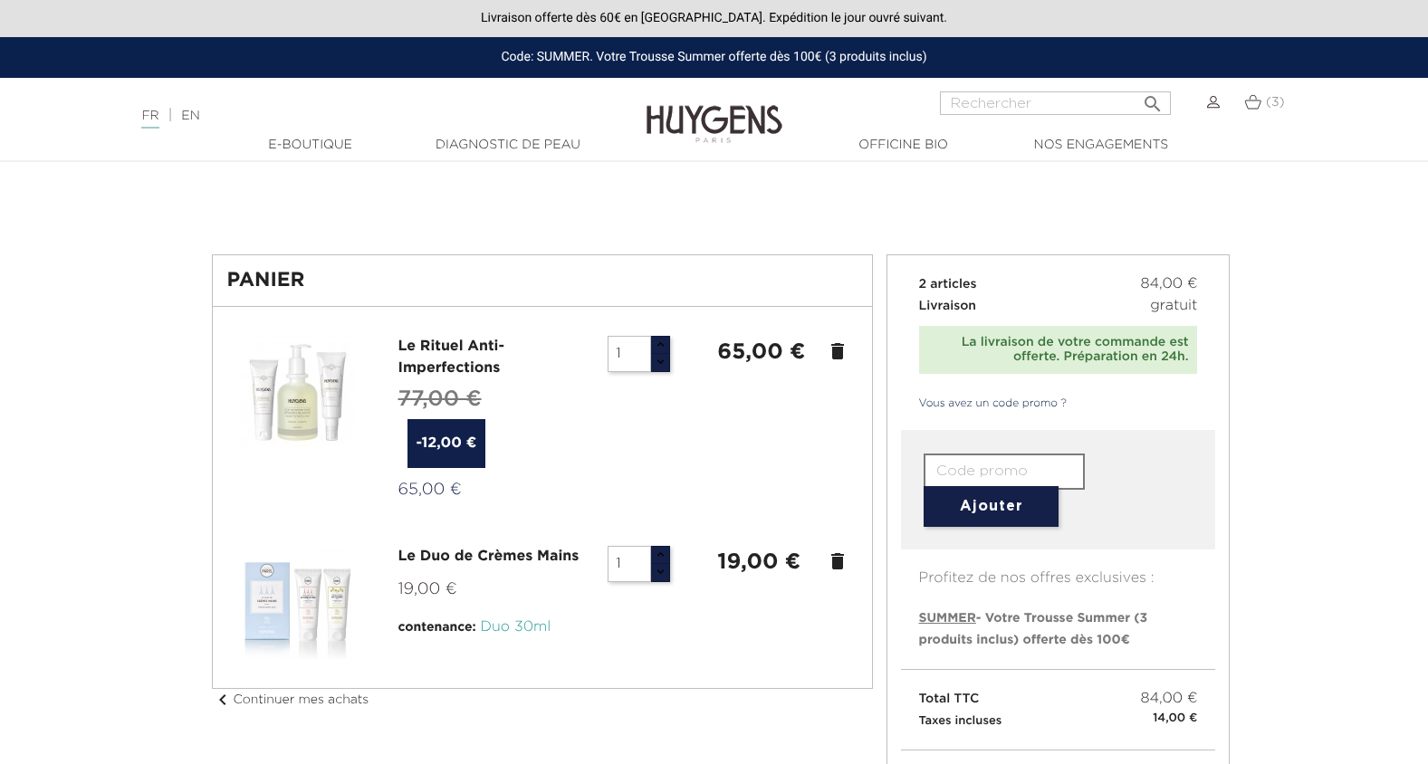
click at [995, 462] on input "text" at bounding box center [1004, 472] width 161 height 36
click at [1007, 508] on button "Ajouter" at bounding box center [991, 506] width 135 height 41
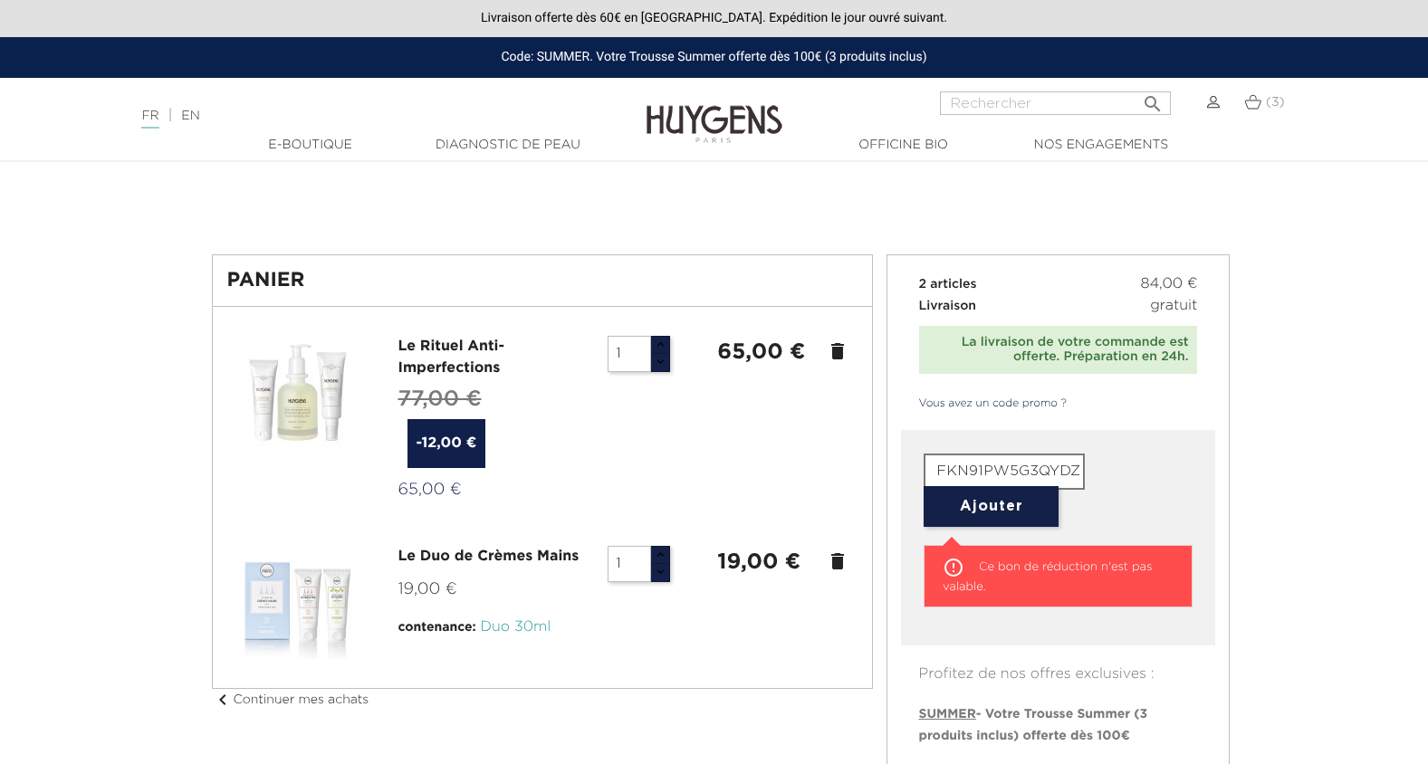
click at [980, 475] on input "FKN91PW5G3QYDZBX" at bounding box center [1004, 472] width 161 height 36
click at [977, 470] on input "FKN91PW5G3QYDZBX" at bounding box center [1004, 472] width 161 height 36
click at [1027, 471] on input "FKN9-1PW5G3QYDZBX" at bounding box center [1004, 472] width 161 height 36
click at [1069, 472] on input "FKN9-1PW5-G3QYDZBX" at bounding box center [1004, 472] width 161 height 36
type input "FKN9-1PW5-G3QY-DZBX"
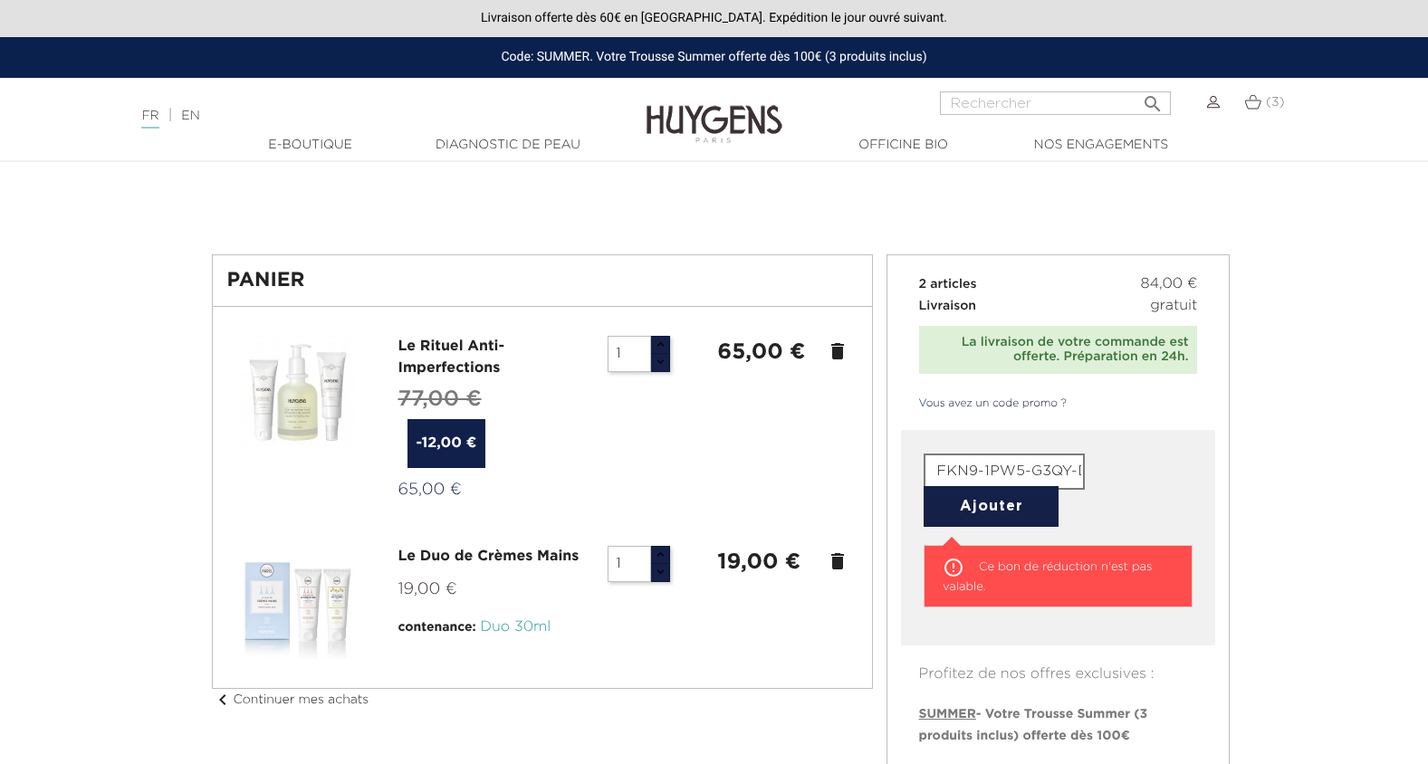
click at [998, 501] on button "Ajouter" at bounding box center [991, 506] width 135 height 41
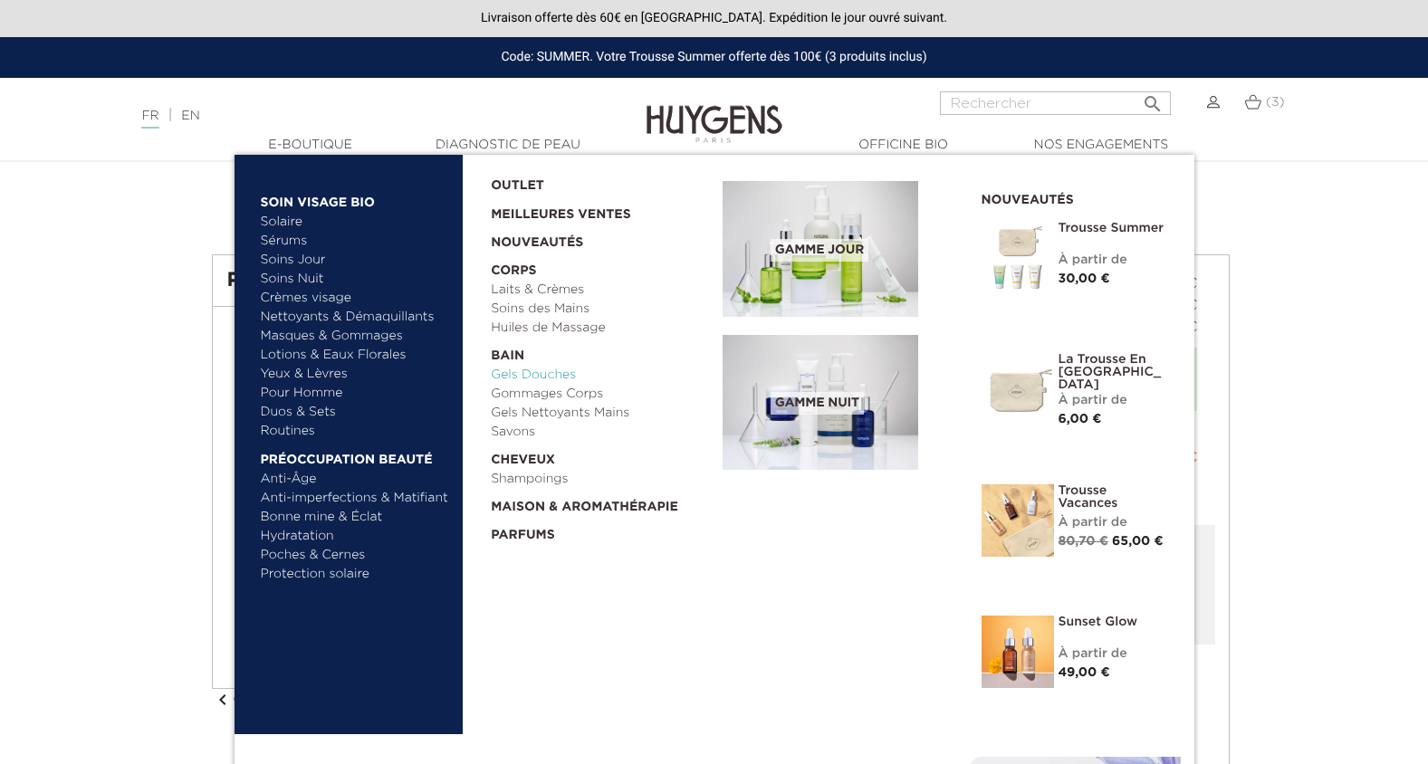
click at [546, 376] on link "Gels Douches" at bounding box center [600, 375] width 219 height 19
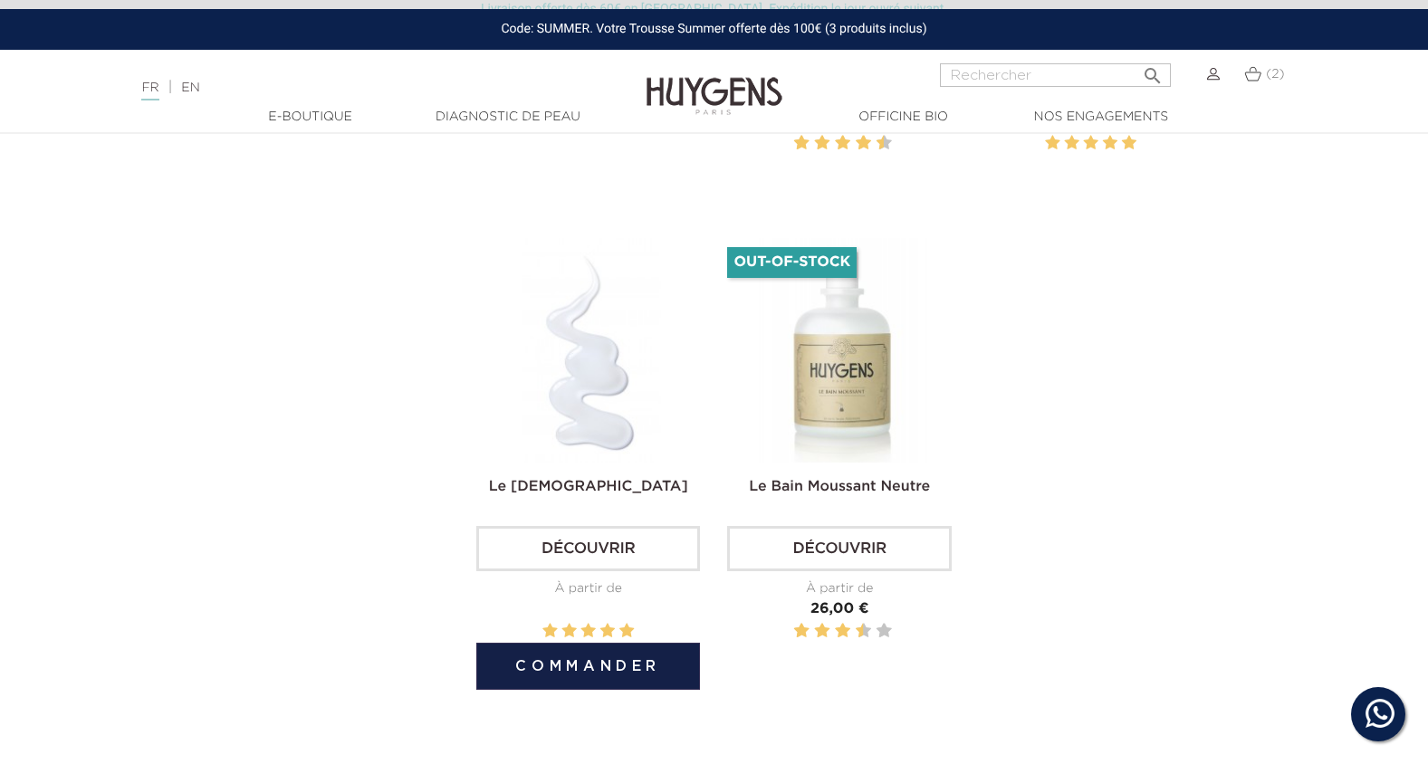
scroll to position [1087, 0]
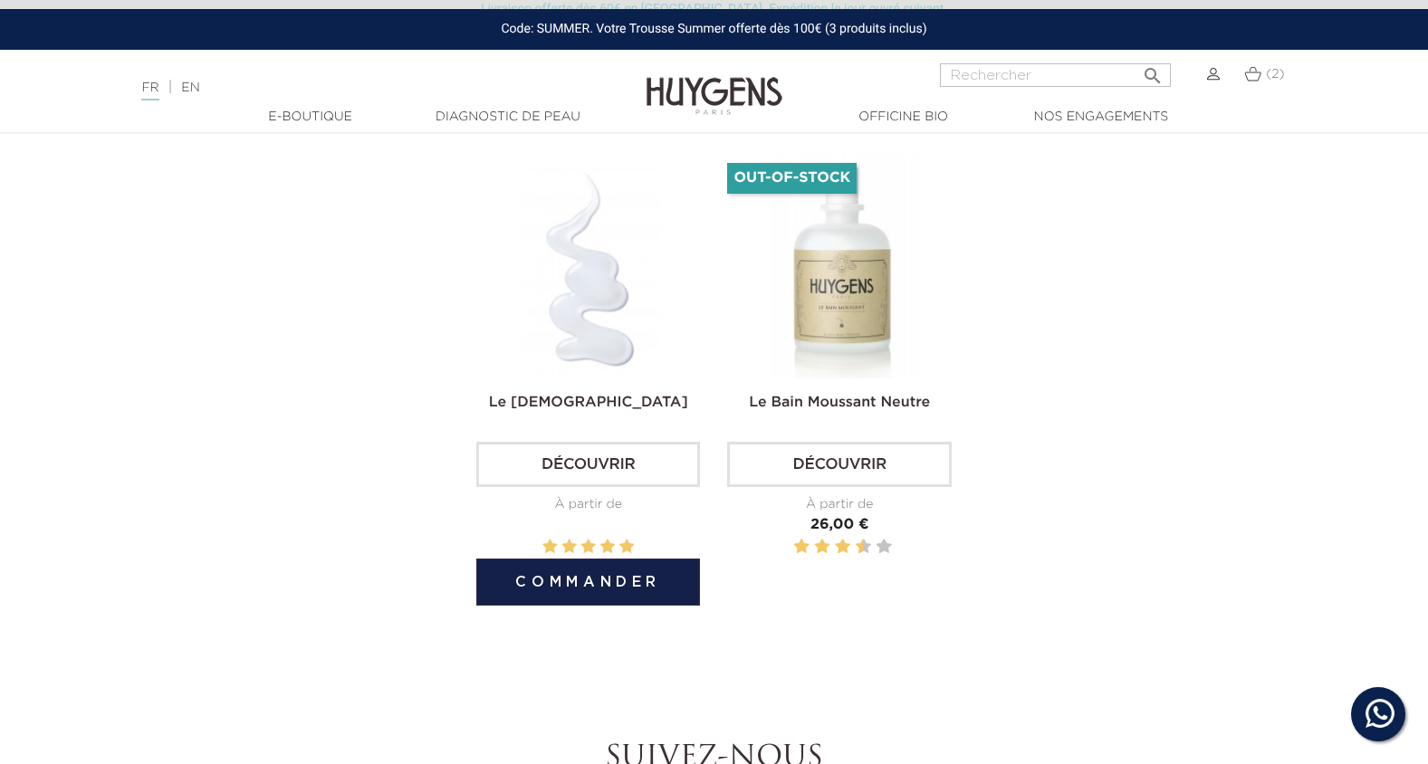
click at [582, 464] on link "Découvrir" at bounding box center [588, 464] width 224 height 45
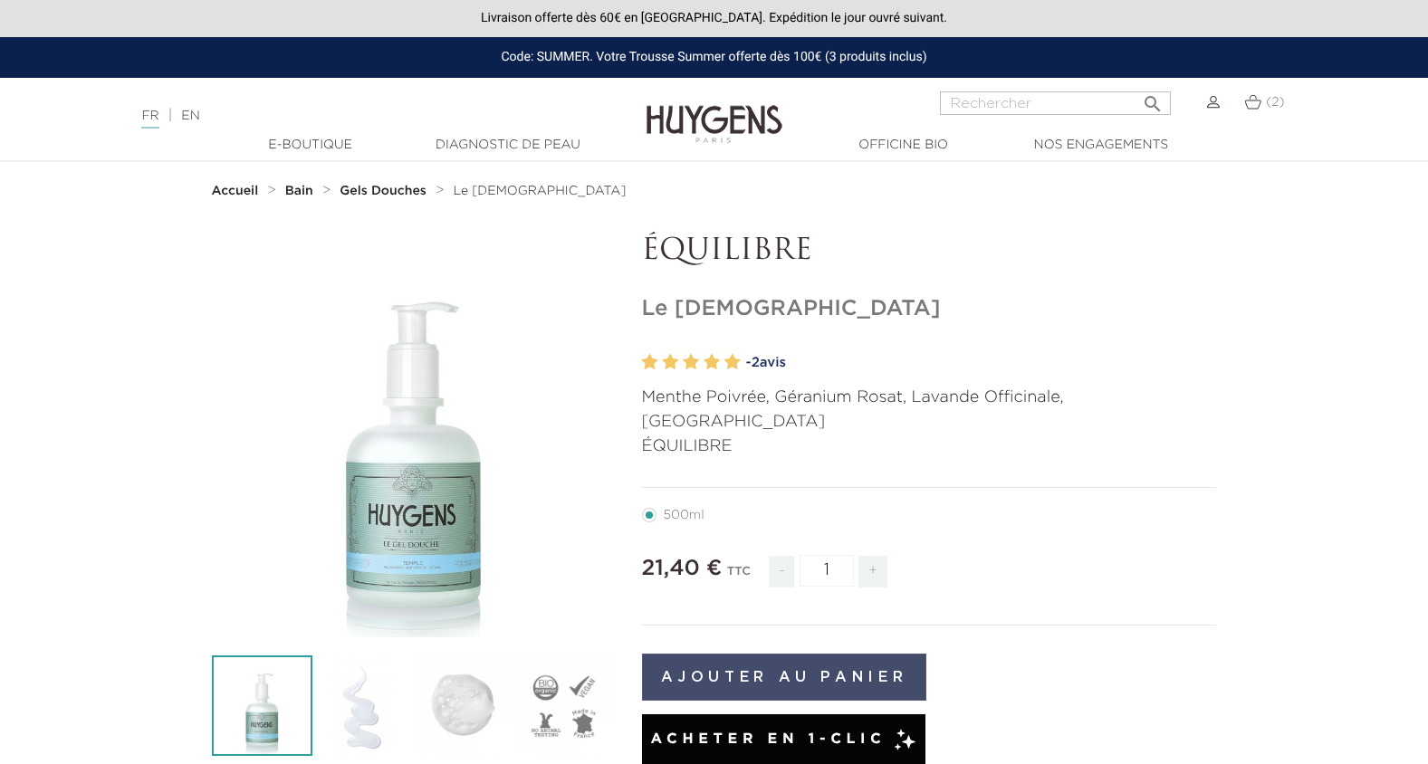
click at [794, 654] on button "Ajouter au panier" at bounding box center [784, 677] width 285 height 47
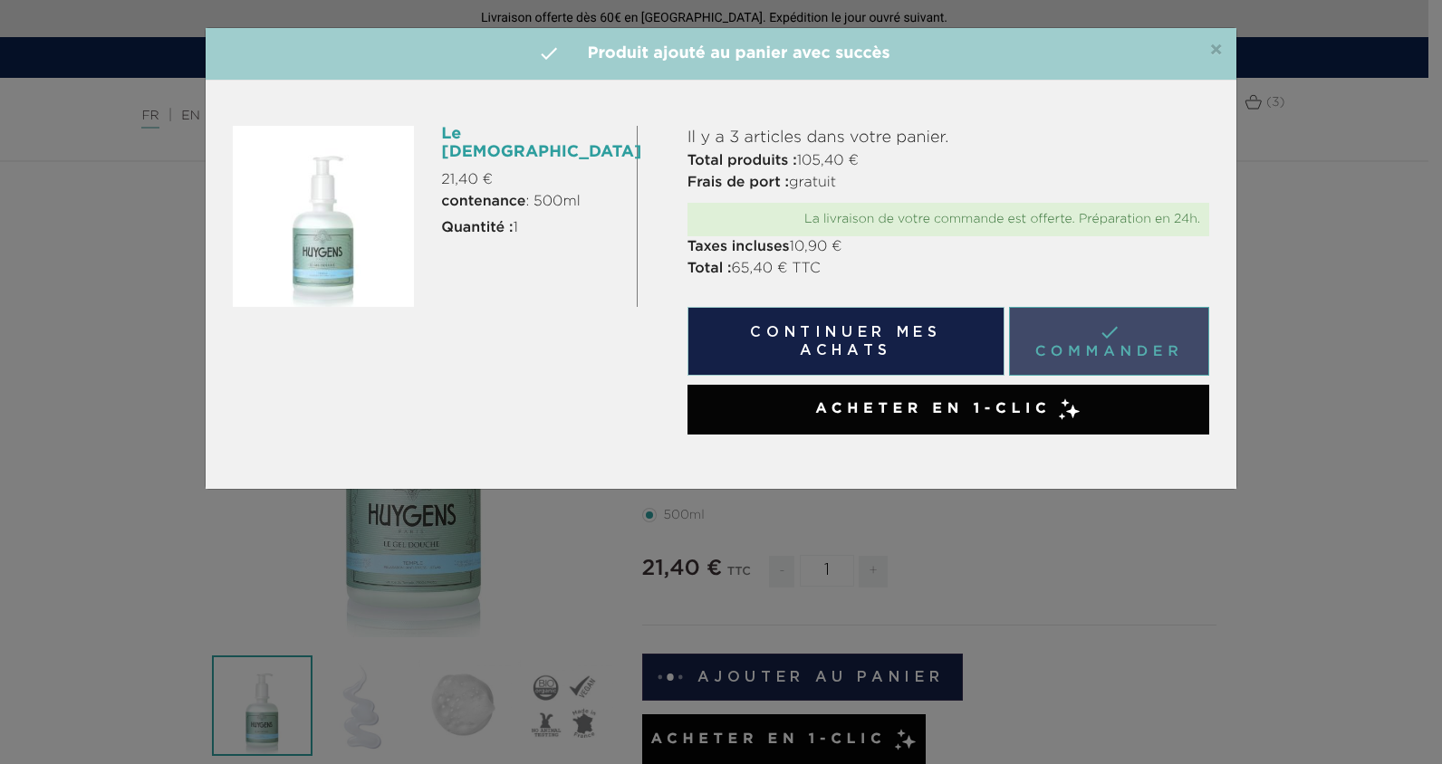
click at [1096, 344] on link " Commander" at bounding box center [1109, 341] width 200 height 69
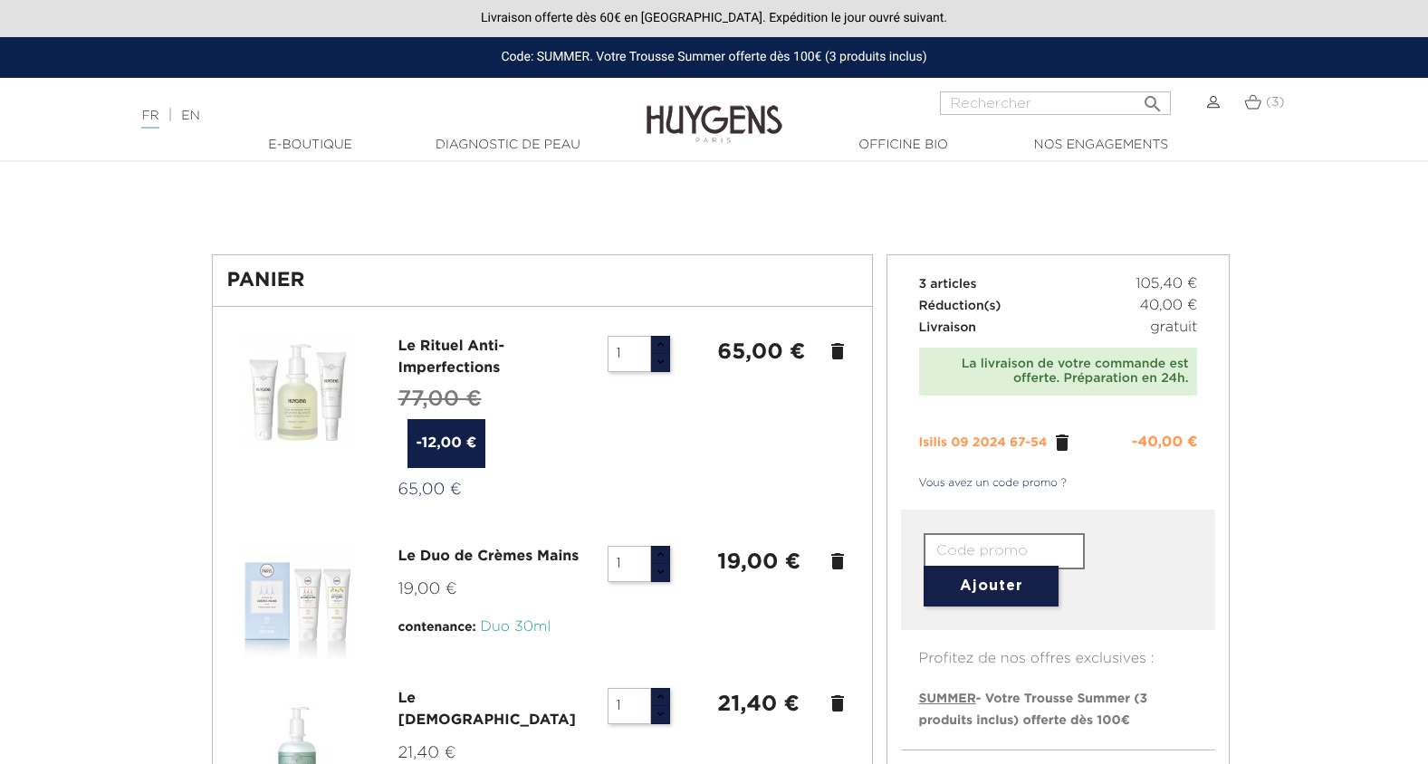
click at [987, 545] on input "text" at bounding box center [1004, 551] width 161 height 36
type input "SUMMER"
click at [997, 586] on button "Ajouter" at bounding box center [991, 586] width 135 height 41
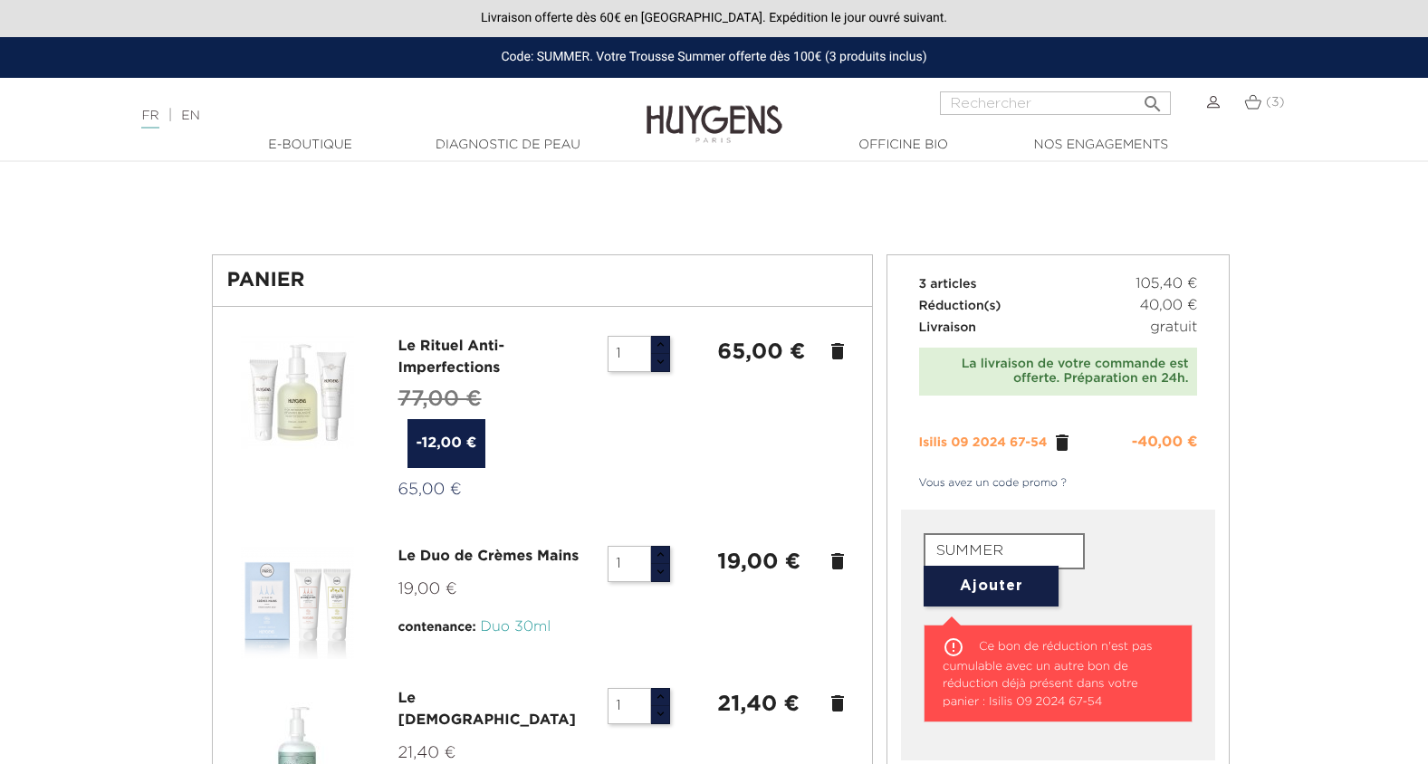
drag, startPoint x: 1027, startPoint y: 547, endPoint x: 921, endPoint y: 559, distance: 106.6
click at [922, 559] on div "SUMMER Ajouter  Ce bon de réduction n'est pas cumulable avec un autre bon de r…" at bounding box center [1058, 635] width 315 height 251
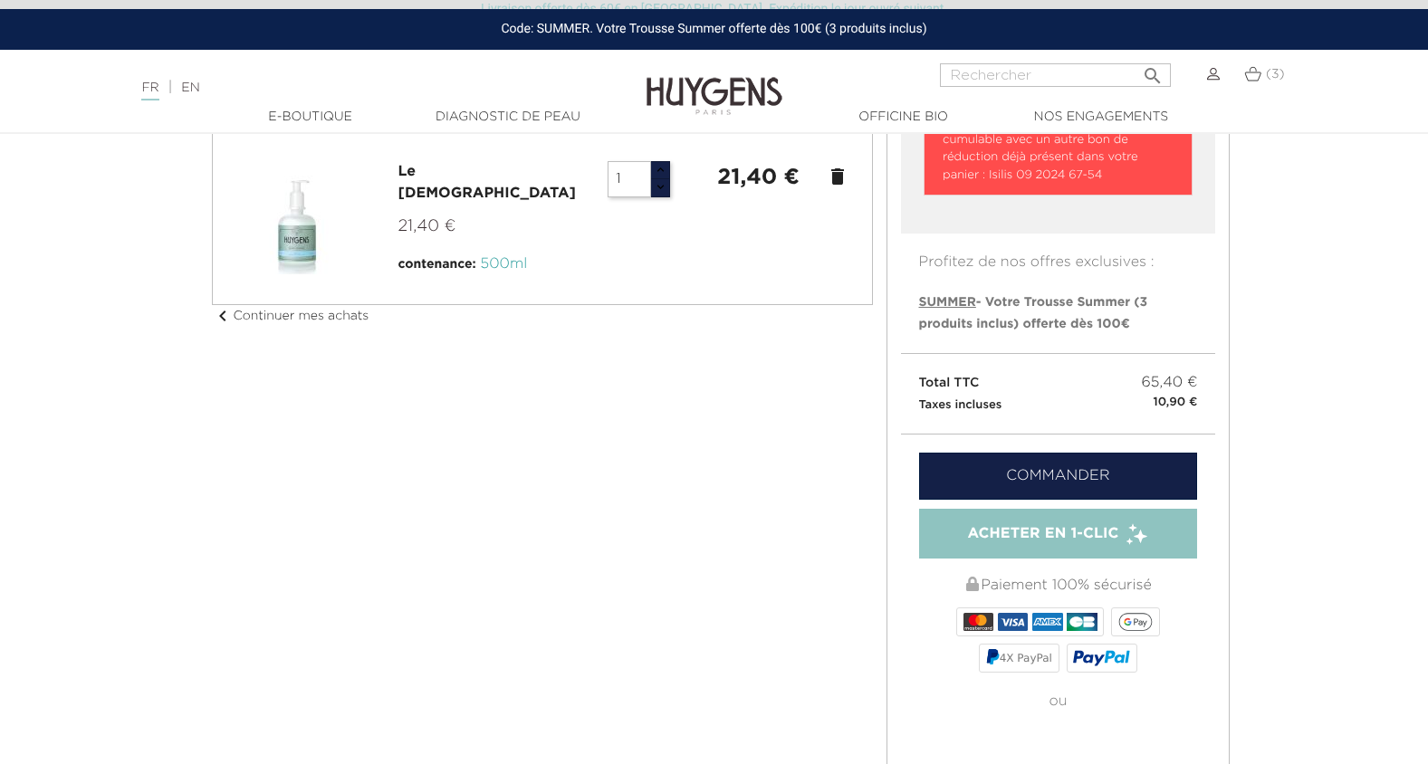
scroll to position [543, 0]
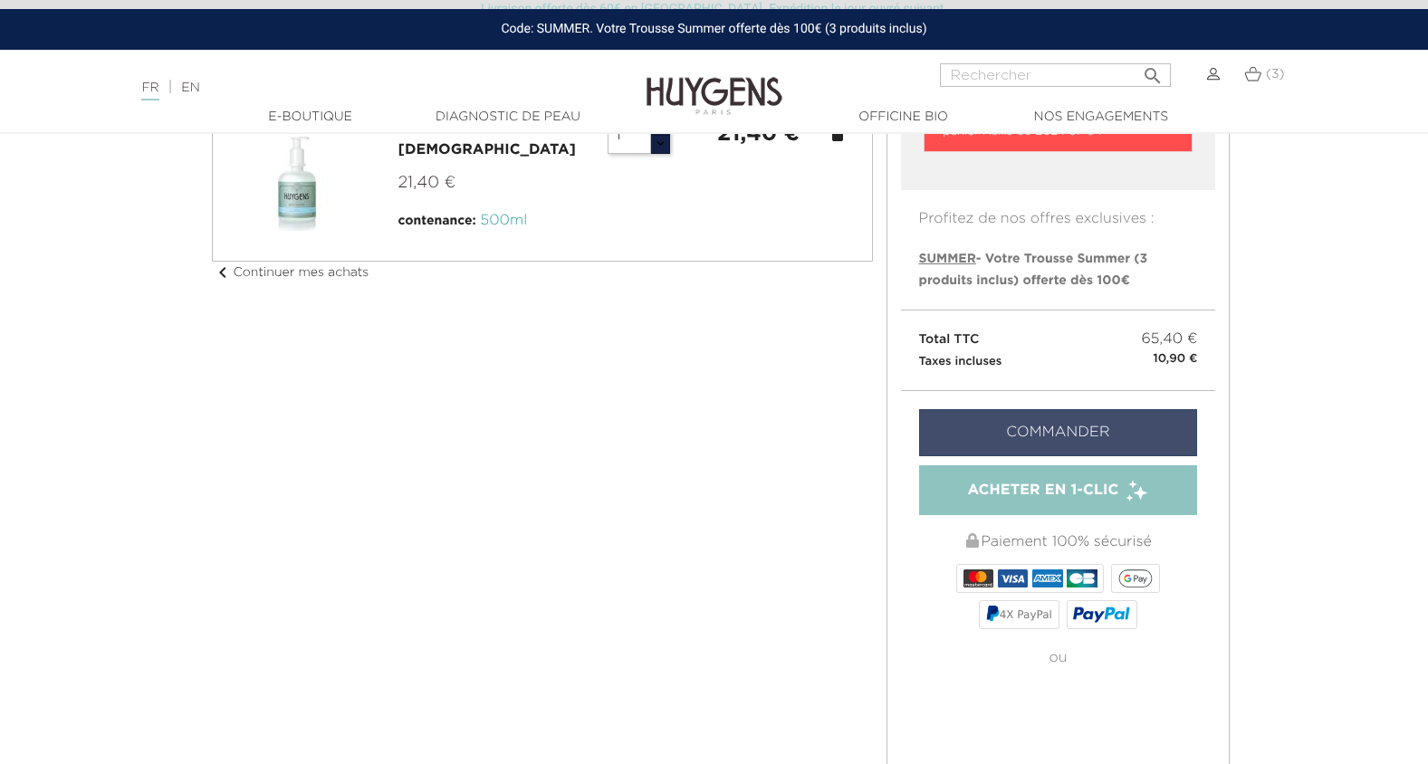
click at [1083, 433] on link "Commander" at bounding box center [1058, 432] width 279 height 47
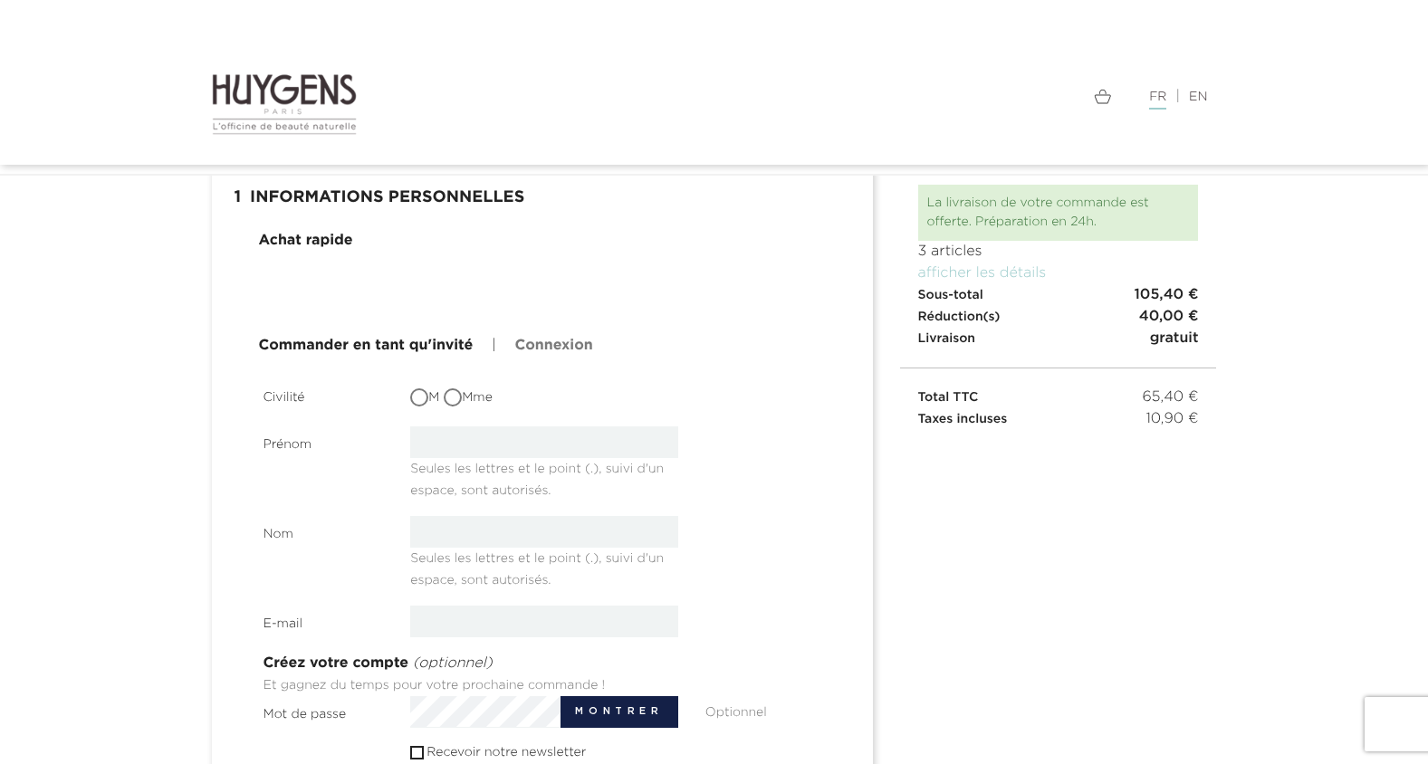
scroll to position [91, 0]
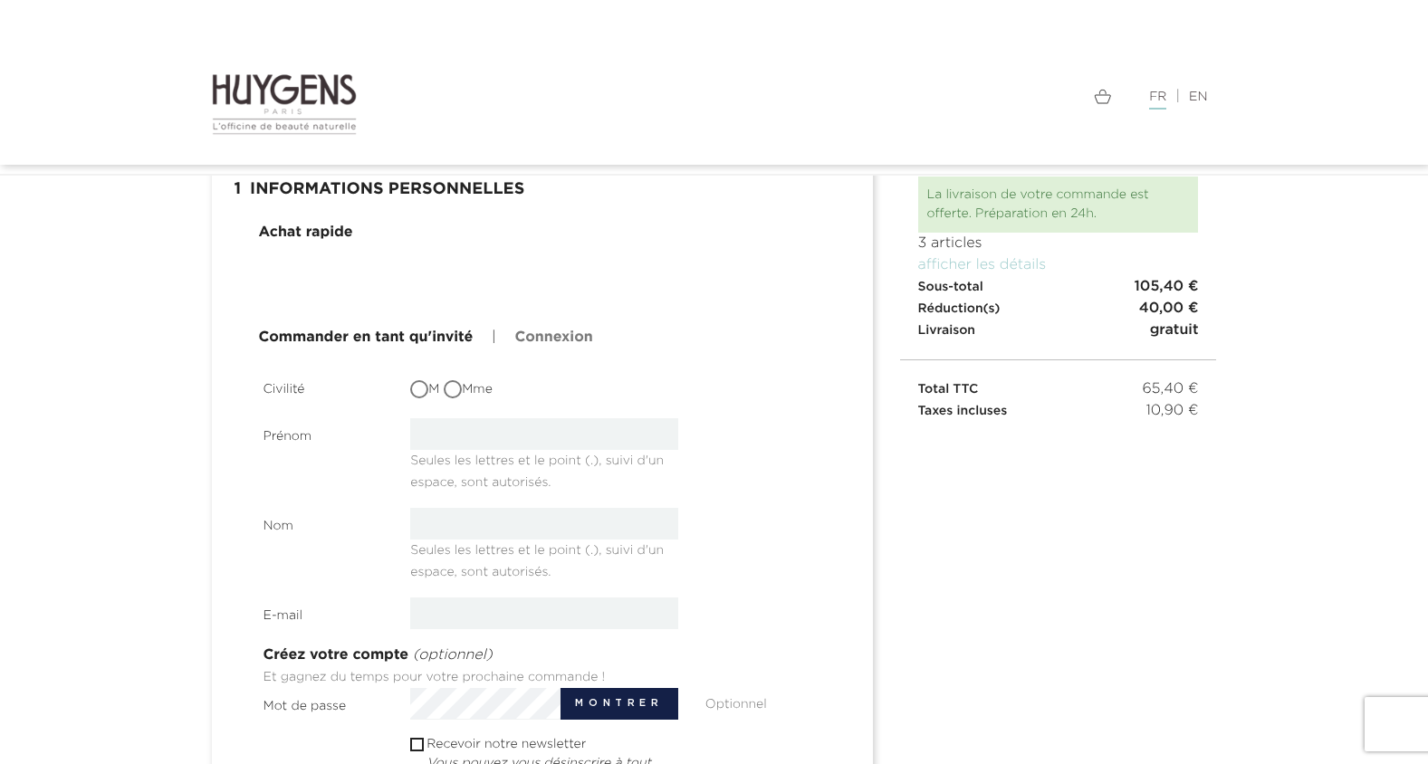
click at [420, 387] on input "M" at bounding box center [421, 391] width 18 height 18
radio input "true"
click at [476, 429] on input "text" at bounding box center [544, 434] width 268 height 32
type input "Tanguy"
type input "CAILLET"
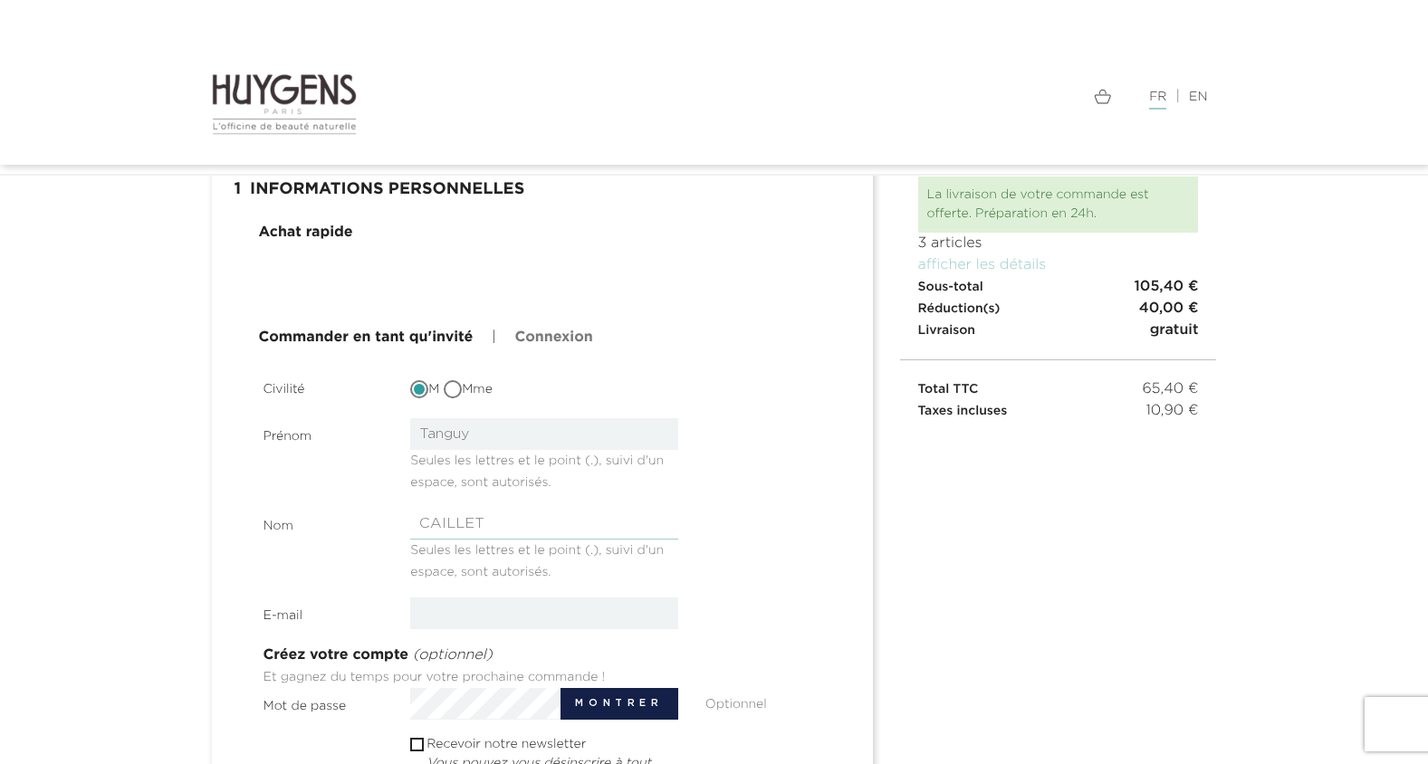
type input "caillettanguy@gmail.com"
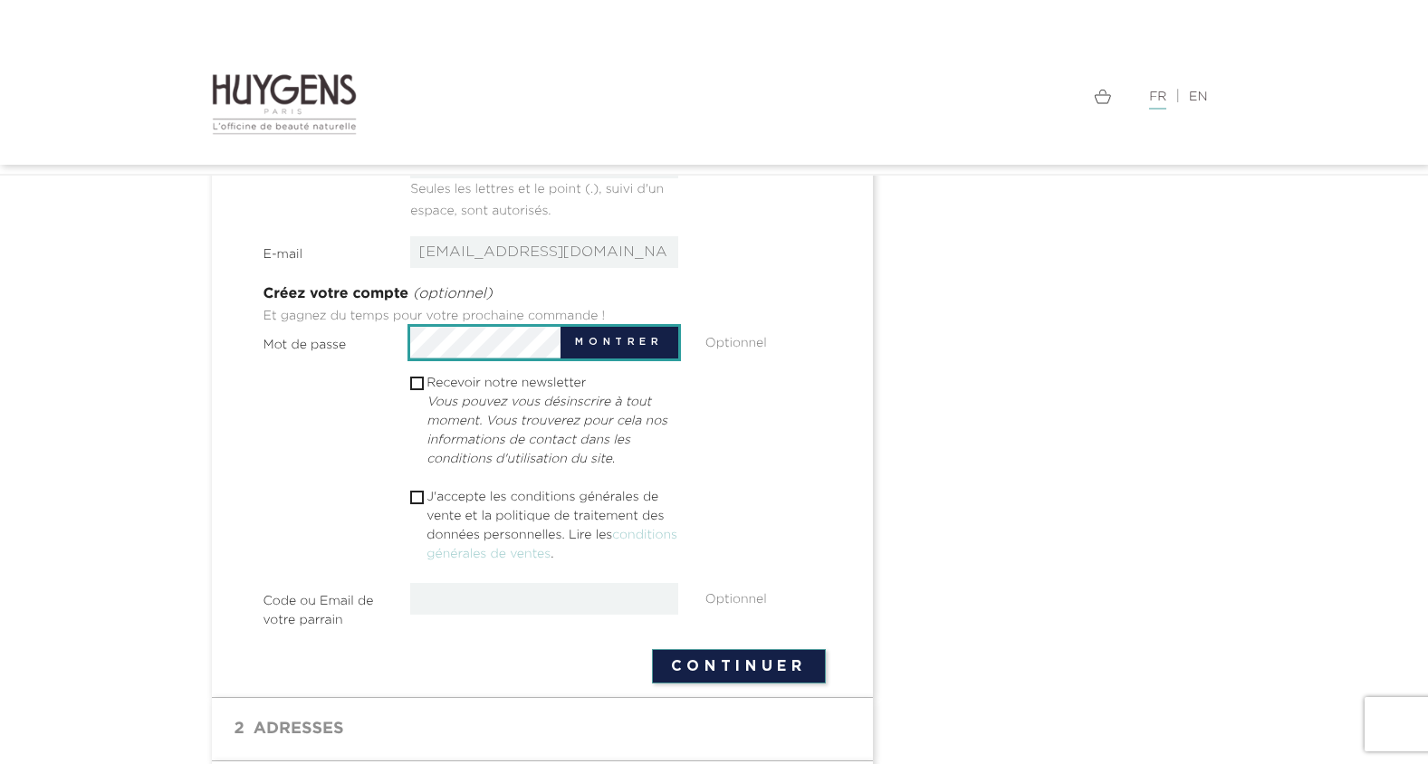
scroll to position [453, 0]
click at [413, 498] on input "checkbox" at bounding box center [416, 497] width 12 height 12
checkbox input "true"
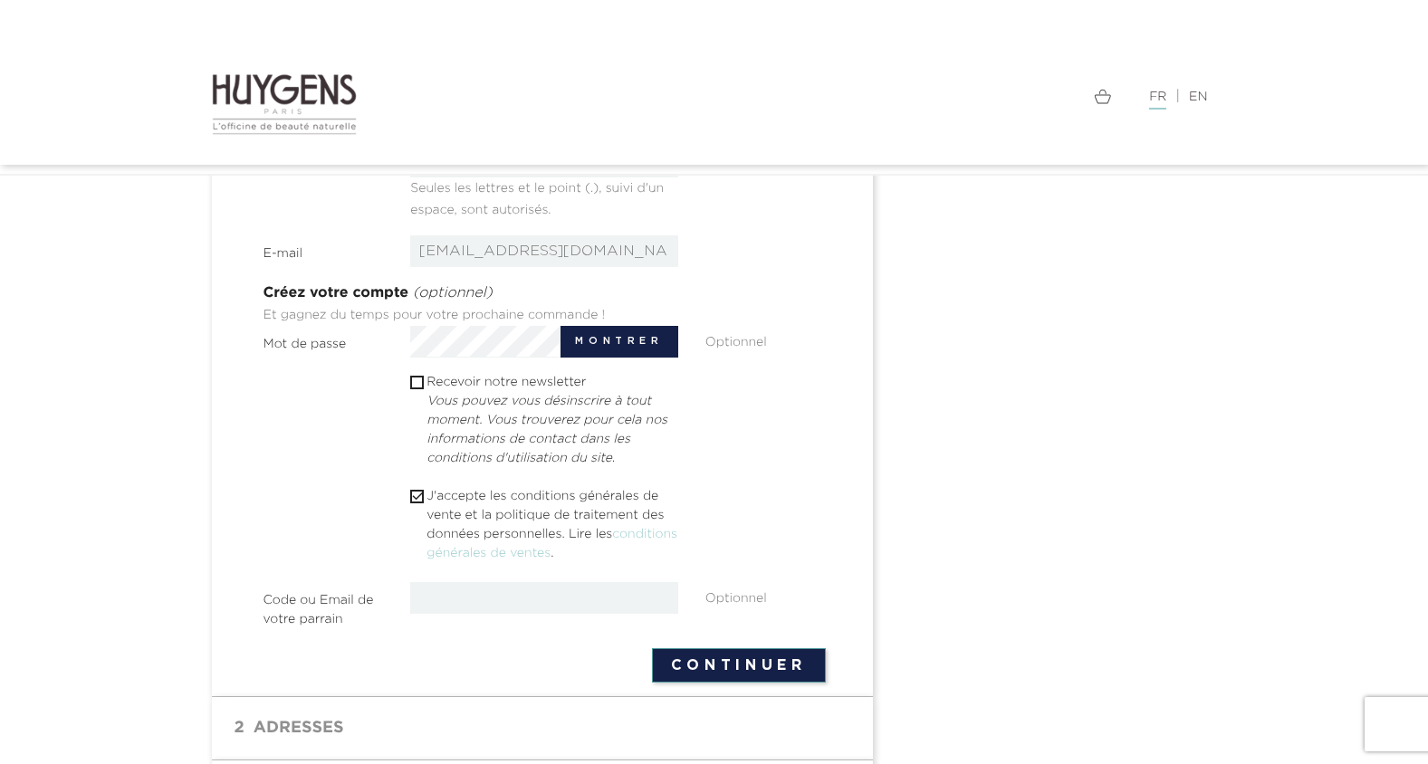
click at [412, 367] on section "Civilité M Mme Prénom Tanguy Seules les lettres et le point (.), suivi d'un esp…" at bounding box center [545, 321] width 562 height 625
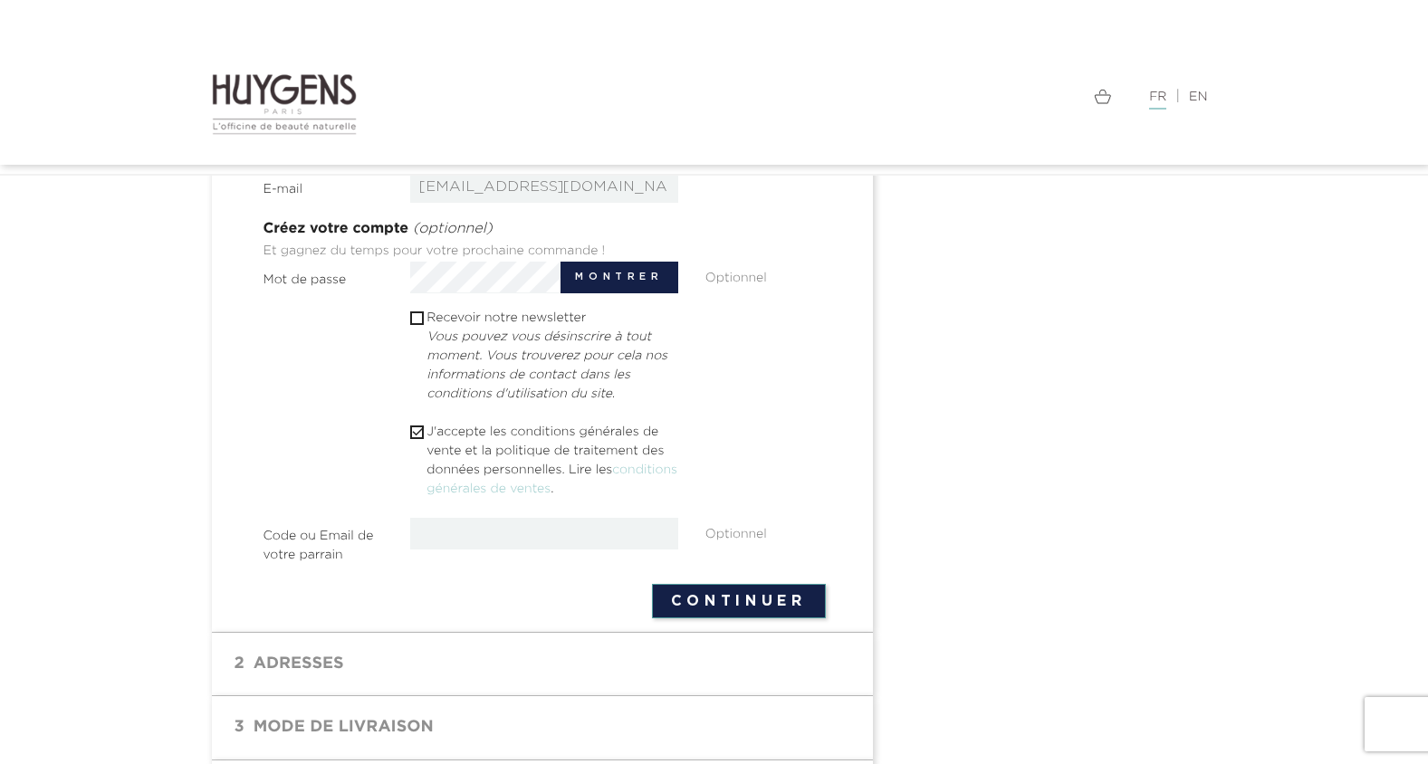
scroll to position [649, 0]
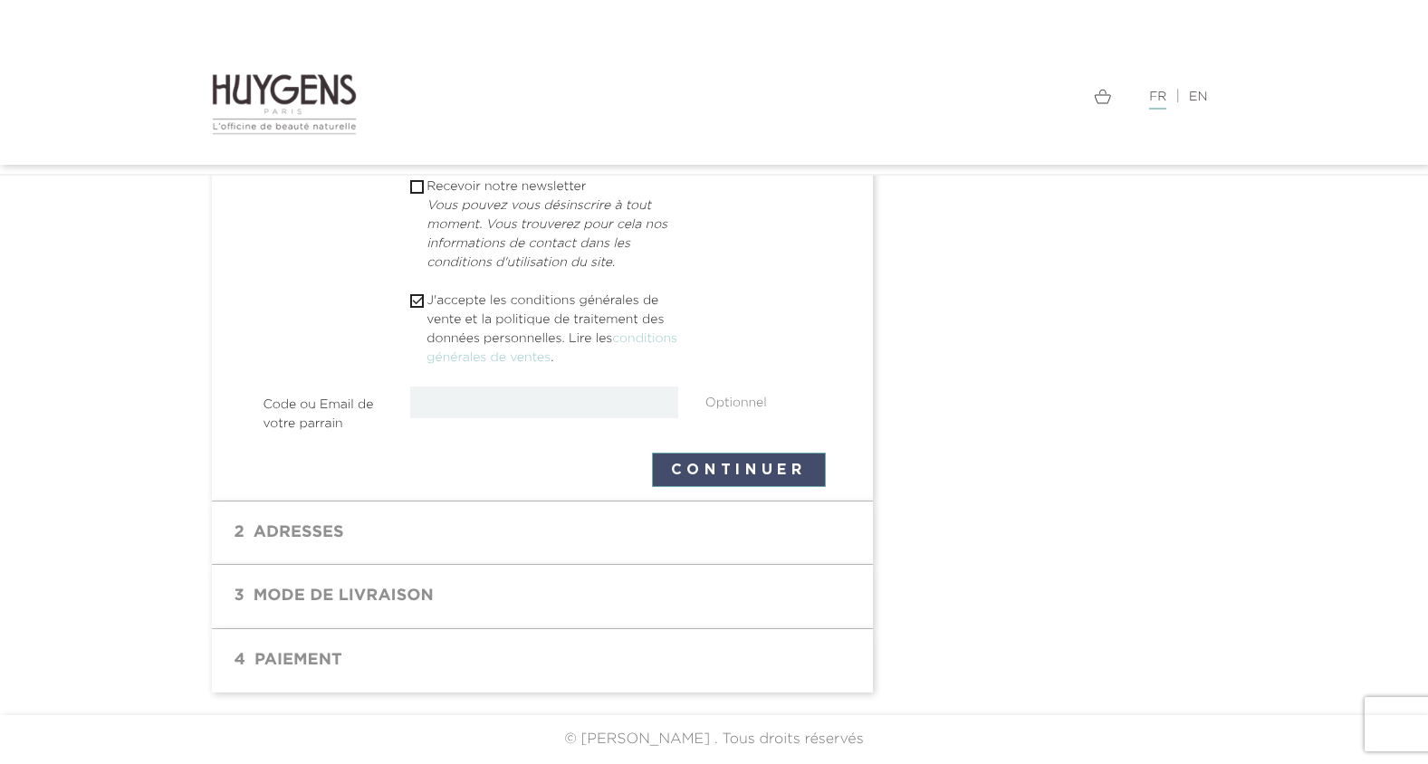
click at [756, 466] on button "Continuer" at bounding box center [739, 470] width 174 height 34
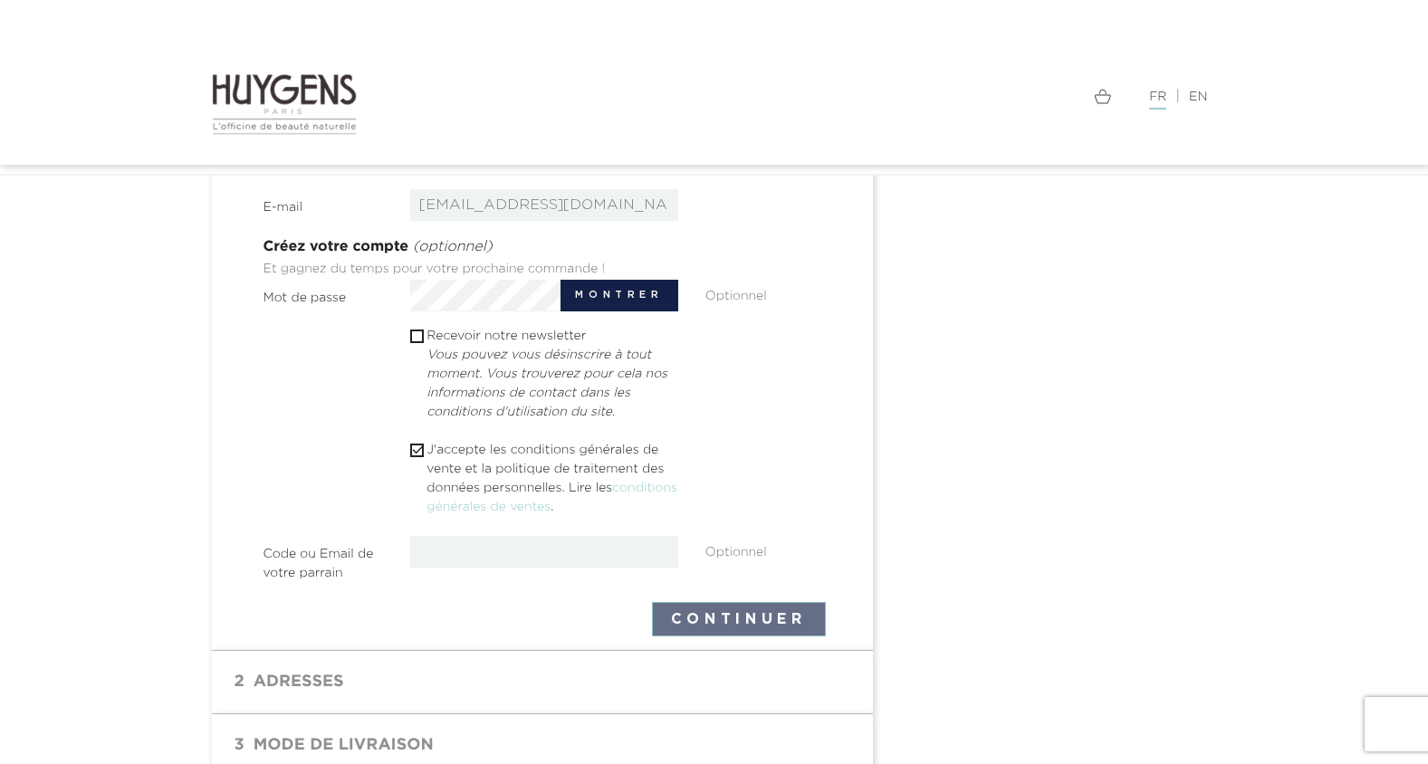
scroll to position [227, 0]
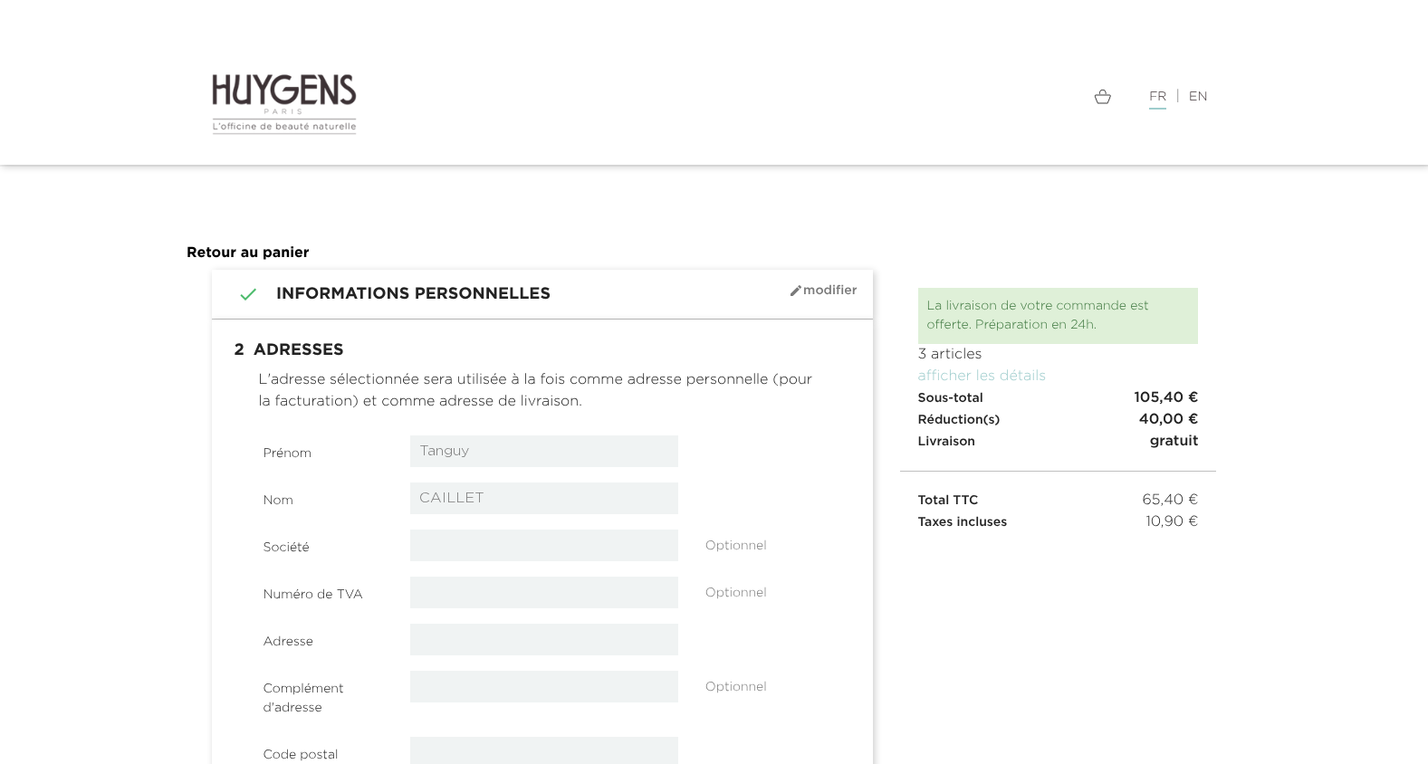
select select "8"
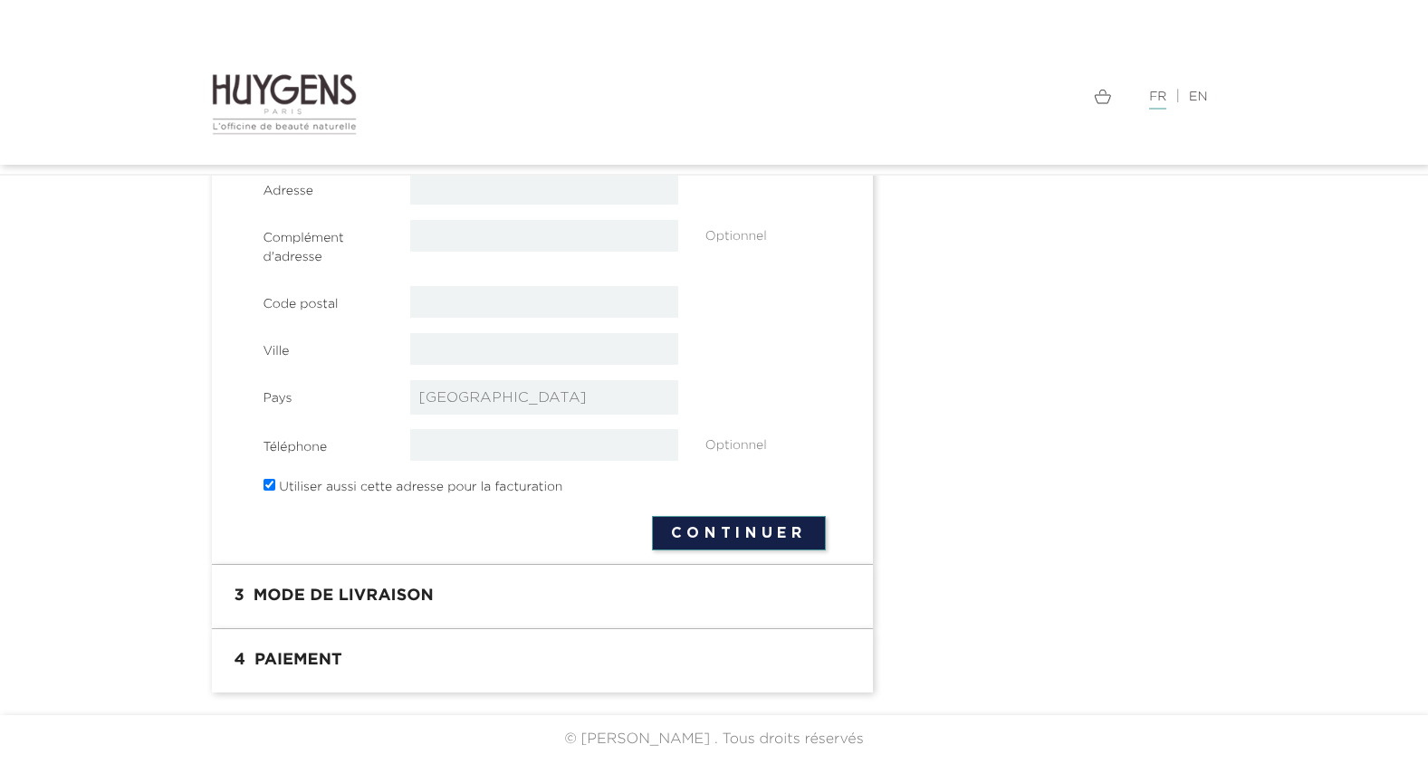
scroll to position [158, 0]
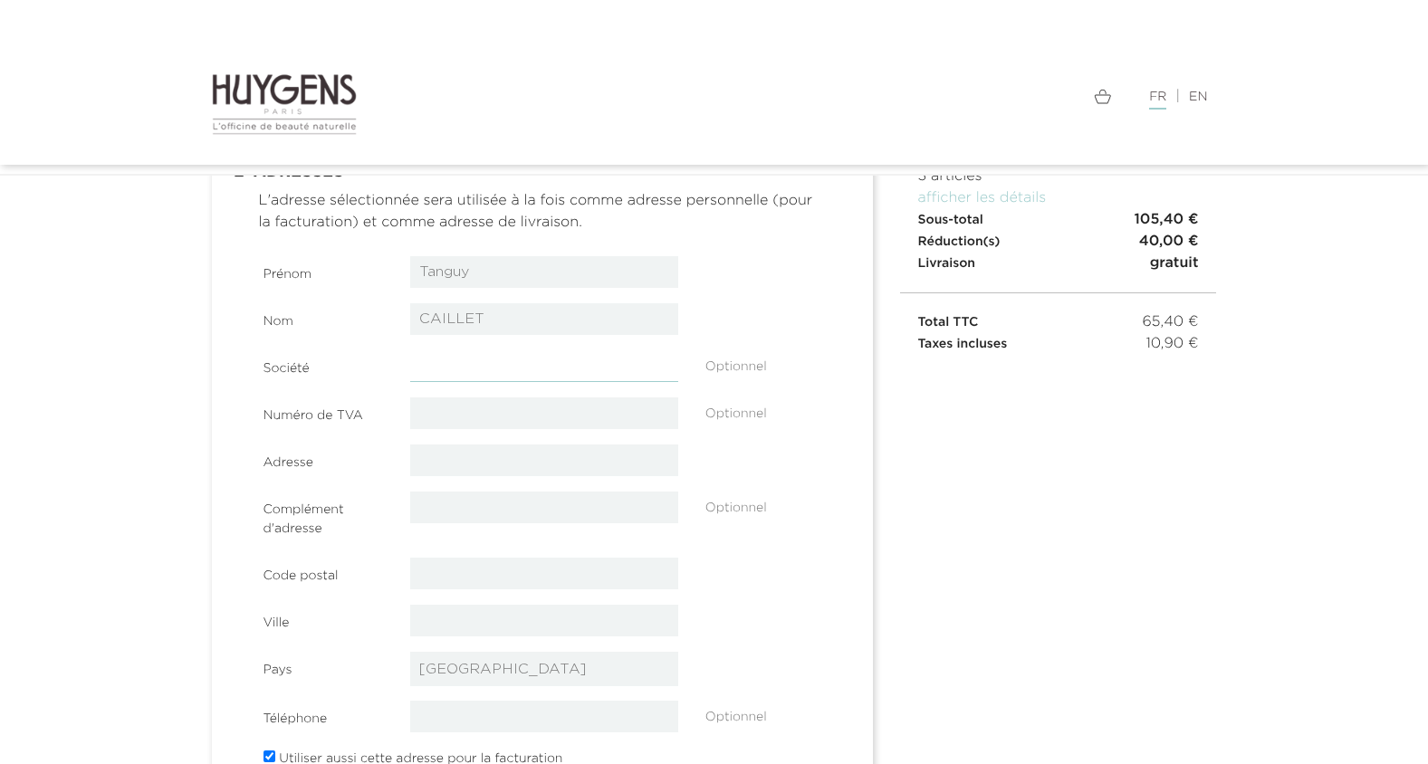
click at [473, 362] on input "text" at bounding box center [544, 367] width 268 height 32
type input "CRITT Materiaux Innovation"
click at [544, 455] on input "text" at bounding box center [544, 461] width 268 height 32
type input "[STREET_ADDRESS]"
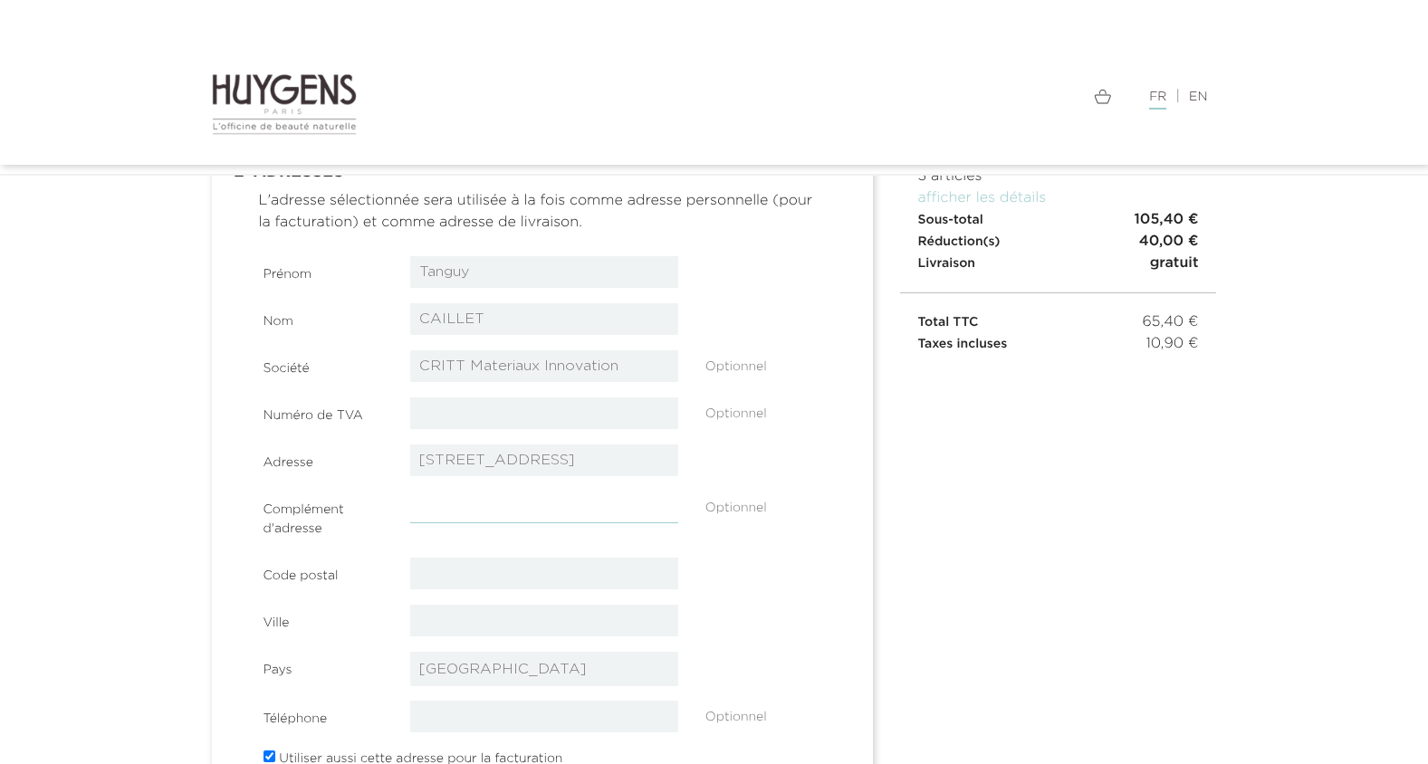
type input "CRITT MATERIAUX INNOVATION"
type input "52800"
type input "Nogent"
type input "0624800780"
drag, startPoint x: 665, startPoint y: 509, endPoint x: 304, endPoint y: 487, distance: 361.1
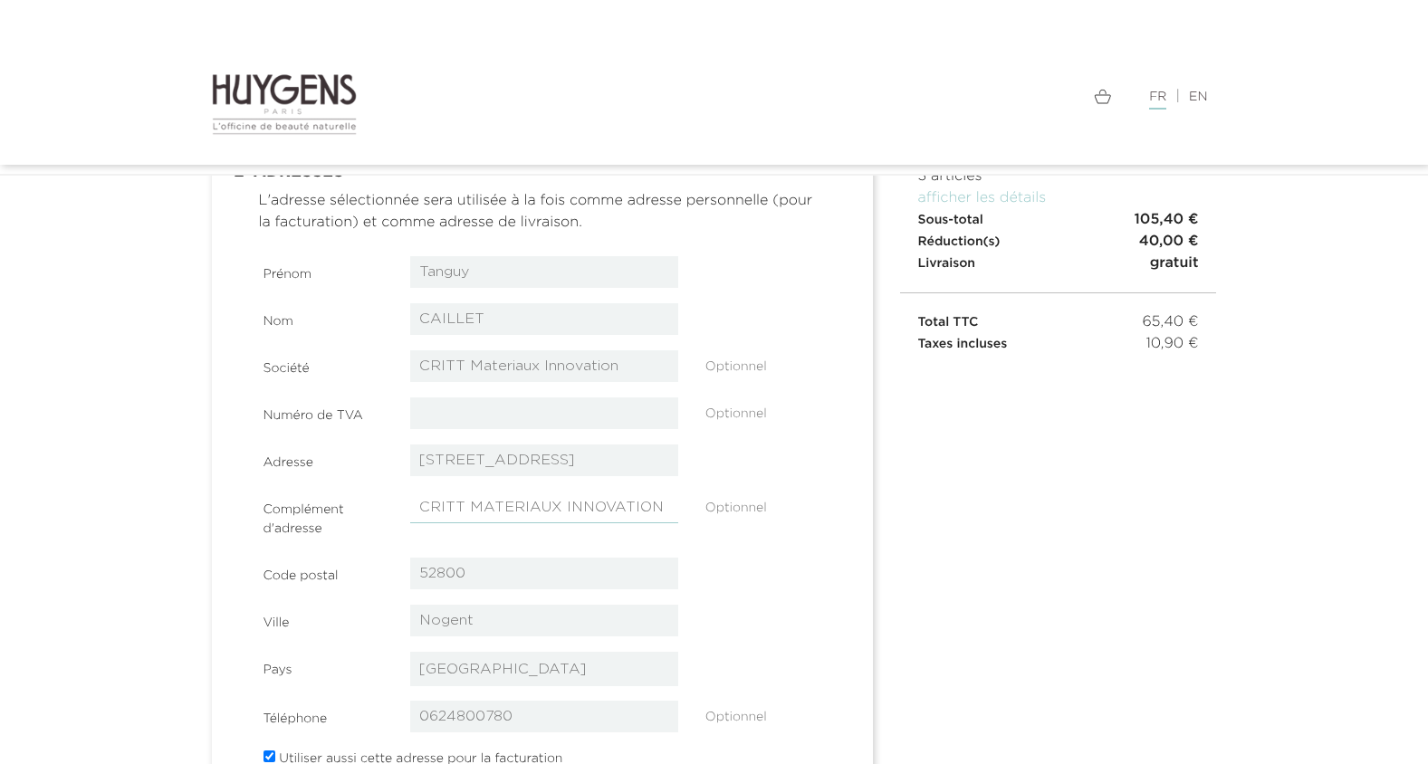
click at [307, 487] on section "Prénom [GEOGRAPHIC_DATA] Nom CAILLET Société CRITT Materiaux Innovation Optionn…" at bounding box center [545, 514] width 562 height 517
type input "P"
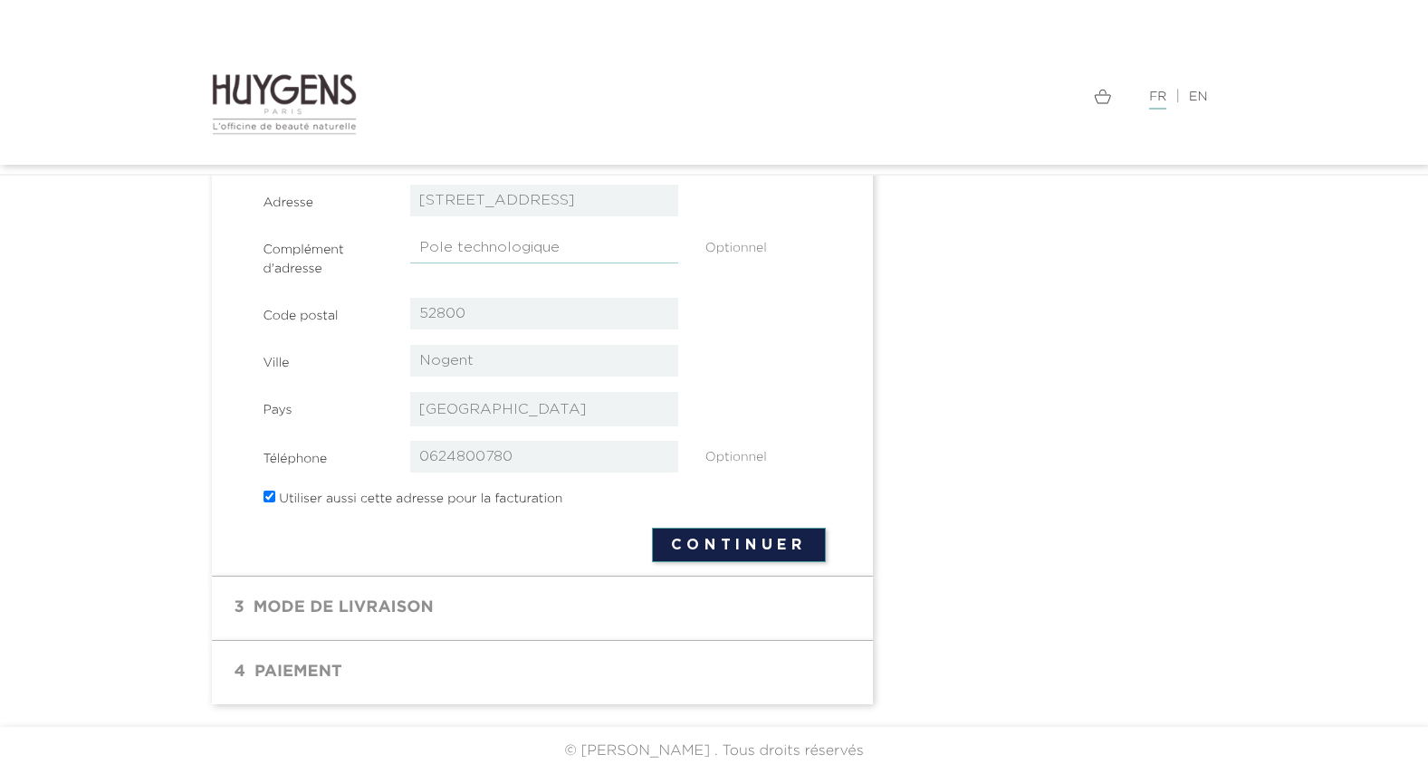
scroll to position [429, 0]
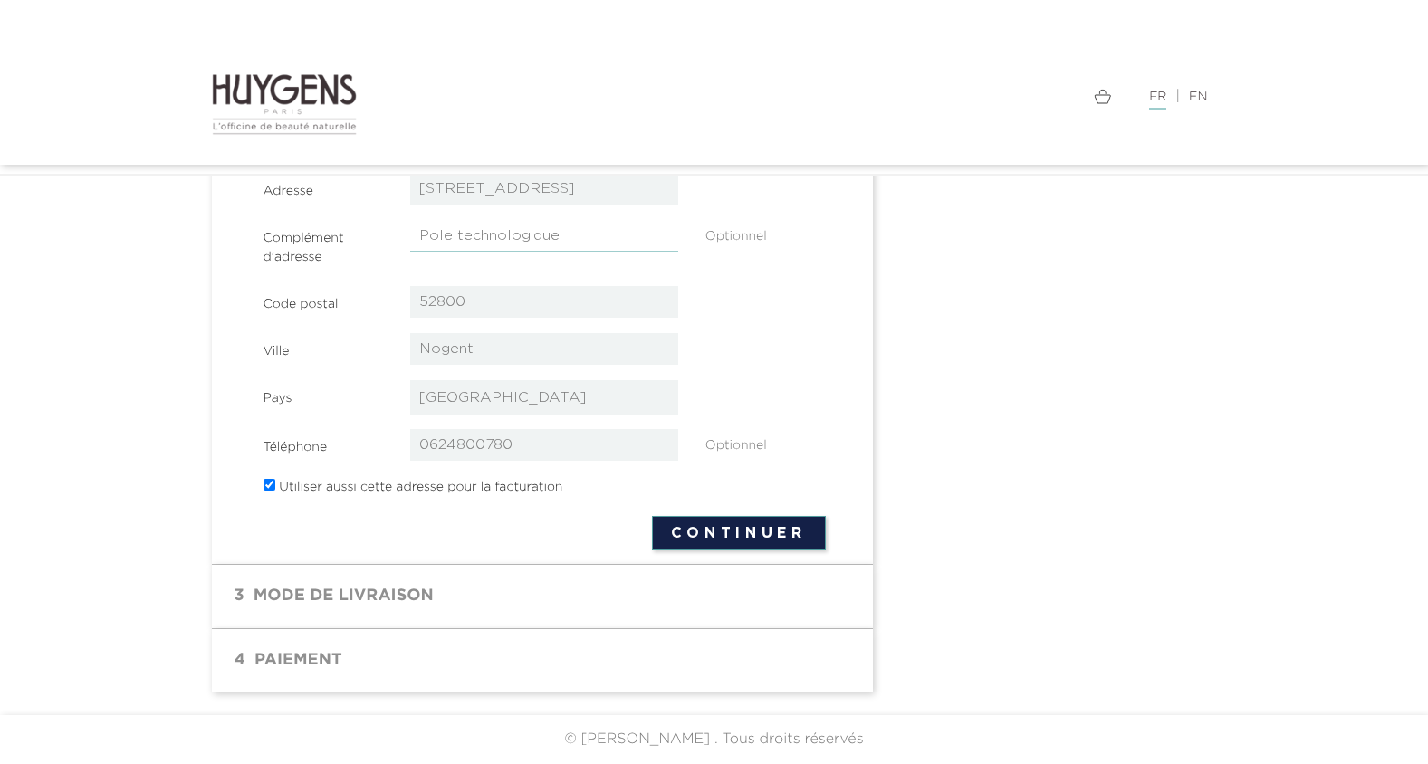
type input "Pole technologique"
click at [269, 485] on input "checkbox" at bounding box center [270, 485] width 12 height 12
click at [275, 487] on div "Utiliser aussi cette adresse pour la facturation" at bounding box center [471, 488] width 442 height 25
click at [267, 484] on input "checkbox" at bounding box center [270, 485] width 12 height 12
checkbox input "true"
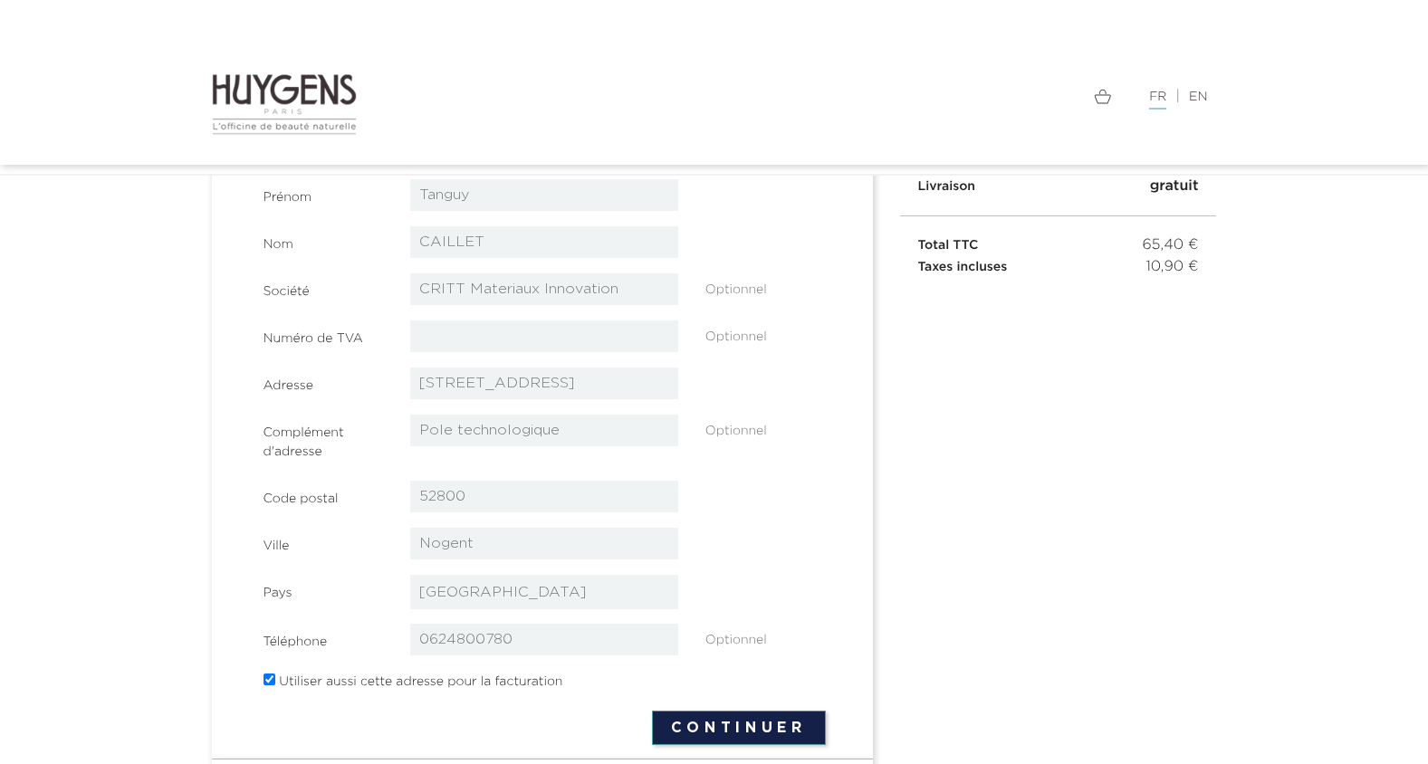
scroll to position [248, 0]
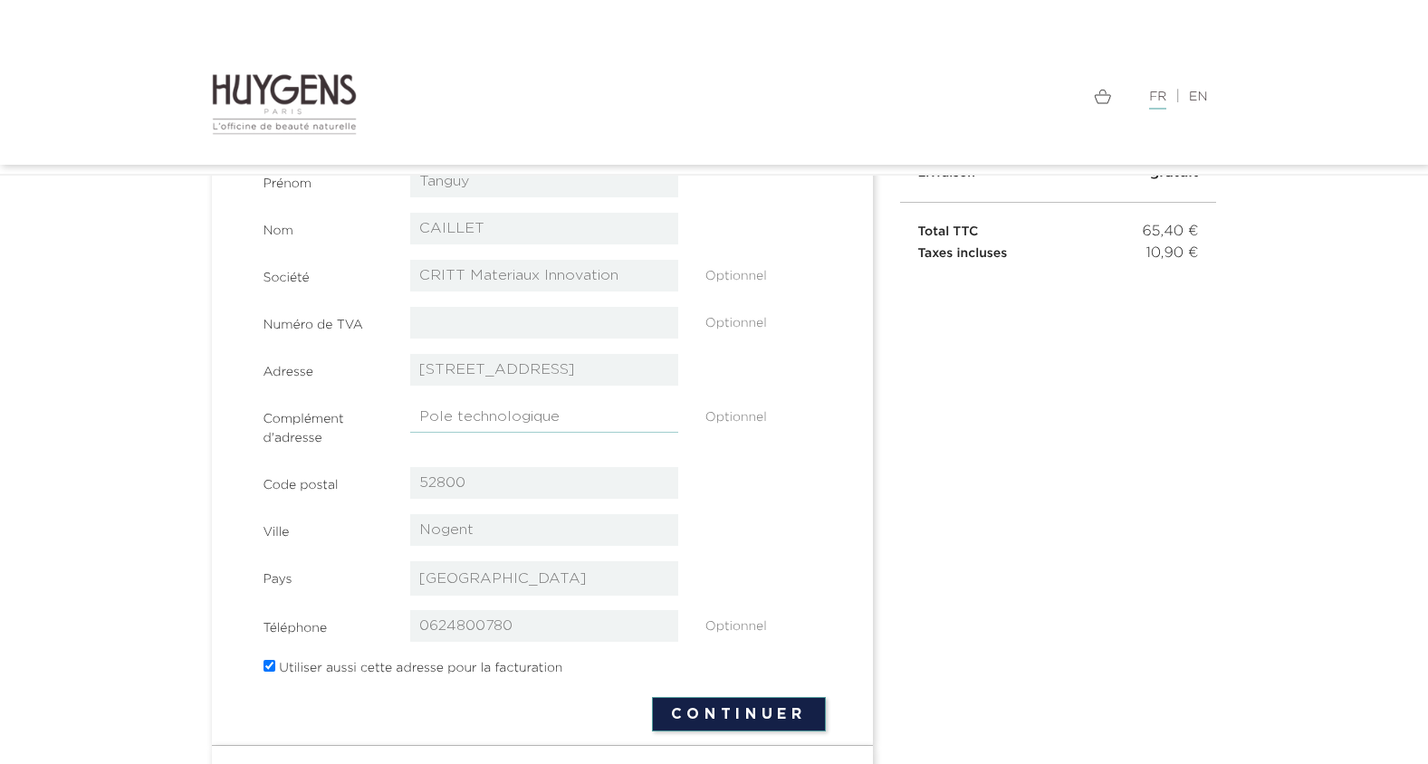
click at [421, 416] on input "Pole technologique" at bounding box center [544, 417] width 268 height 32
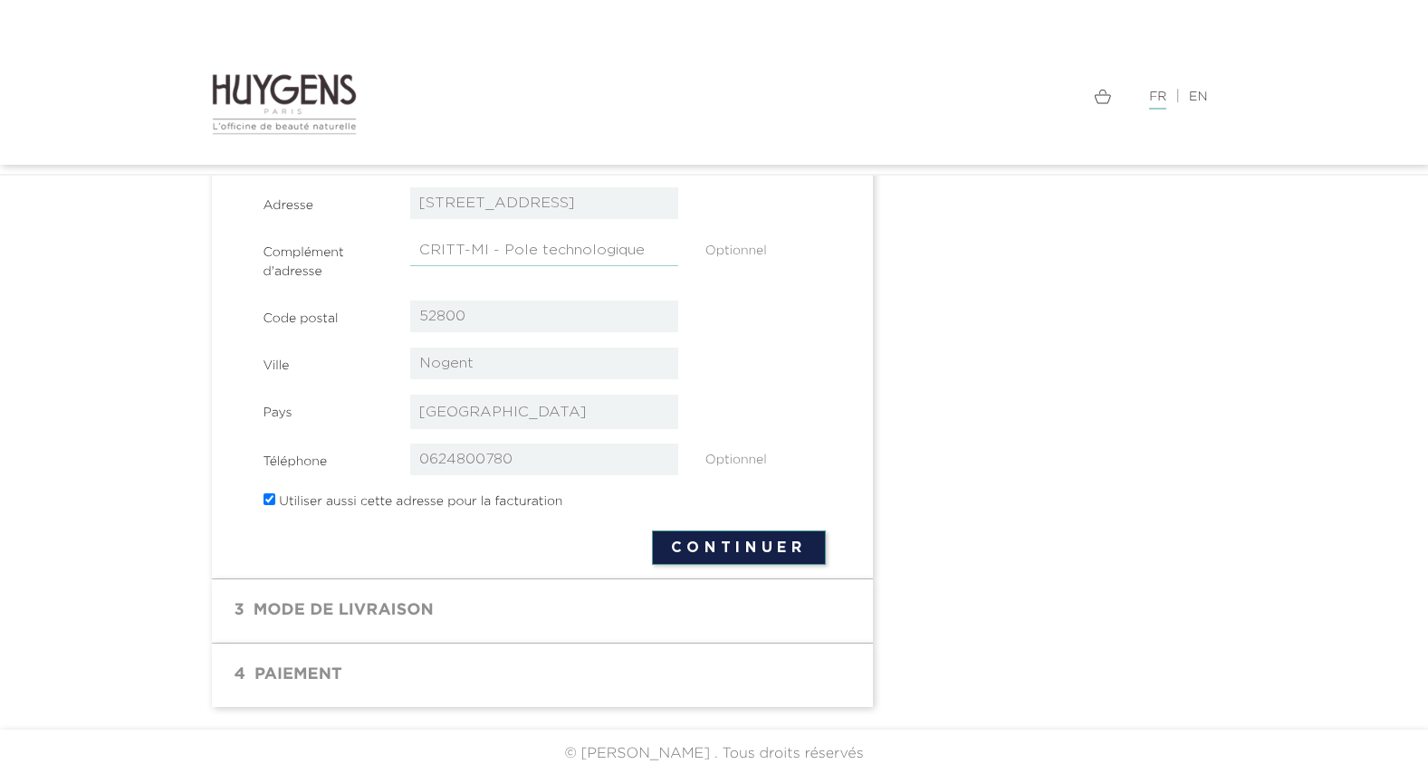
scroll to position [429, 0]
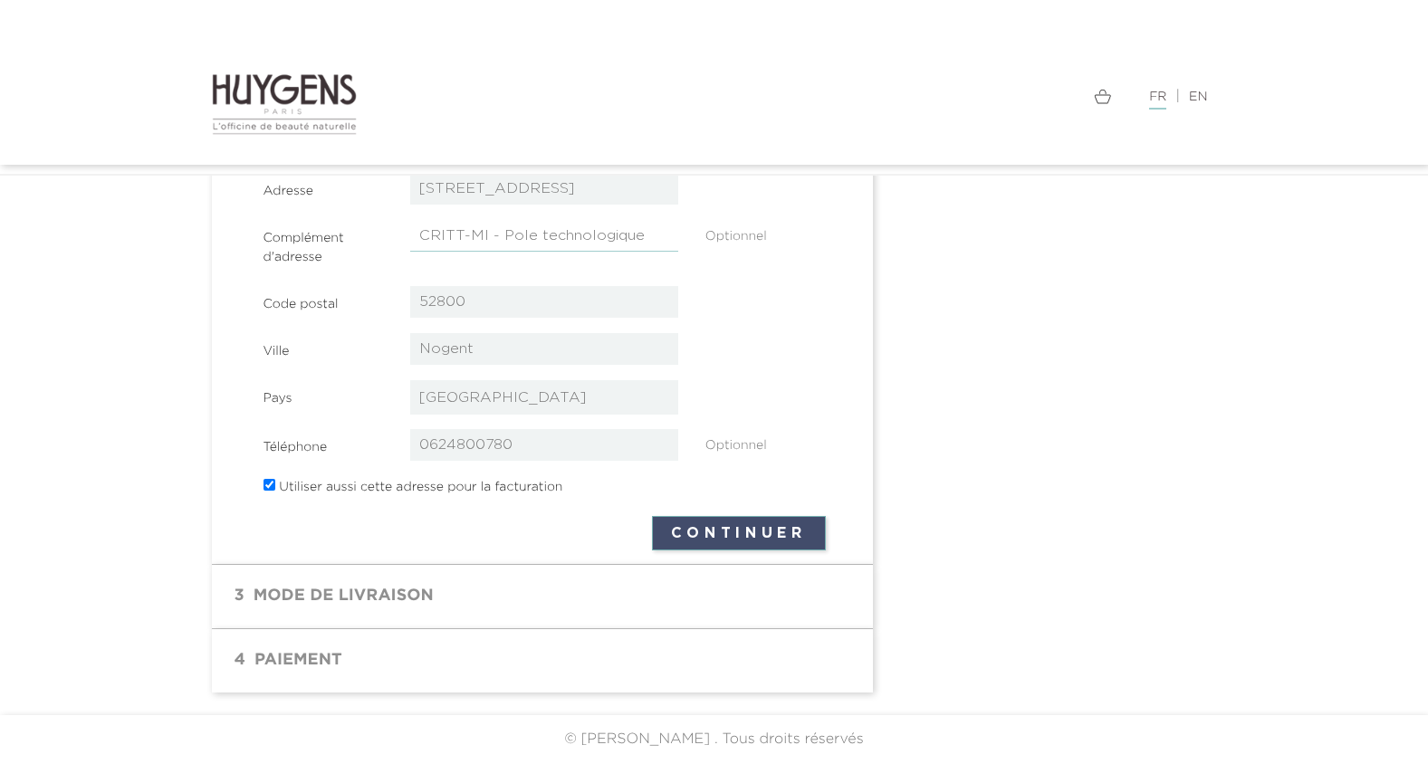
type input "CRITT-MI - Pole technologique"
click at [748, 533] on button "Continuer" at bounding box center [739, 533] width 174 height 34
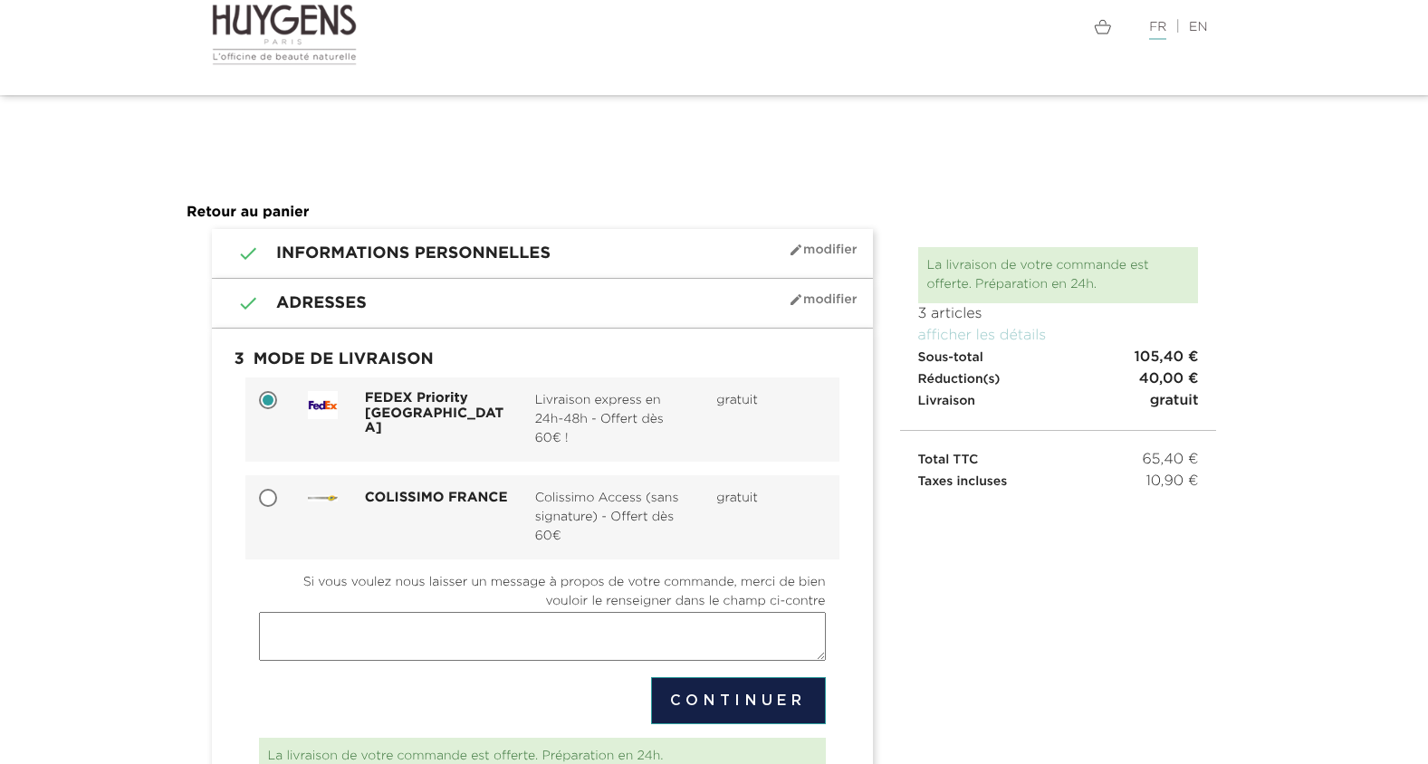
scroll to position [178, 0]
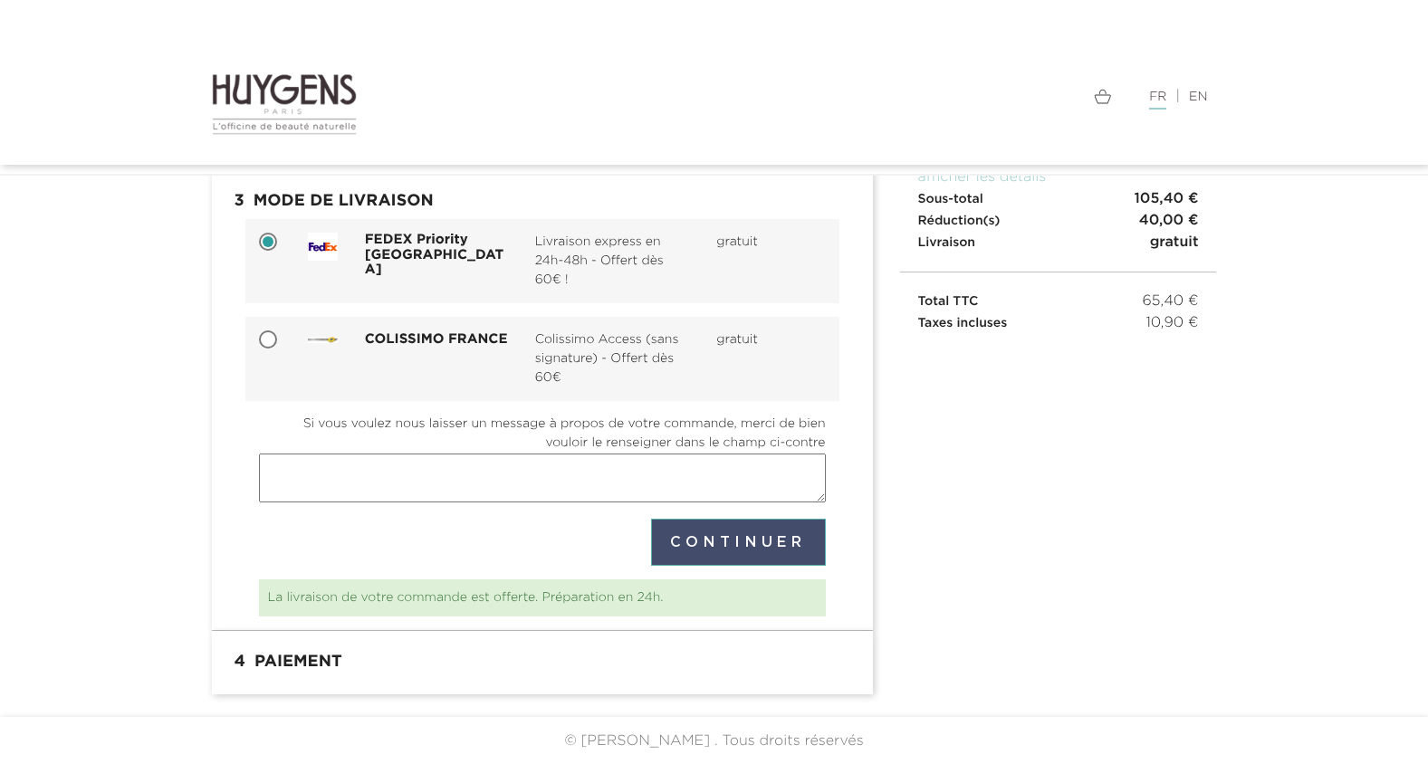
click at [759, 539] on button "Continuer" at bounding box center [738, 542] width 175 height 47
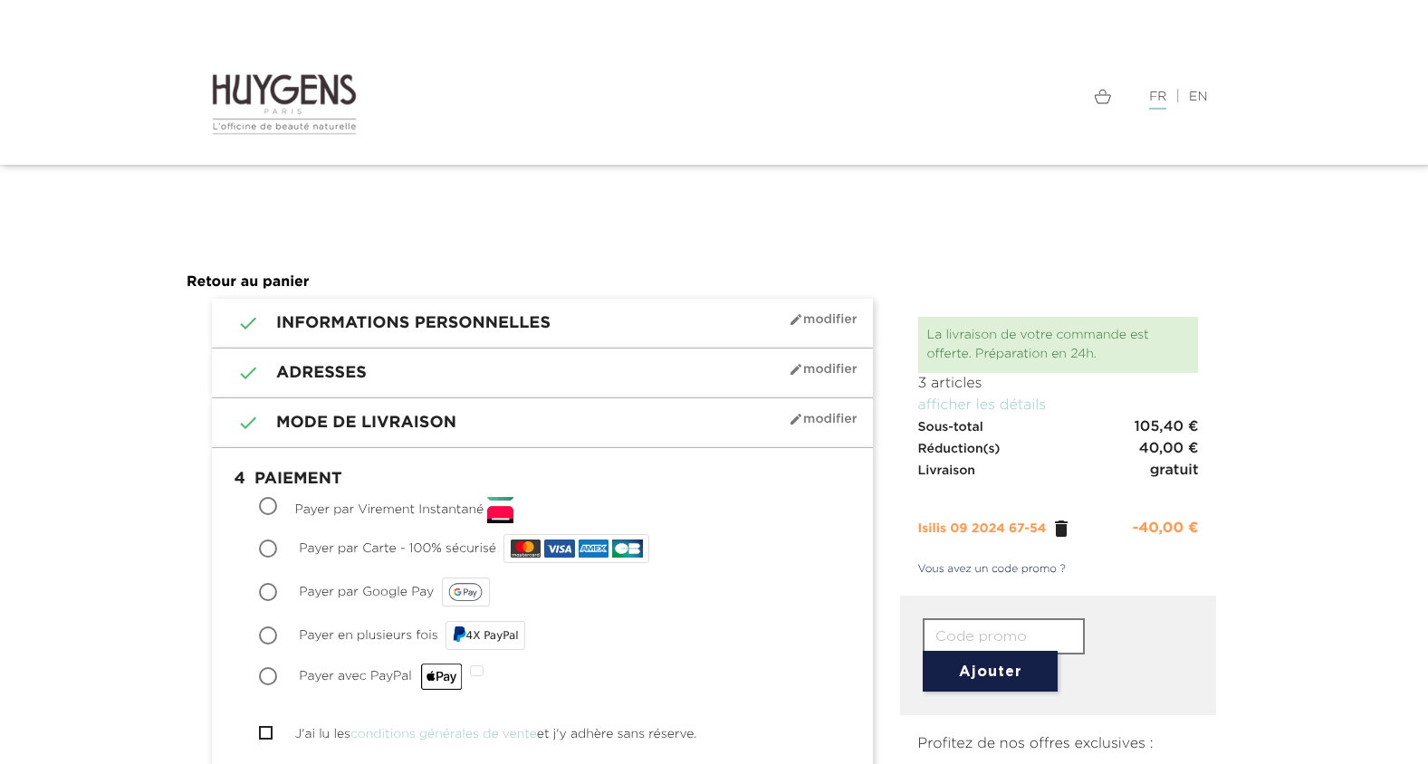
click at [270, 545] on input "Payer par Carte - 100% sécurisé" at bounding box center [270, 551] width 18 height 18
radio input "true"
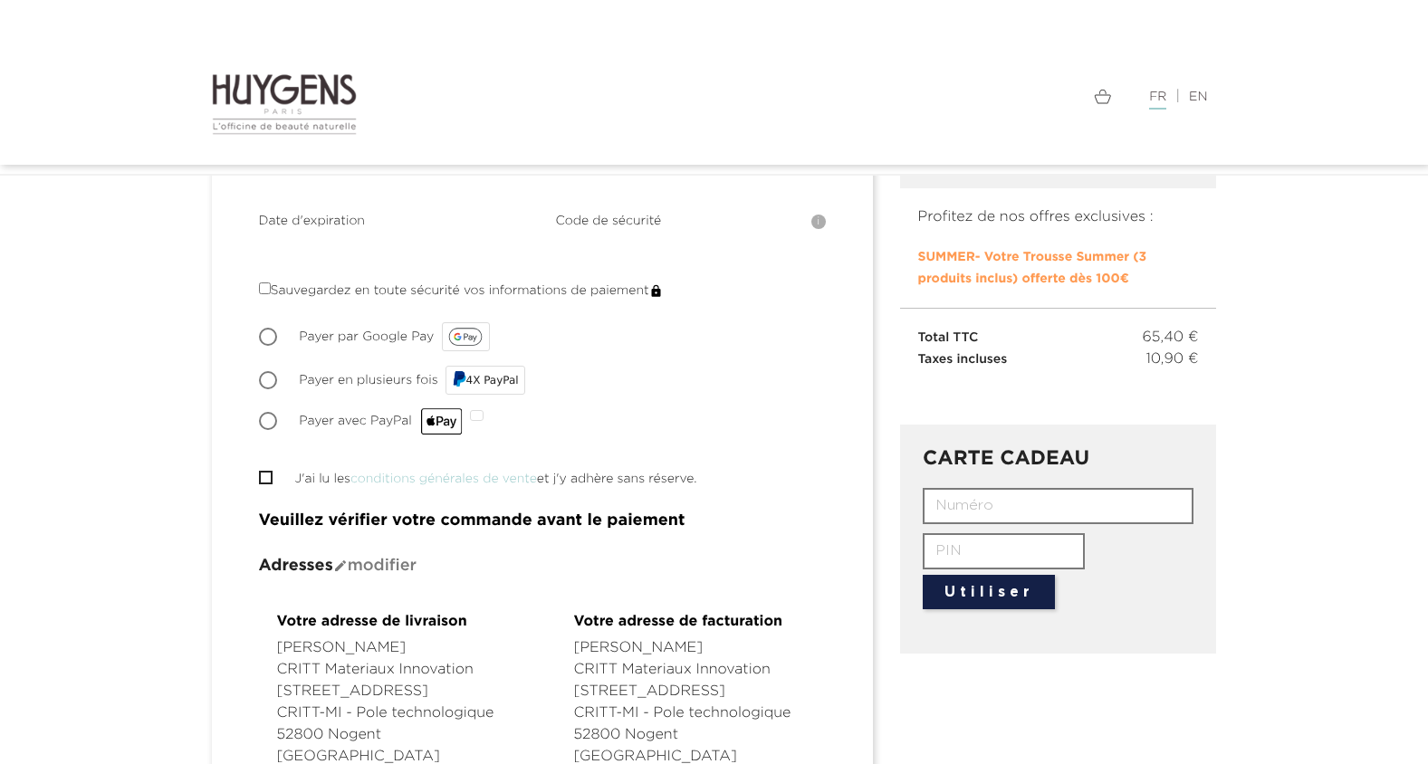
scroll to position [296, 0]
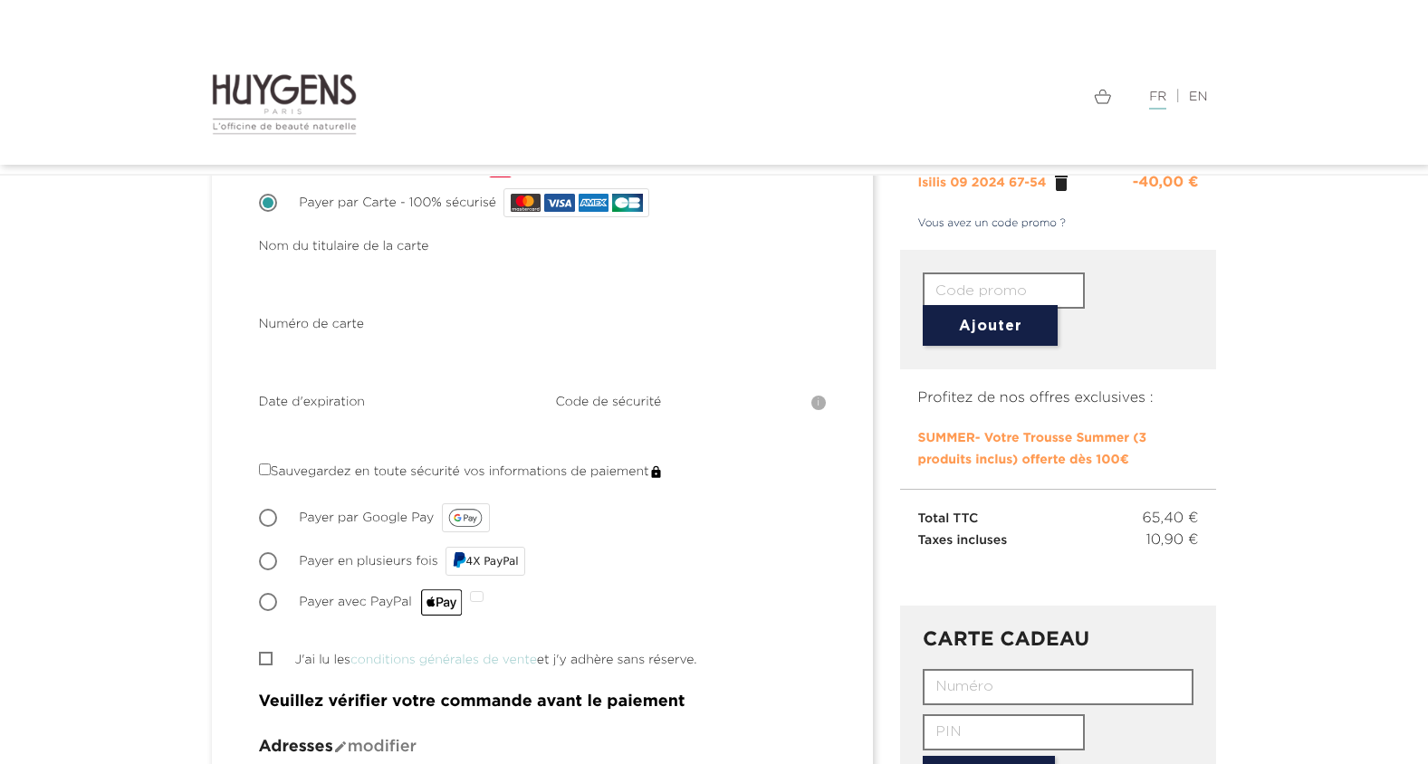
click at [266, 653] on input "J'ai lu les conditions générales de vente et j'y adhère sans réserve." at bounding box center [265, 659] width 12 height 12
checkbox input "true"
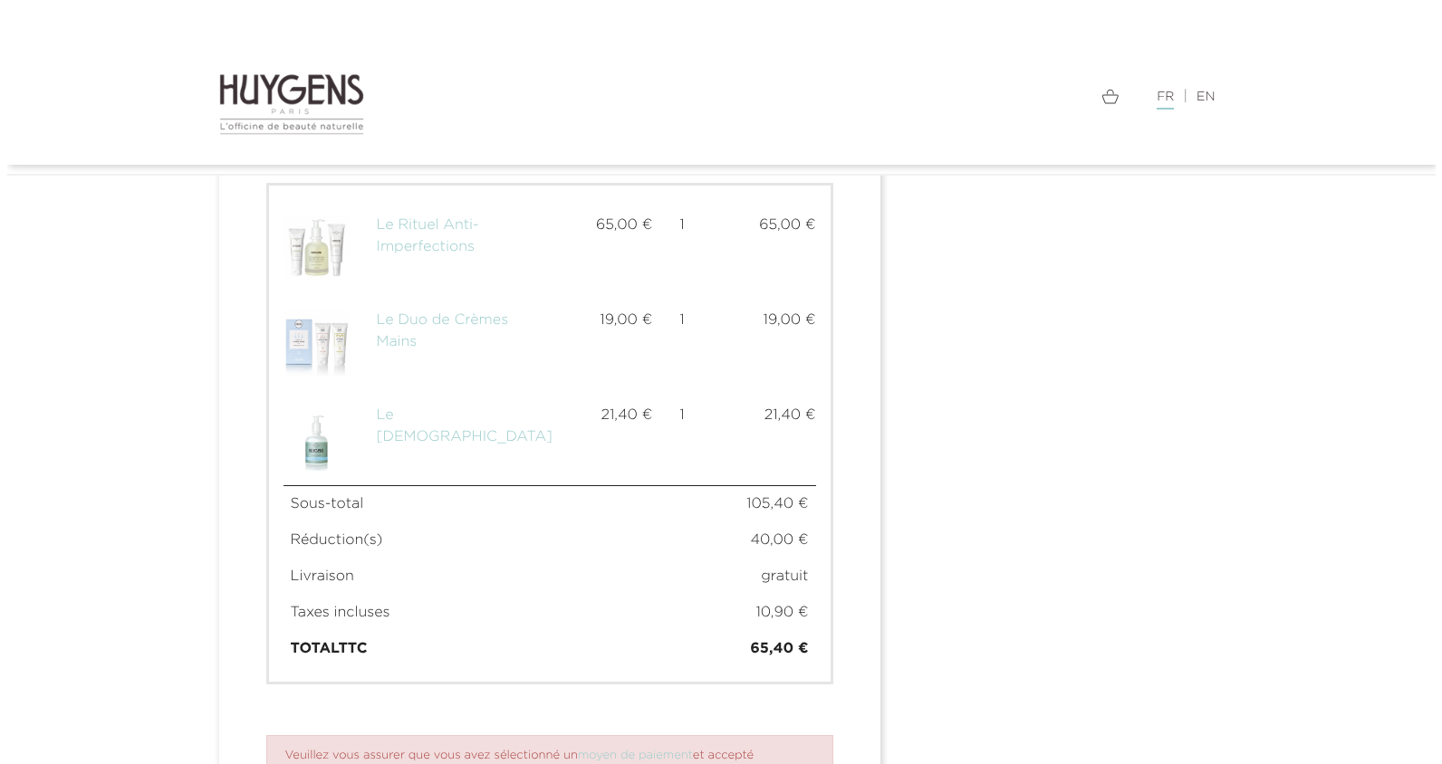
scroll to position [1474, 0]
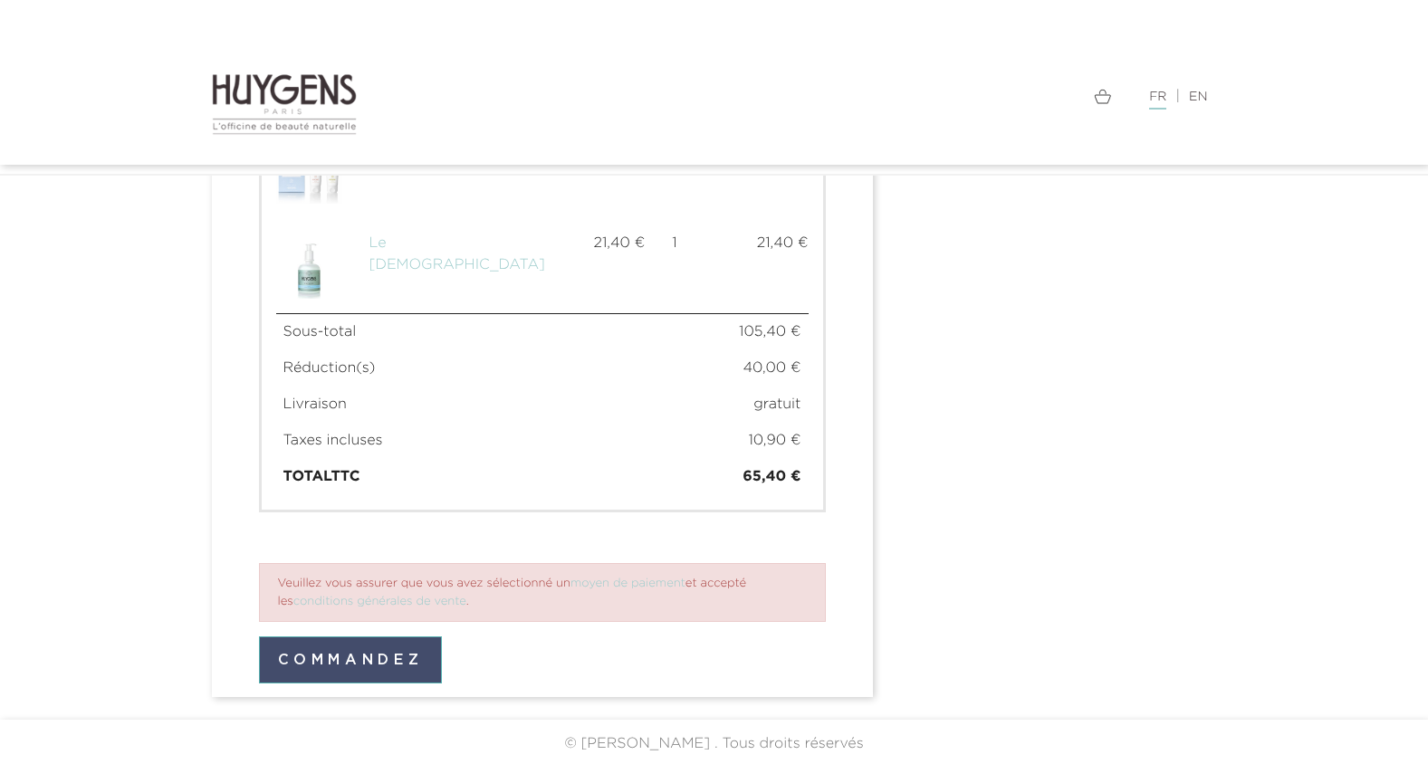
click at [382, 657] on button "Commandez" at bounding box center [351, 660] width 184 height 47
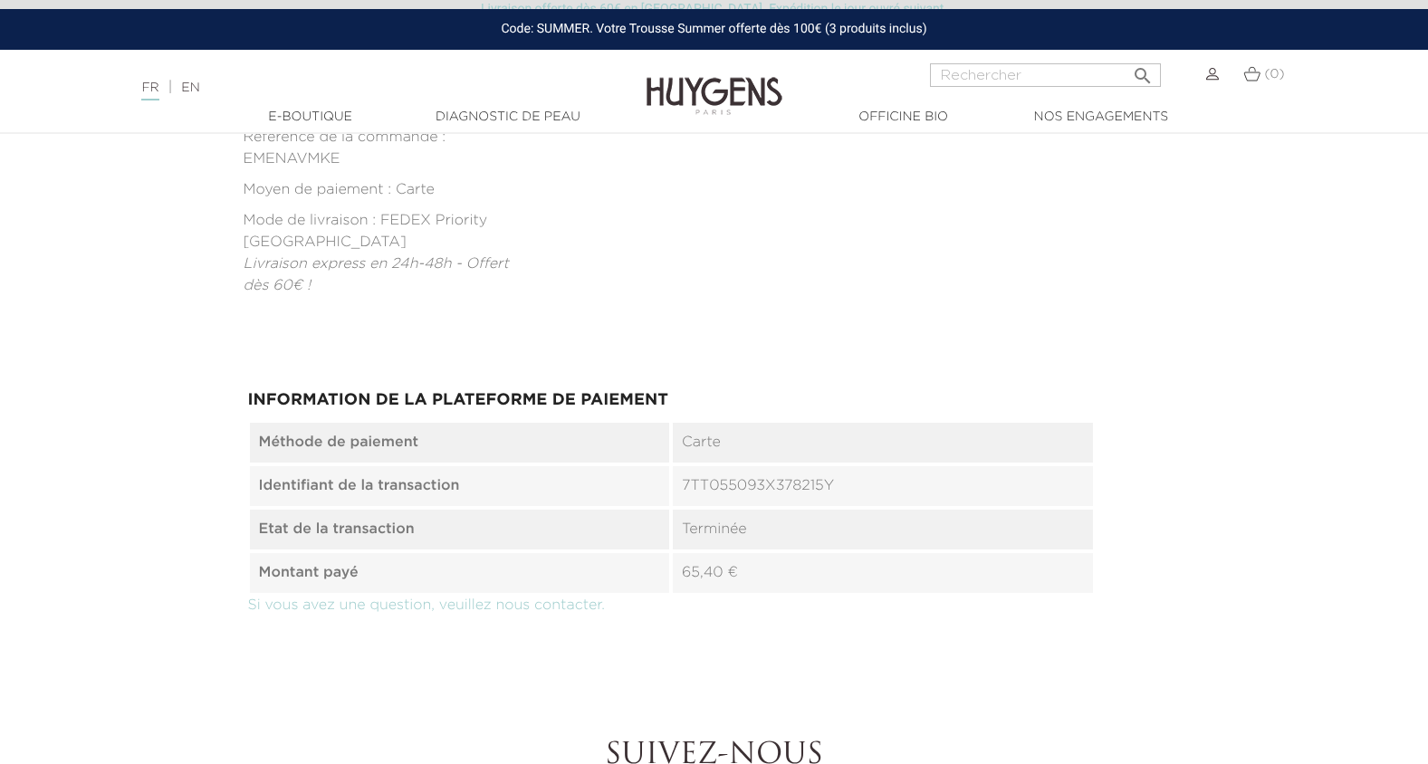
scroll to position [996, 0]
